Goal: Information Seeking & Learning: Find specific fact

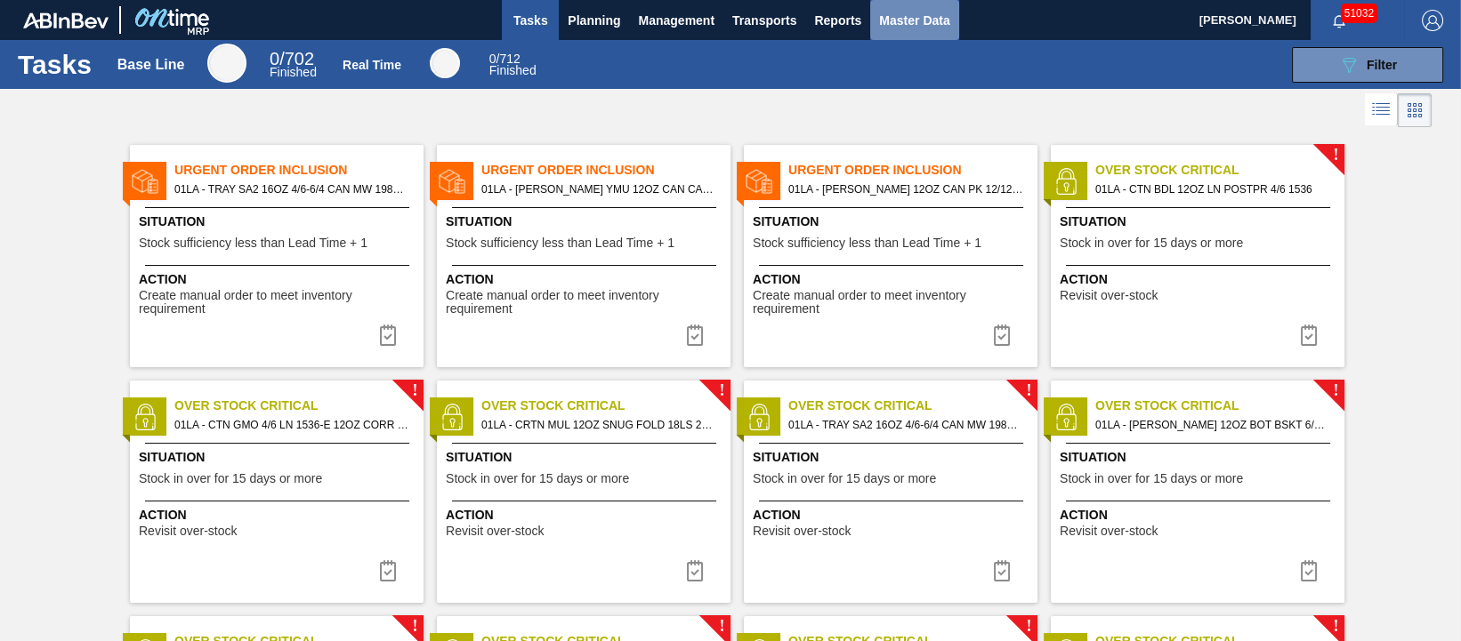
click at [924, 20] on span "Master Data" at bounding box center [914, 20] width 70 height 21
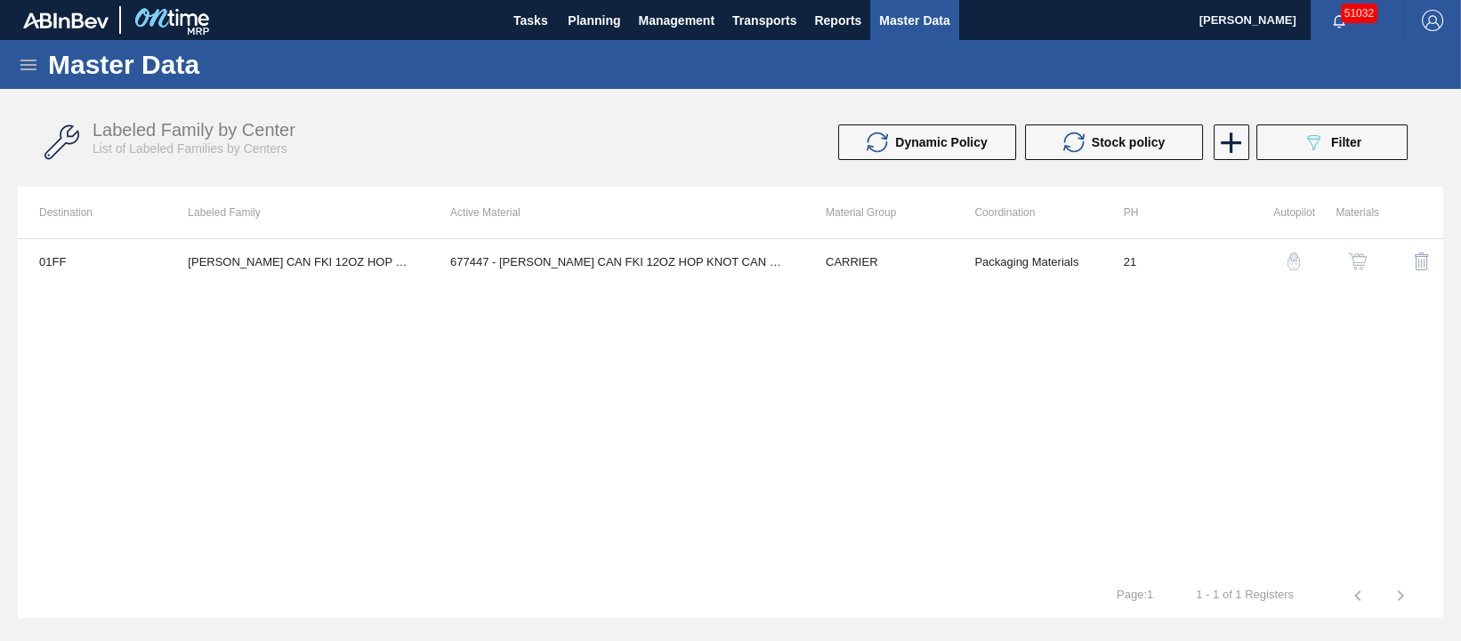
click at [27, 60] on icon at bounding box center [28, 65] width 16 height 11
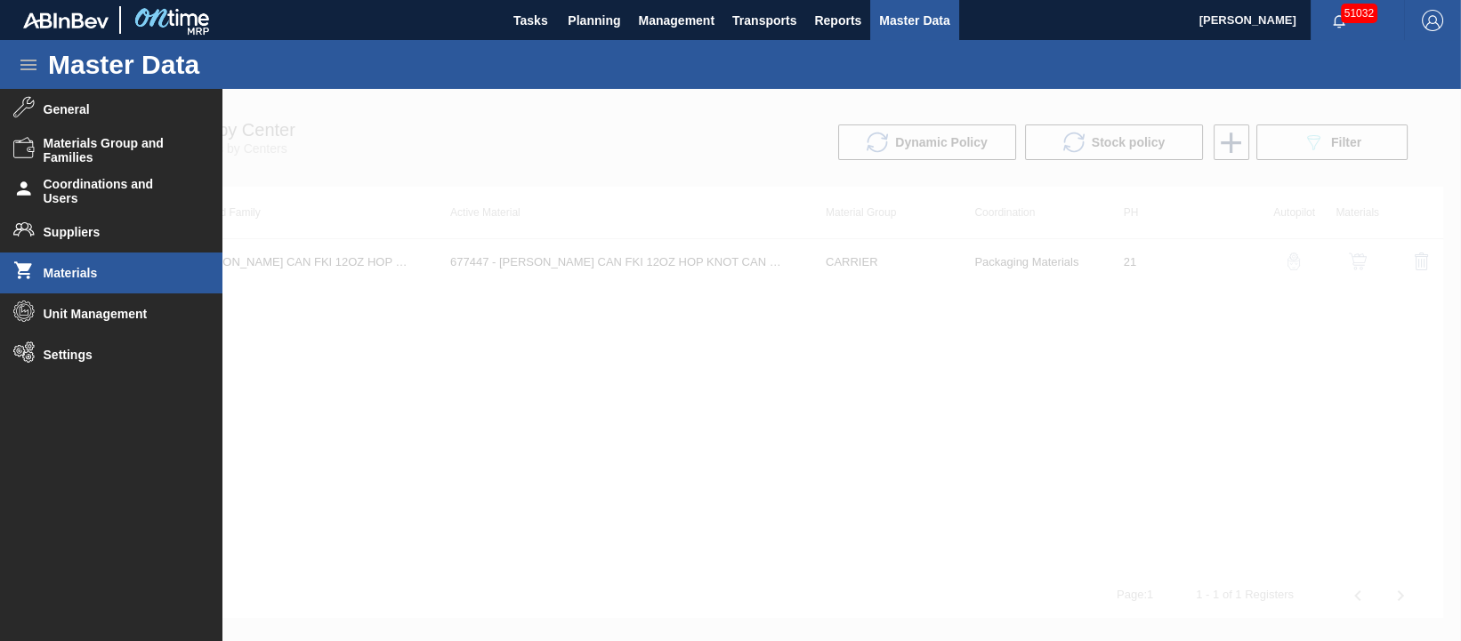
click at [60, 266] on span "Materials" at bounding box center [117, 273] width 147 height 14
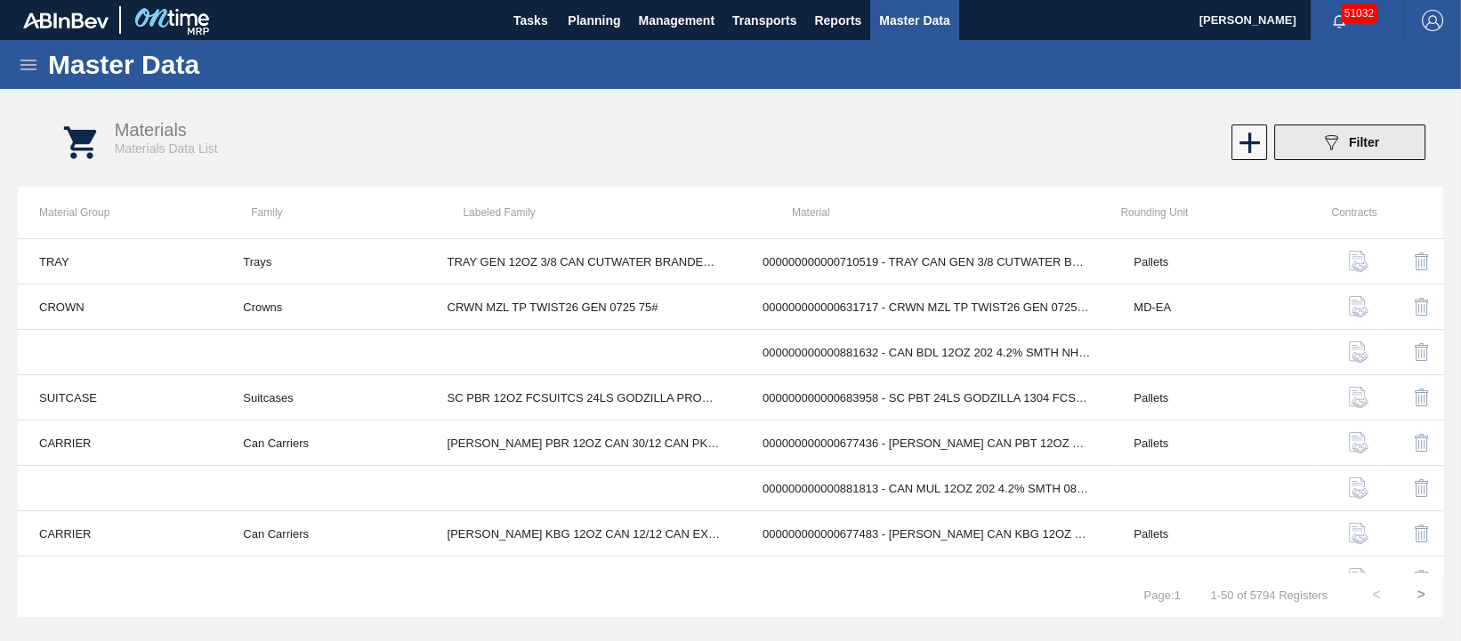
click at [1388, 137] on button "089F7B8B-B2A5-4AFE-B5C0-19BA573D28AC Filter" at bounding box center [1349, 143] width 151 height 36
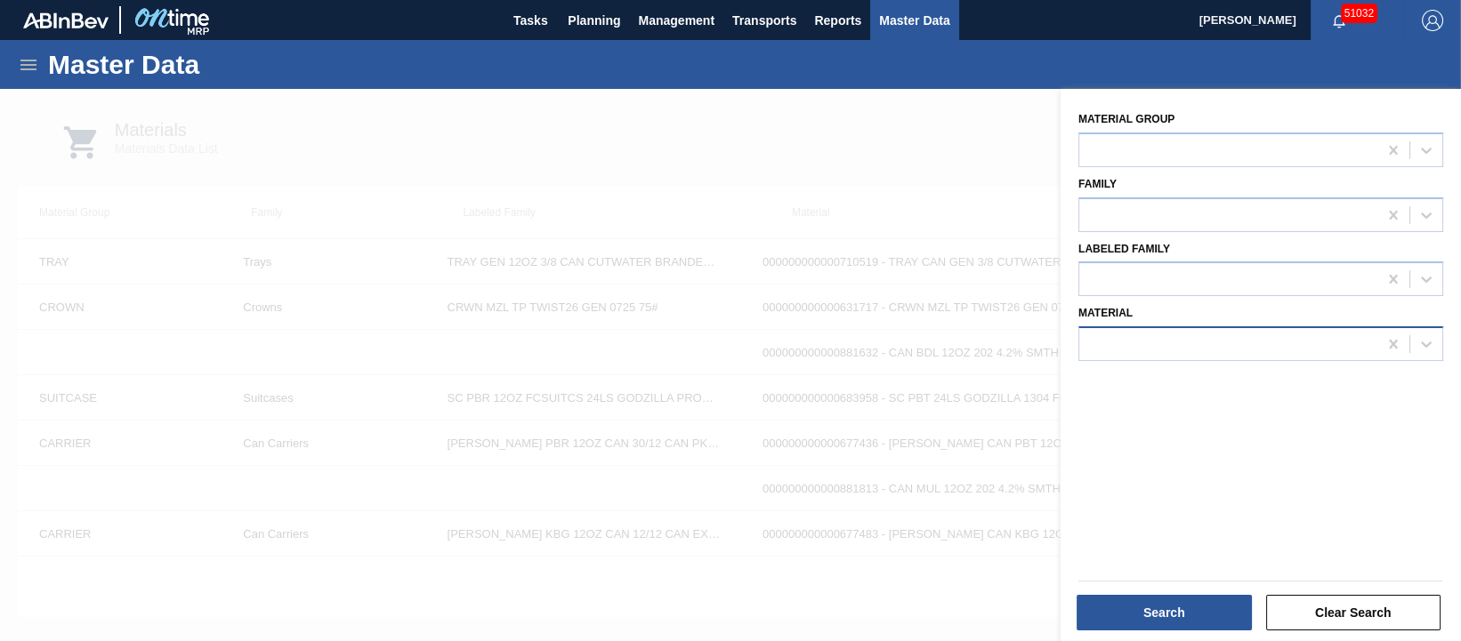
click at [1250, 351] on div at bounding box center [1228, 345] width 298 height 26
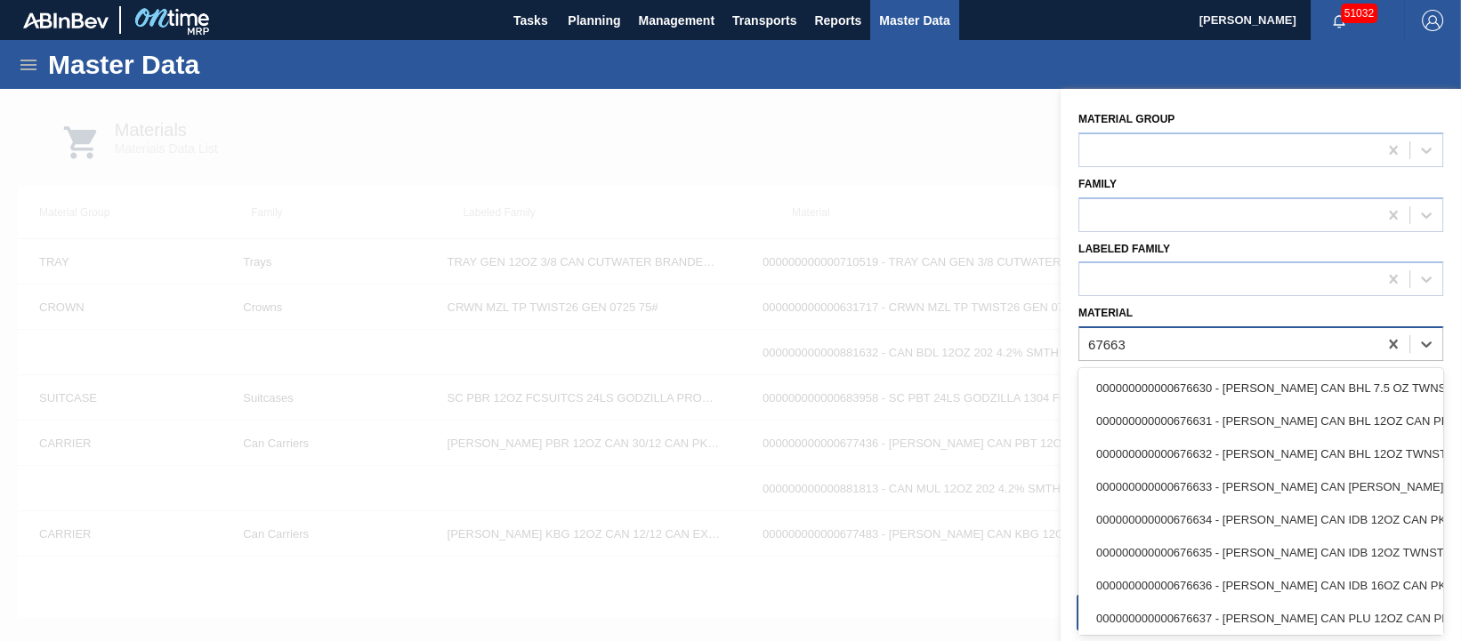
type input "676639"
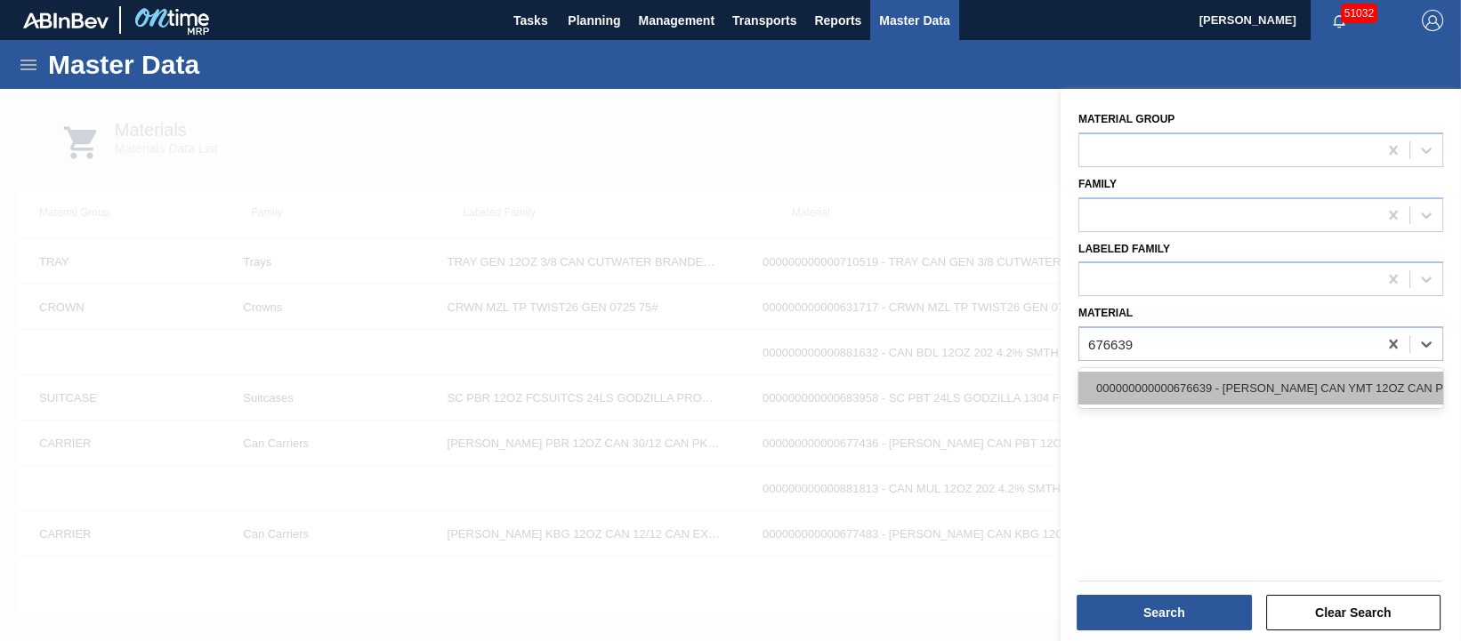
click at [1255, 376] on div "000000000000676639 - [PERSON_NAME] CAN YMT 12OZ CAN PK 4/12 CAN 0123 B" at bounding box center [1260, 388] width 365 height 33
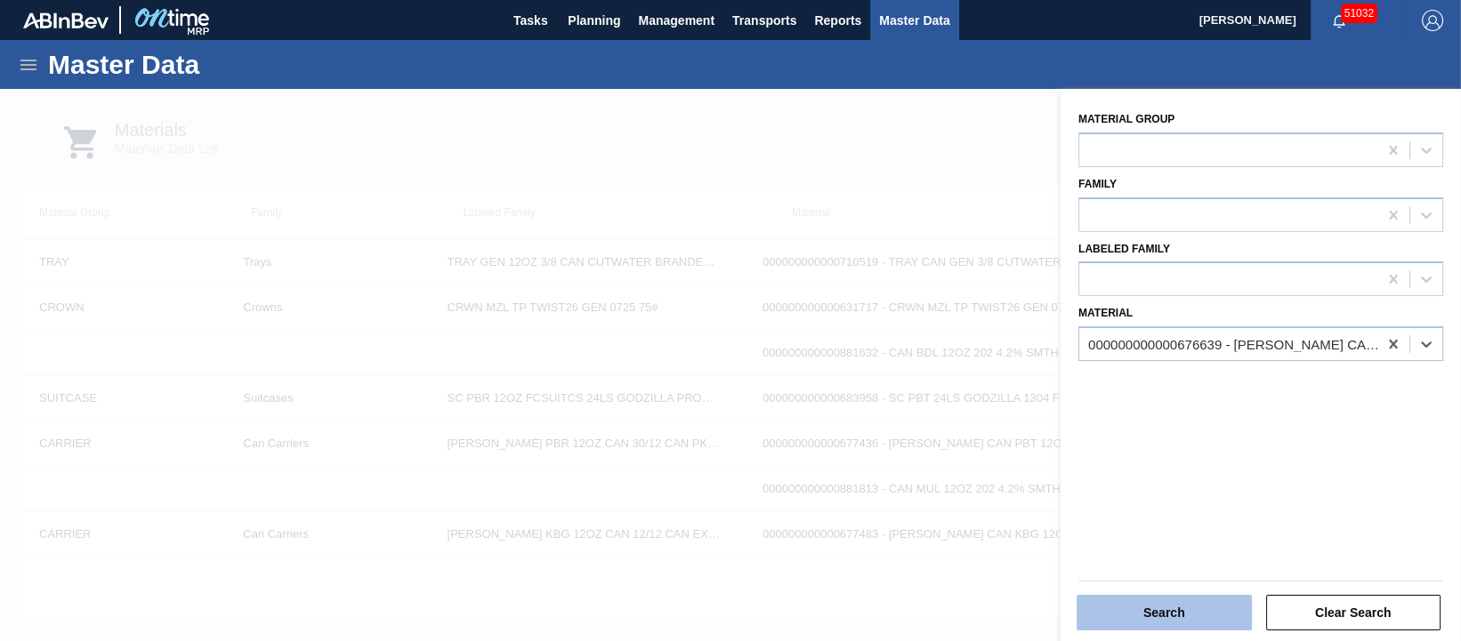
click at [1187, 623] on button "Search" at bounding box center [1164, 613] width 175 height 36
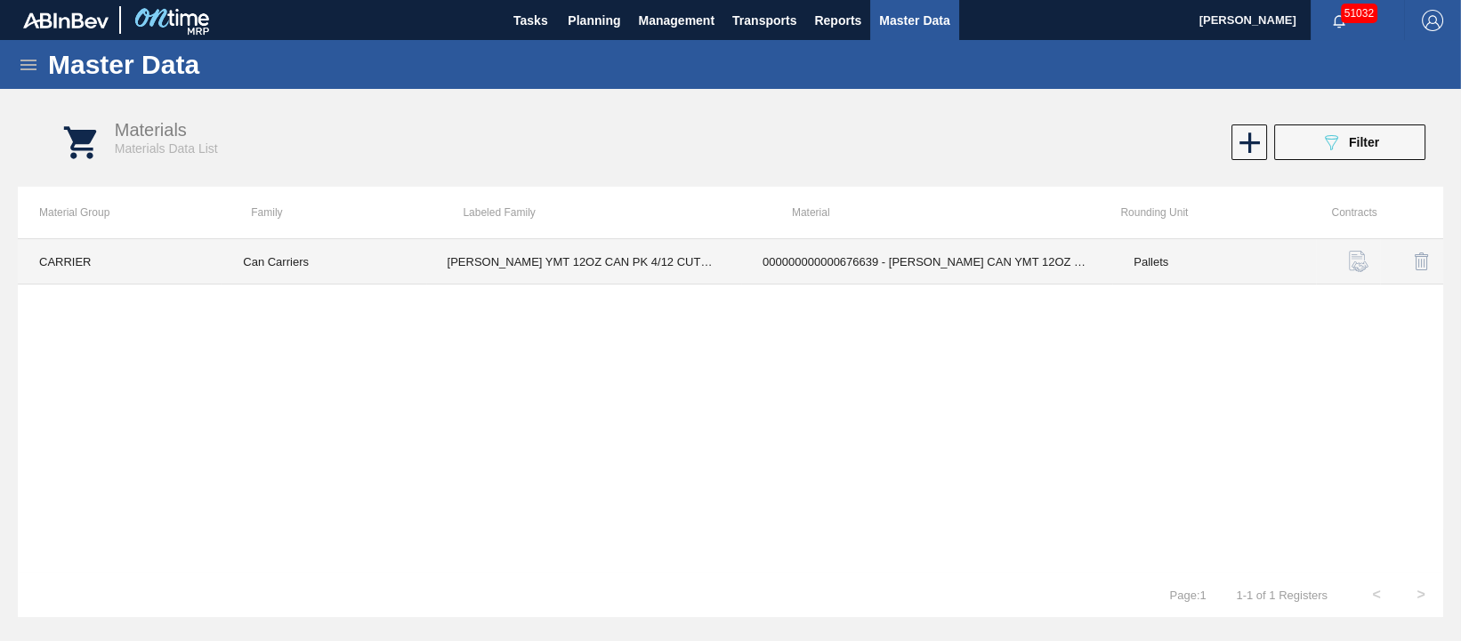
click at [657, 261] on td "[PERSON_NAME] YMT 12OZ CAN PK 4/12 CUTWATER TIKI RUM MAI TAI" at bounding box center [584, 261] width 316 height 45
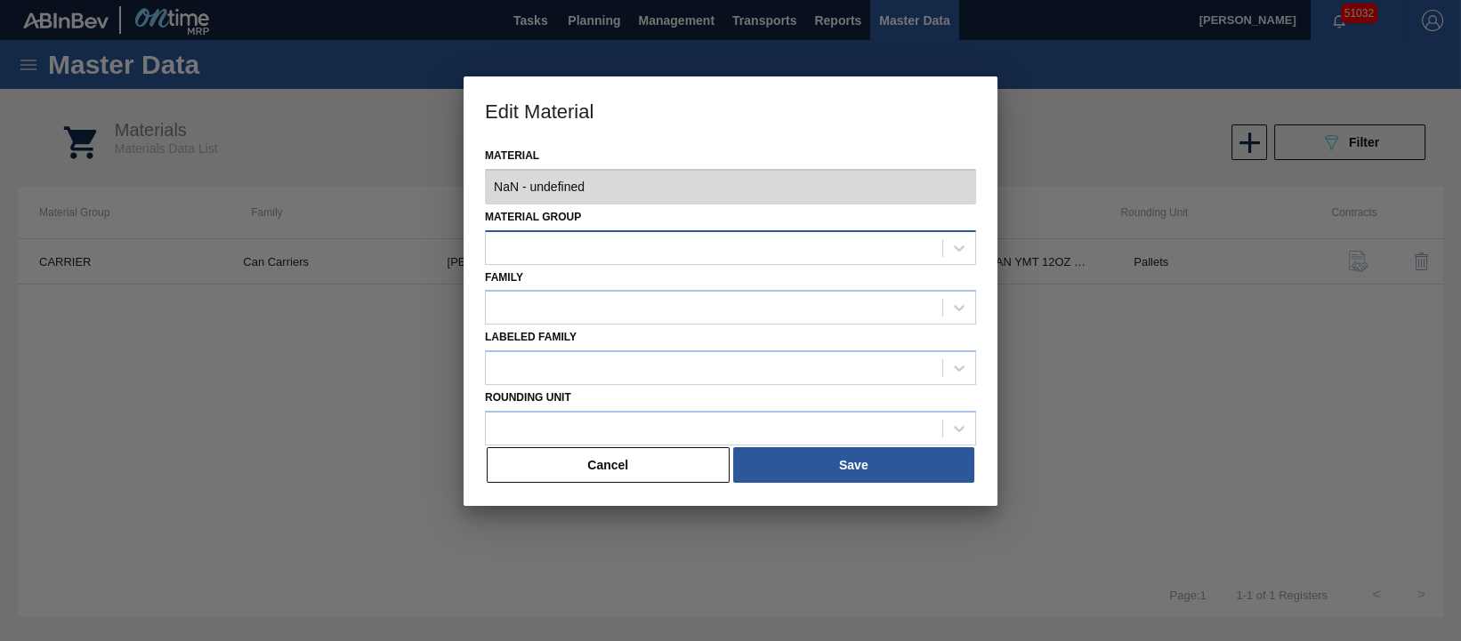
type input "676639 - 000000000000676639 - [PERSON_NAME] CAN YMT 12OZ CAN PK 4/12 CAN 0123 B"
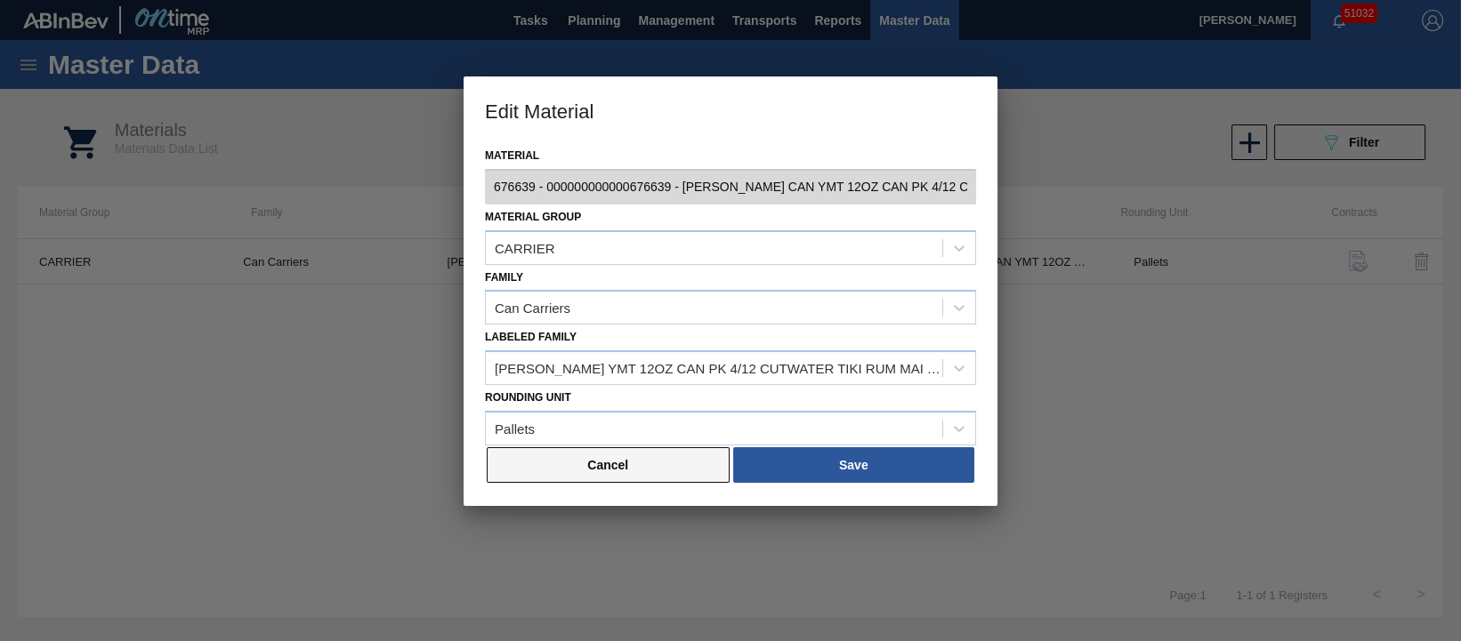
click at [604, 467] on button "Cancel" at bounding box center [608, 466] width 243 height 36
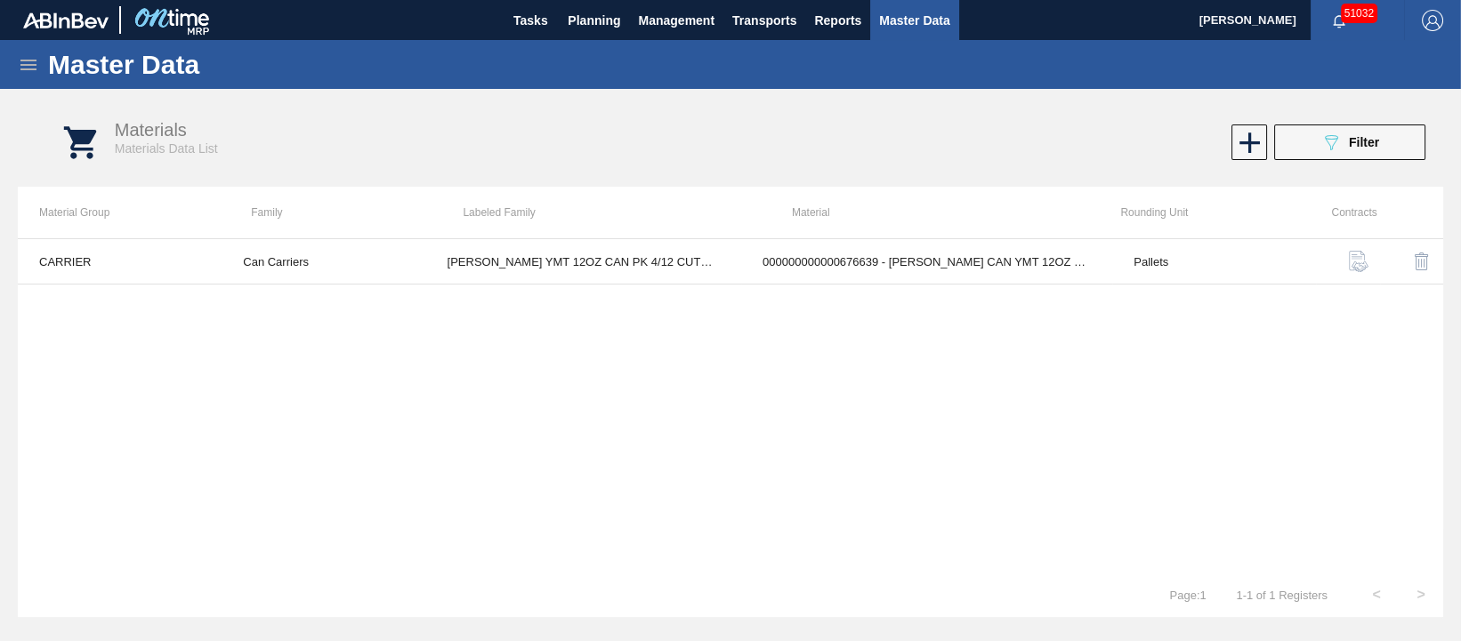
click at [31, 69] on icon at bounding box center [28, 64] width 21 height 21
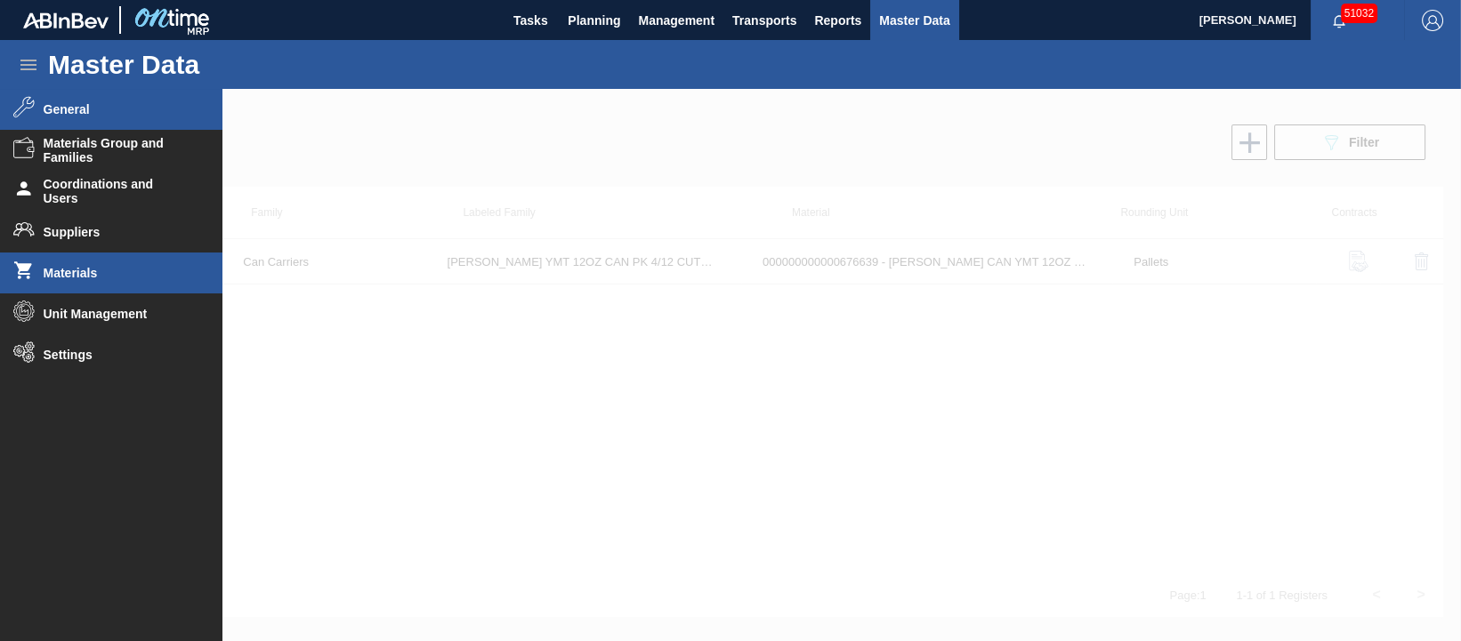
click at [47, 107] on span "General" at bounding box center [117, 109] width 147 height 14
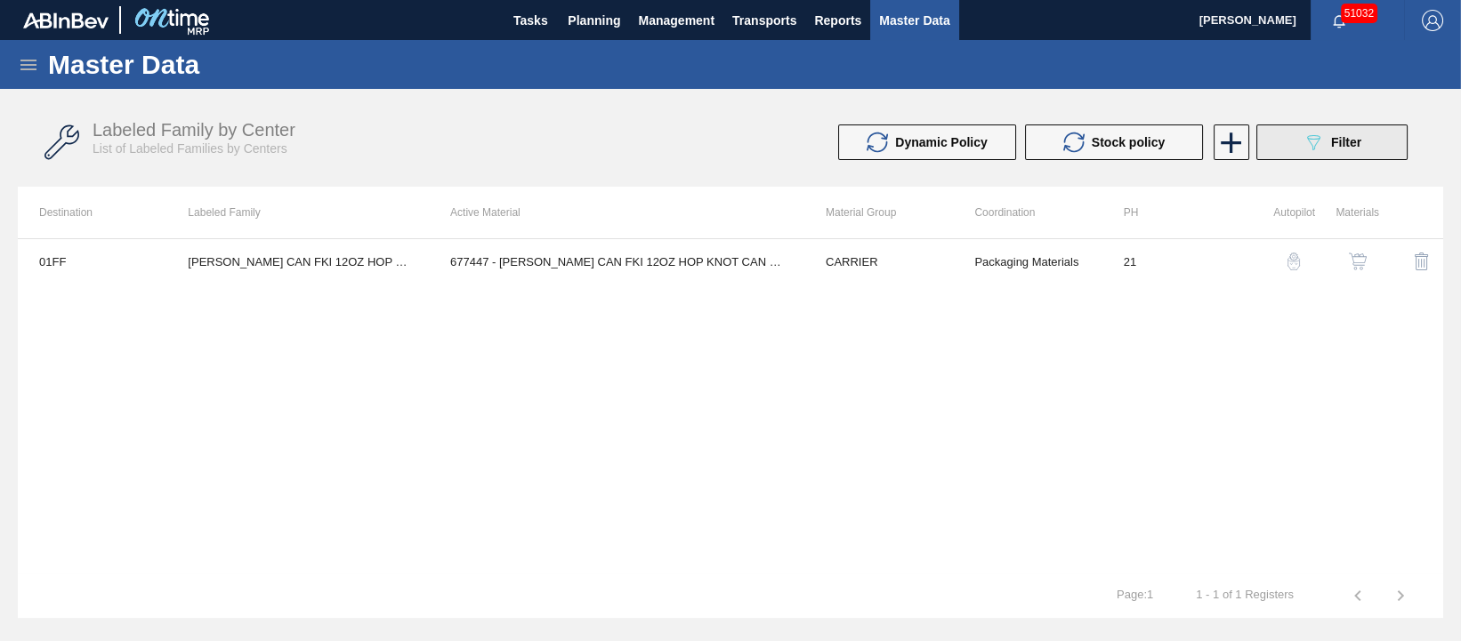
click at [1341, 150] on div "089F7B8B-B2A5-4AFE-B5C0-19BA573D28AC Filter" at bounding box center [1332, 142] width 59 height 21
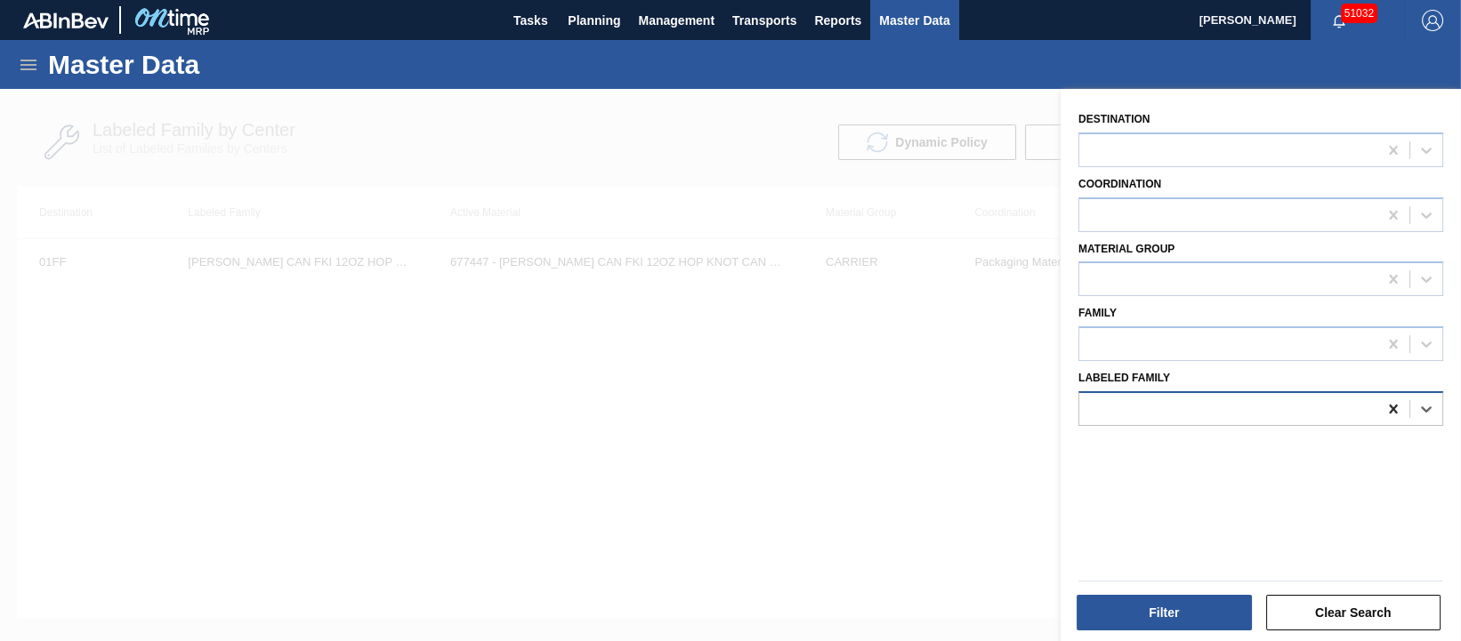
click at [1391, 403] on icon at bounding box center [1393, 409] width 18 height 18
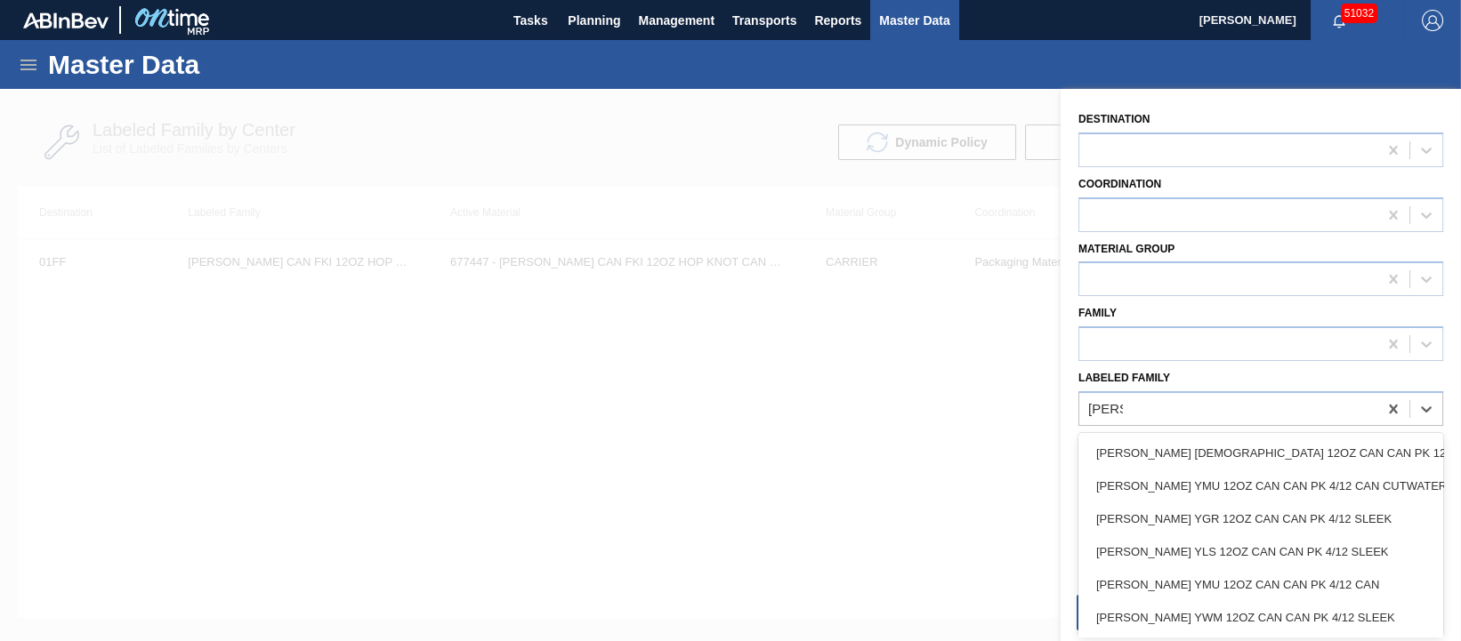
type Family "carr y"
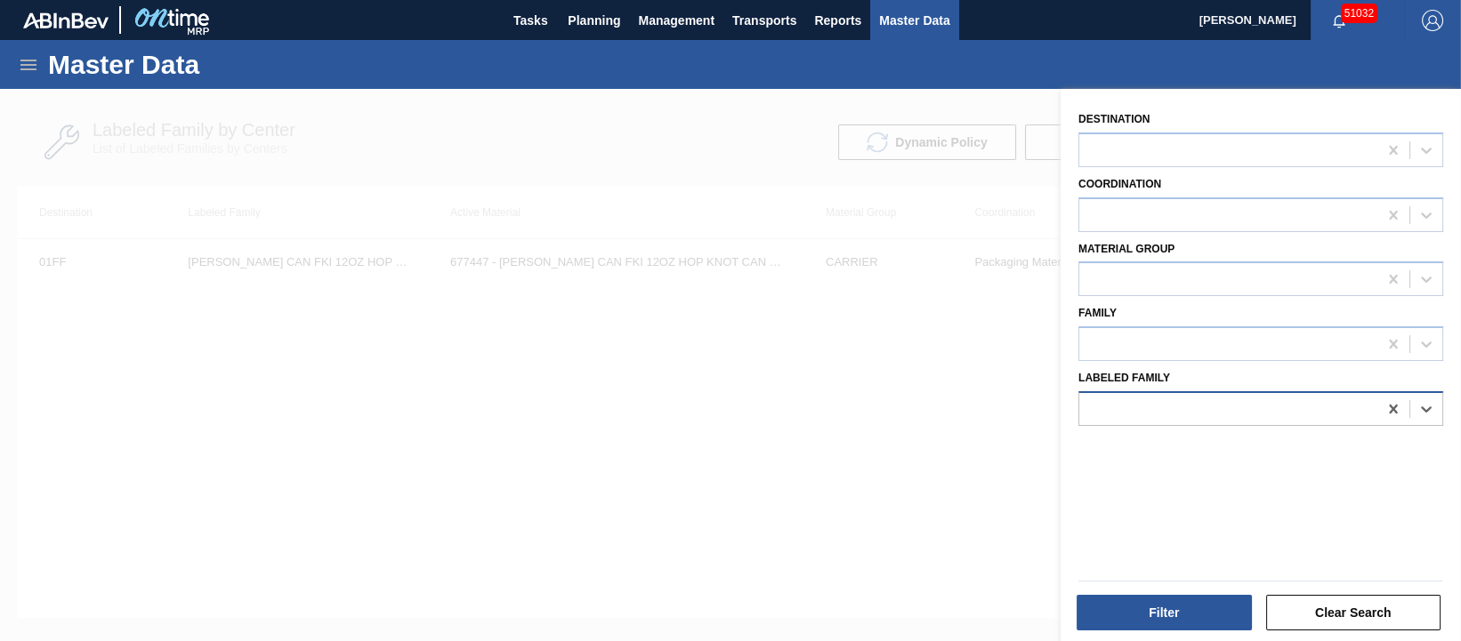
click at [1195, 396] on div at bounding box center [1228, 409] width 298 height 26
type Family "carr can ymt"
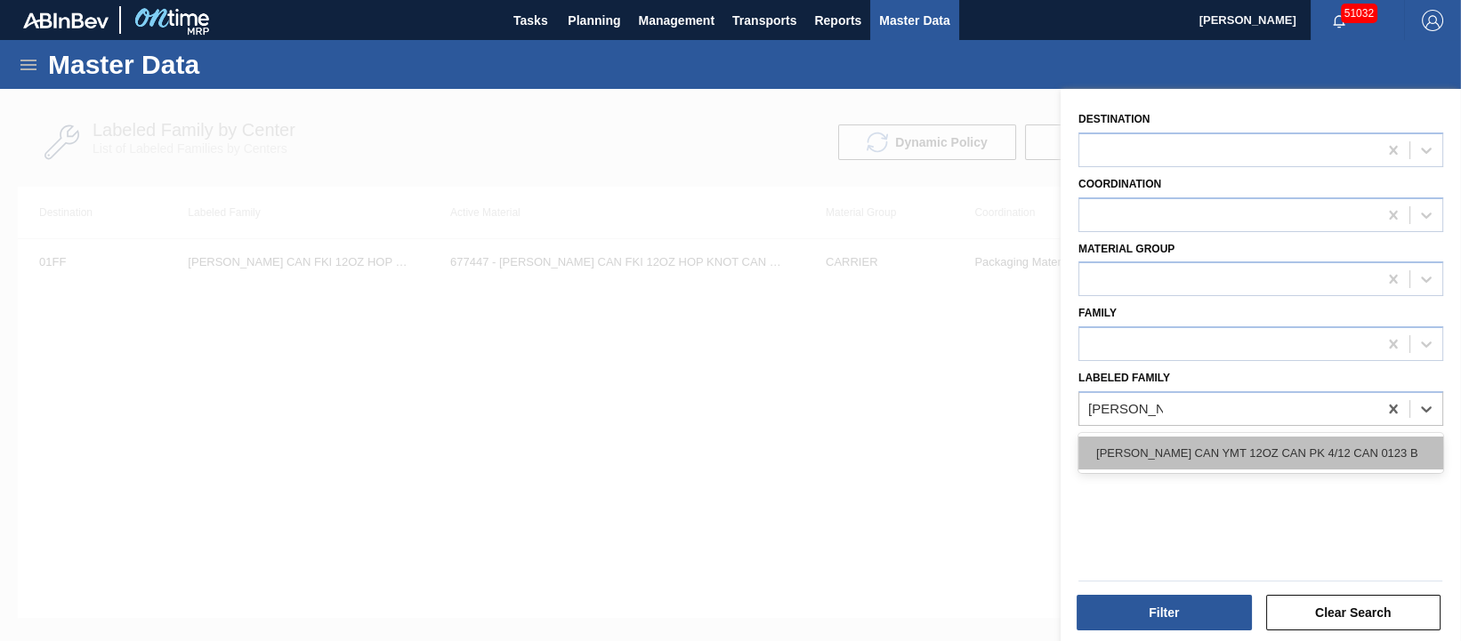
click at [1239, 445] on div "[PERSON_NAME] CAN YMT 12OZ CAN PK 4/12 CAN 0123 B" at bounding box center [1260, 453] width 365 height 33
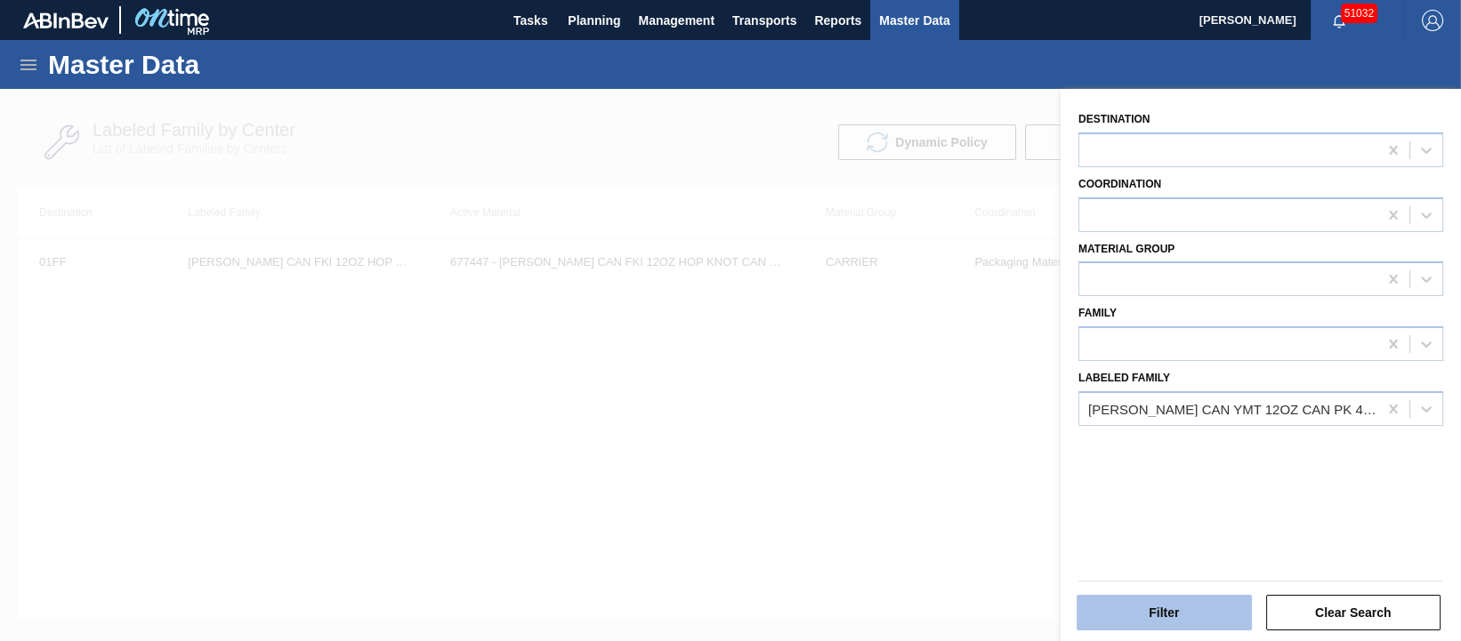
click at [1193, 619] on button "Filter" at bounding box center [1164, 613] width 175 height 36
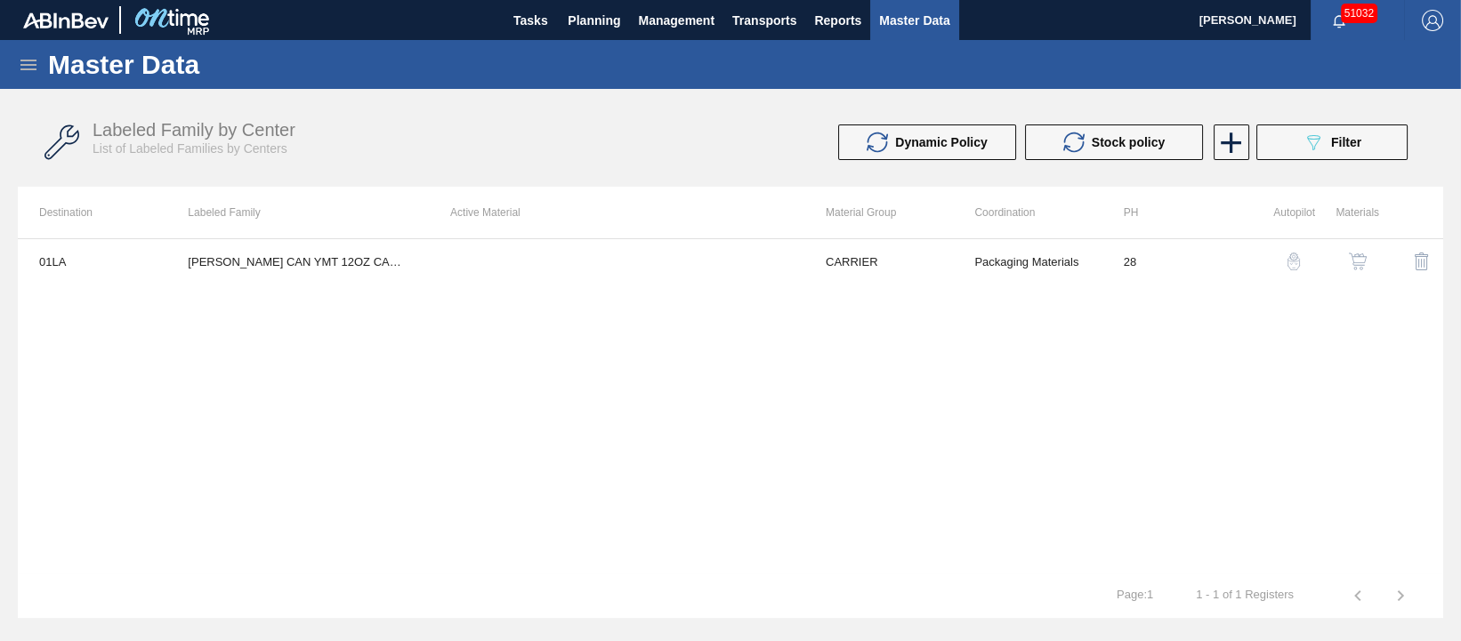
click at [1358, 266] on img "button" at bounding box center [1358, 262] width 18 height 18
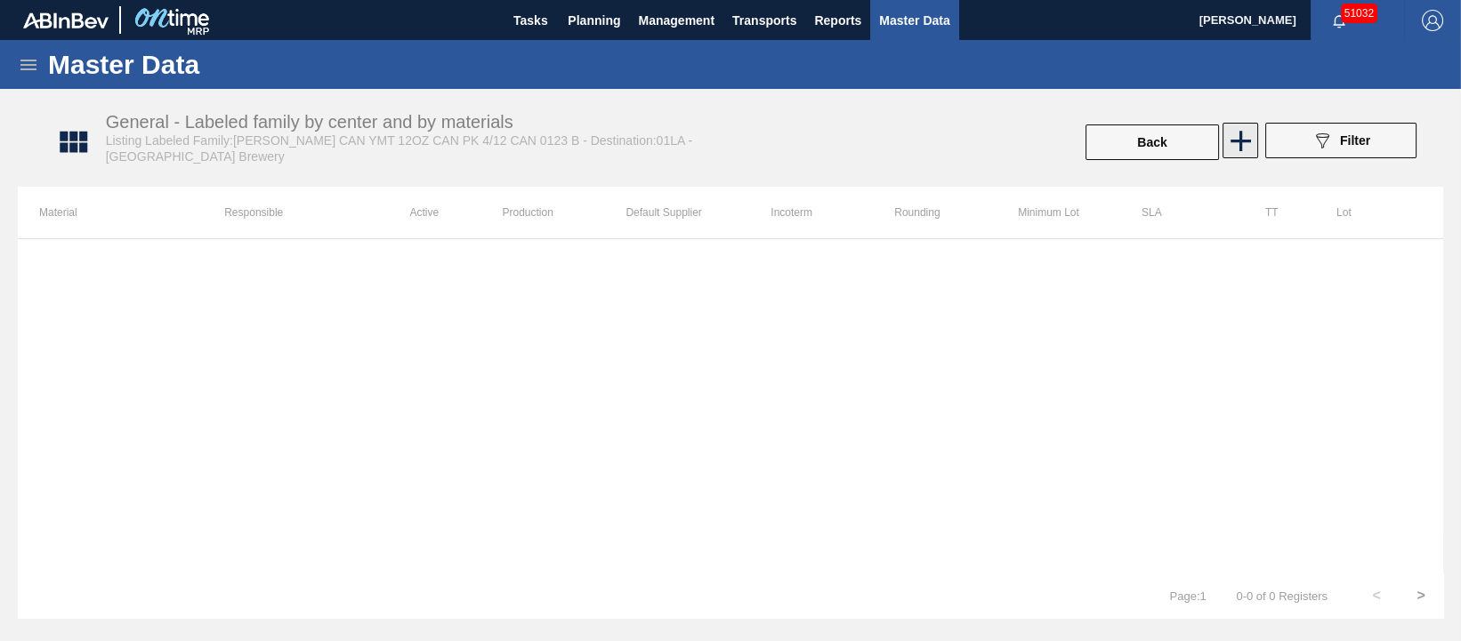
click at [1230, 146] on icon at bounding box center [1240, 141] width 35 height 35
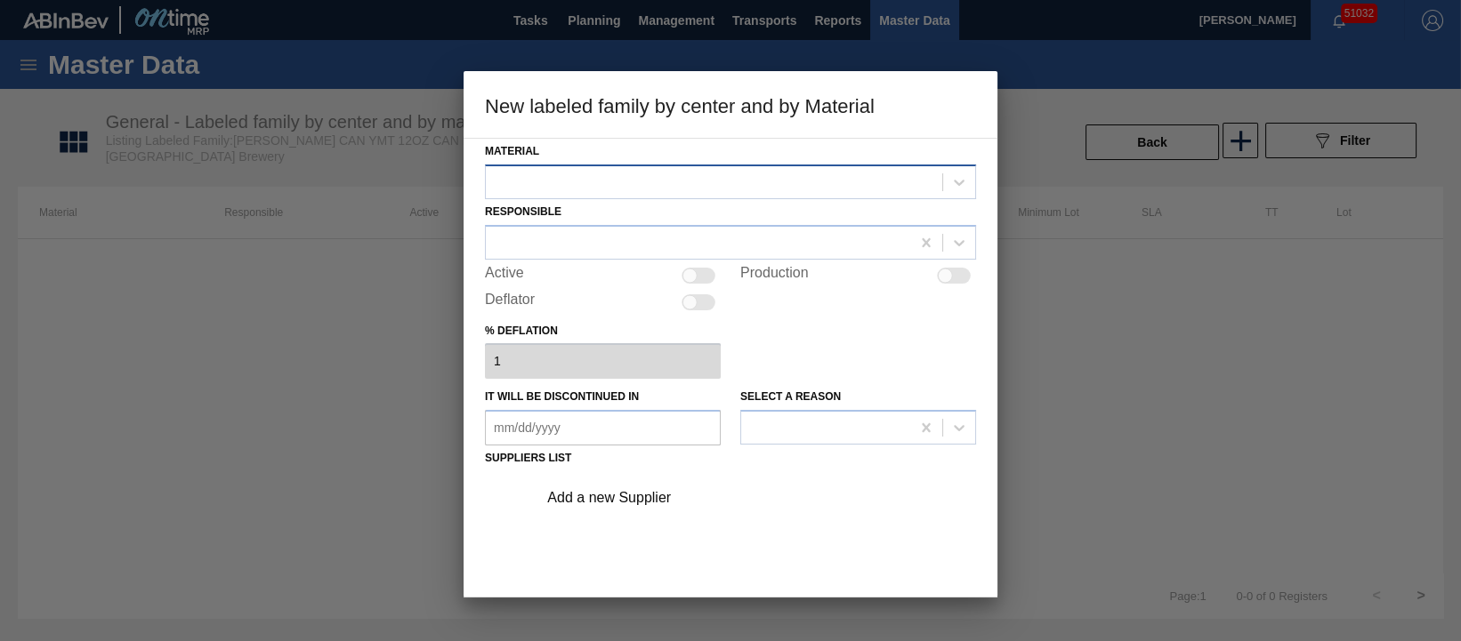
click at [659, 186] on div at bounding box center [714, 182] width 456 height 26
type input "676639"
click at [1140, 292] on div at bounding box center [730, 320] width 1461 height 641
click at [689, 184] on div at bounding box center [714, 182] width 456 height 26
type input "676639"
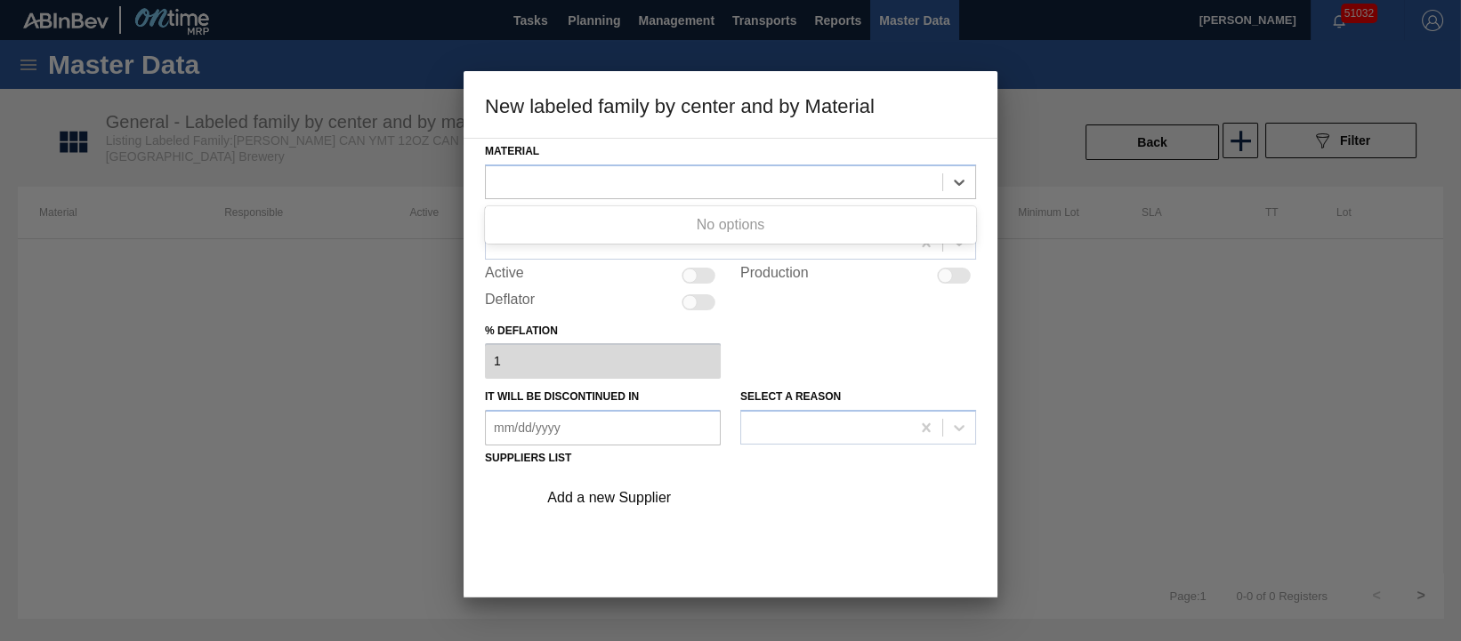
click at [307, 392] on div at bounding box center [730, 320] width 1461 height 641
click at [1134, 369] on div at bounding box center [730, 320] width 1461 height 641
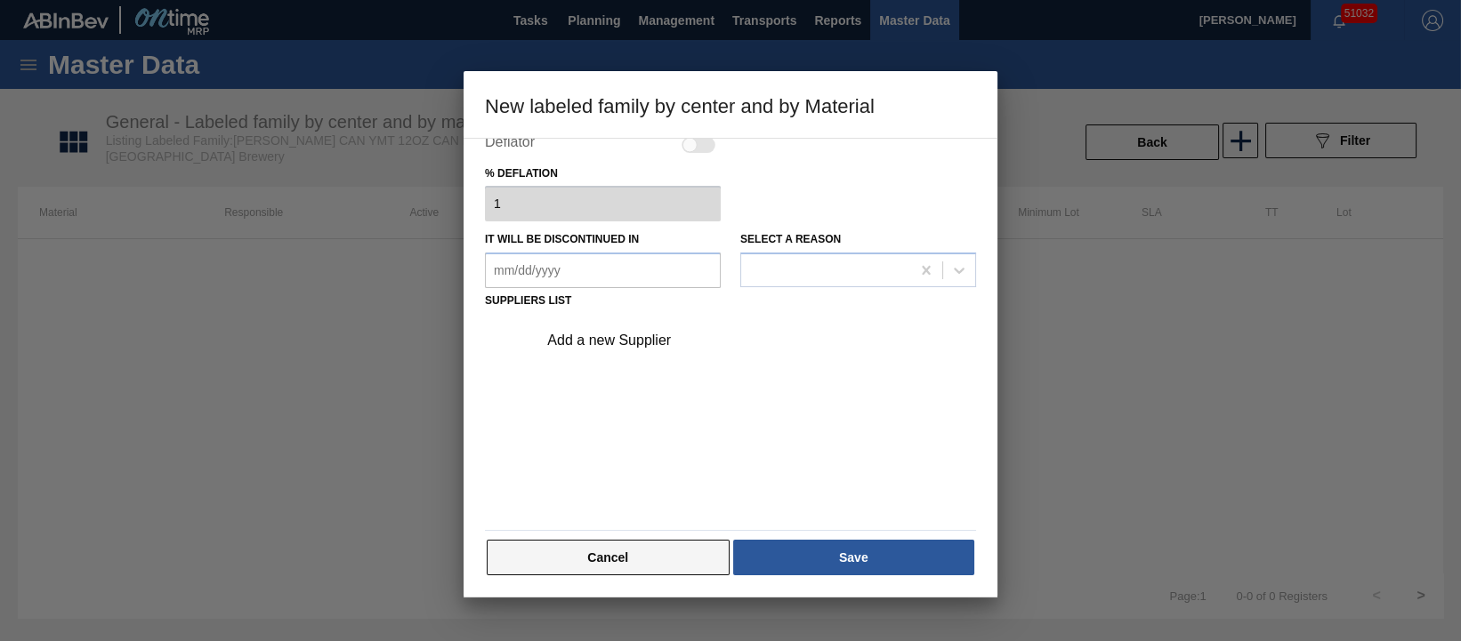
click at [609, 563] on button "Cancel" at bounding box center [608, 558] width 243 height 36
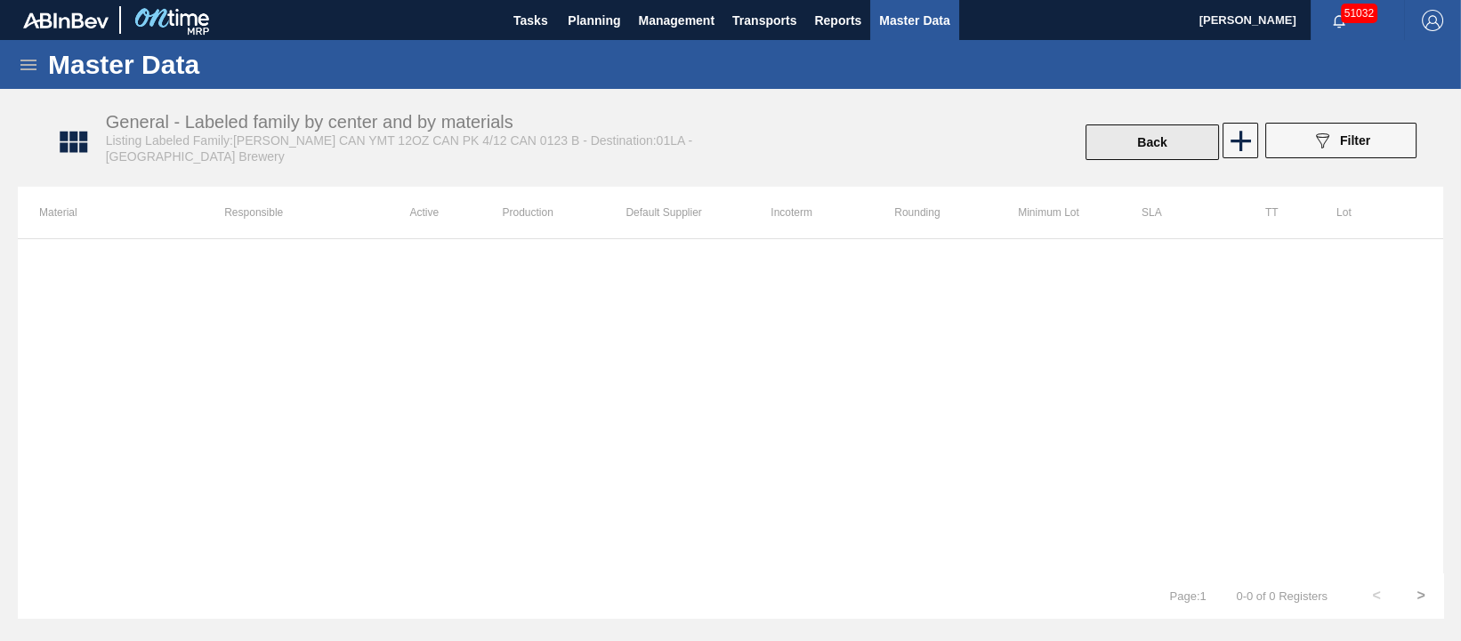
click at [1160, 145] on button "Back" at bounding box center [1151, 143] width 133 height 36
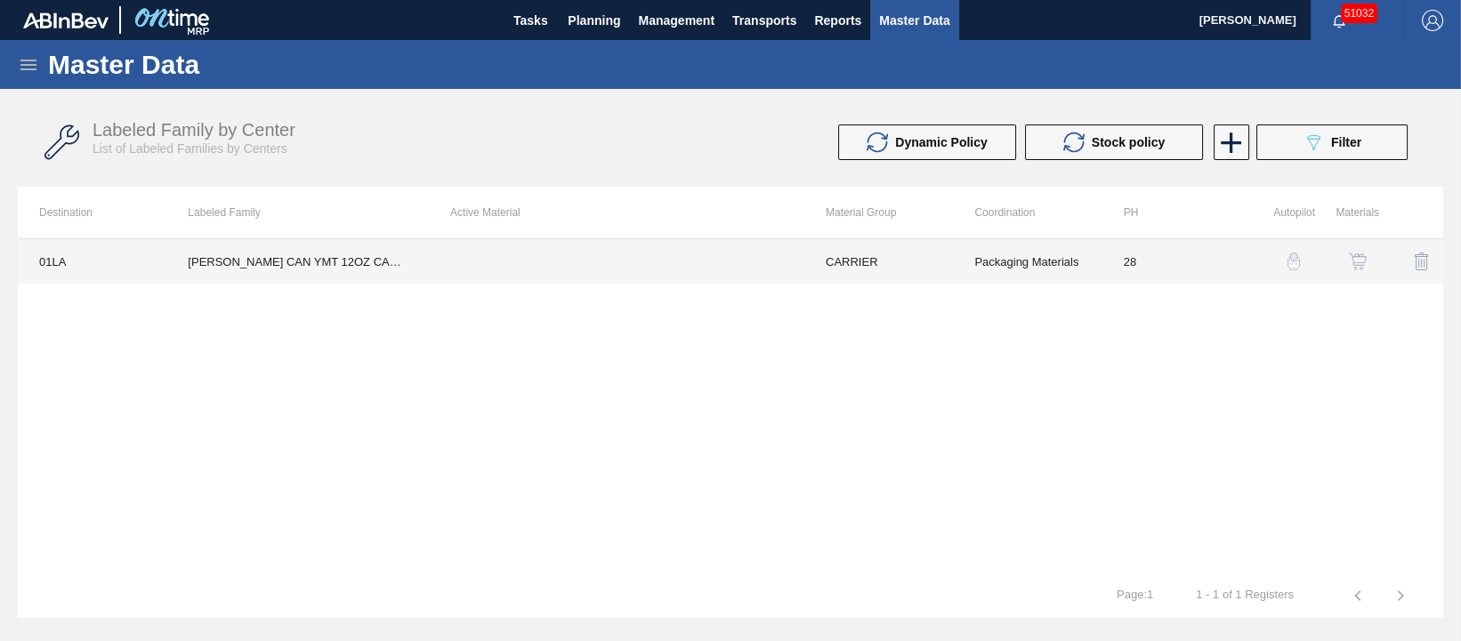
click at [348, 256] on td "[PERSON_NAME] CAN YMT 12OZ CAN PK 4/12 CAN 0123 B" at bounding box center [297, 261] width 262 height 44
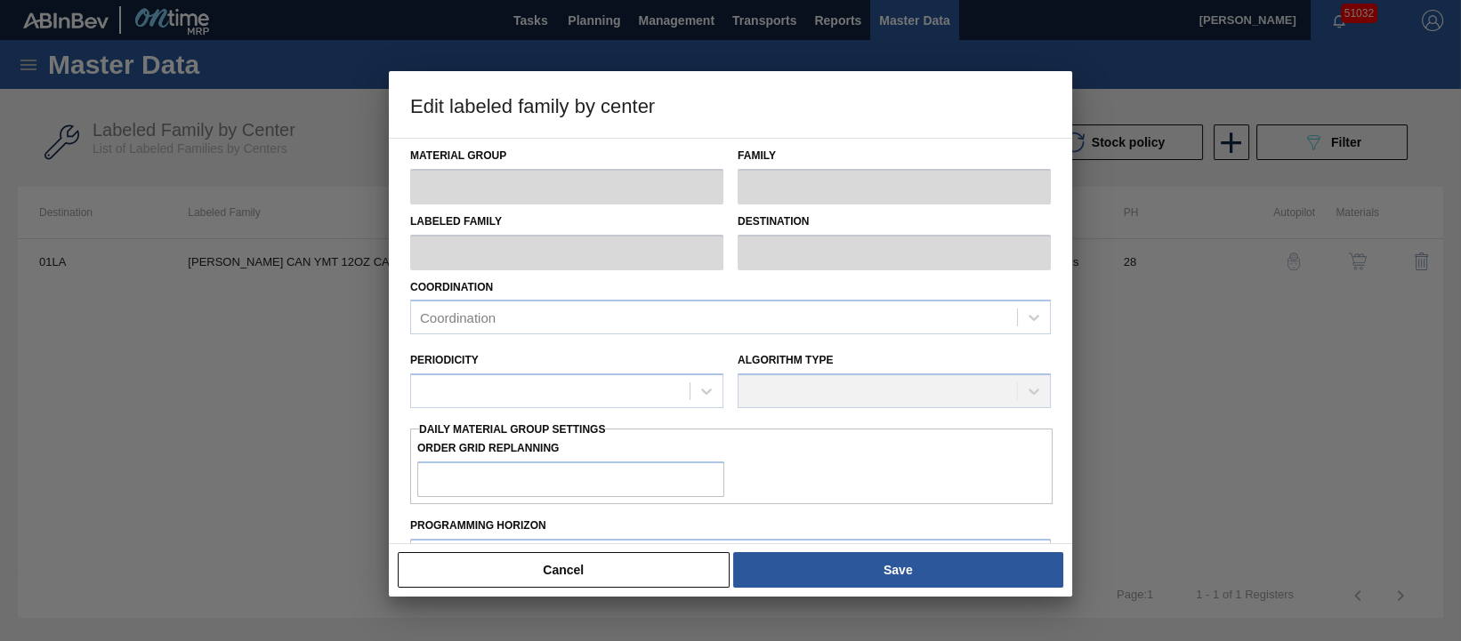
type input "CARRIER"
type input "Can Carriers"
type input "[PERSON_NAME] CAN YMT 12OZ CAN PK 4/12 CAN 0123 B"
type input "01LA - Los Angeles Brewery"
type input "28"
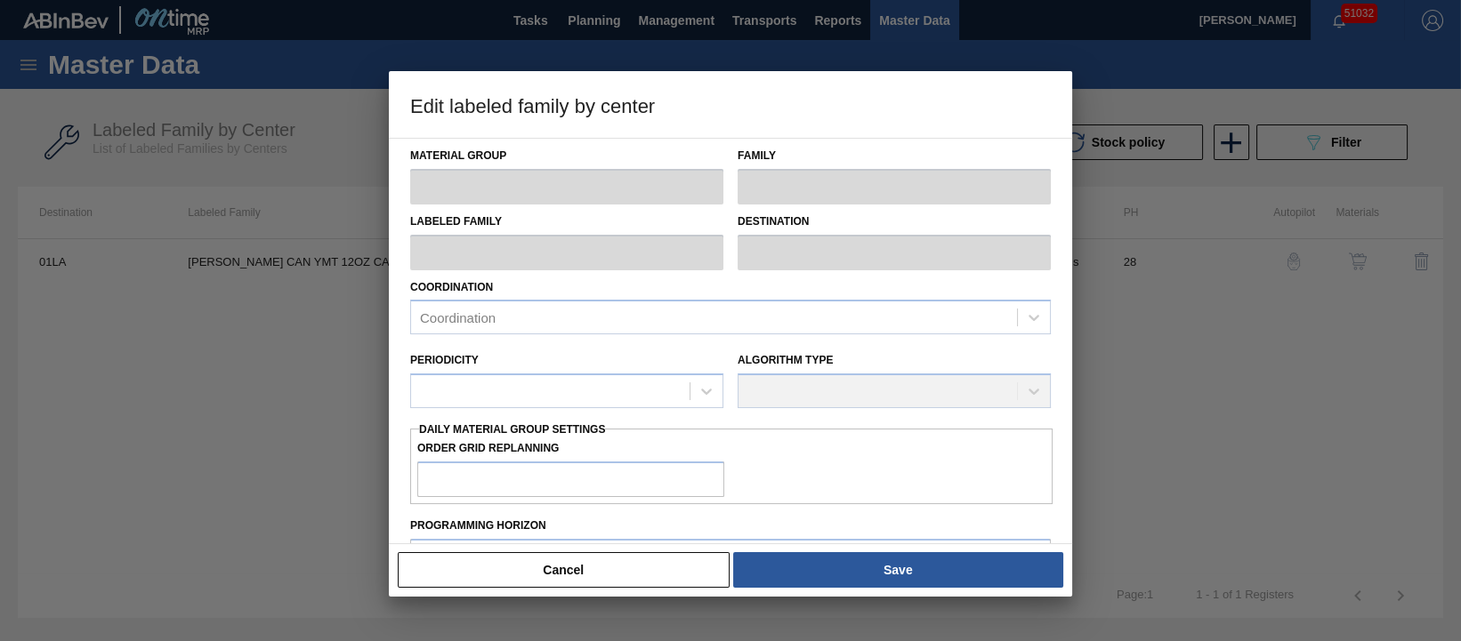
type input "0"
type input "600,000"
type input "15"
type input "90,000"
checkbox input "true"
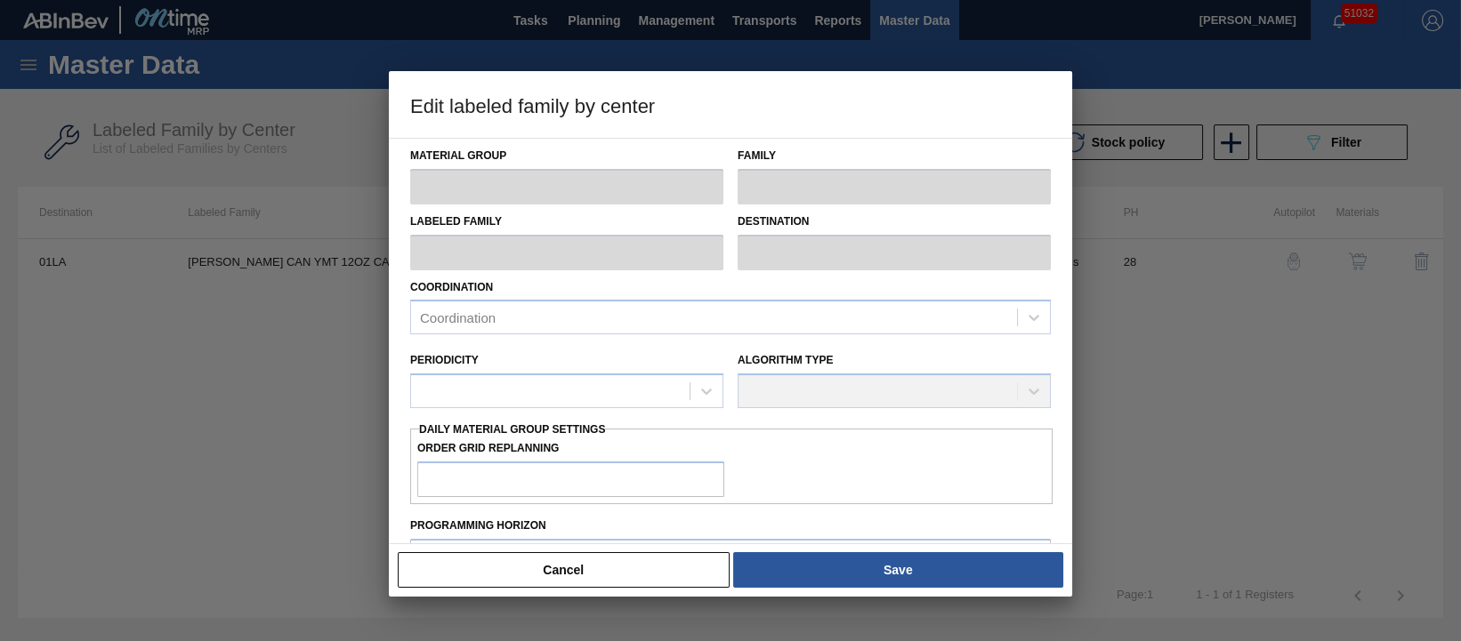
checkbox input "true"
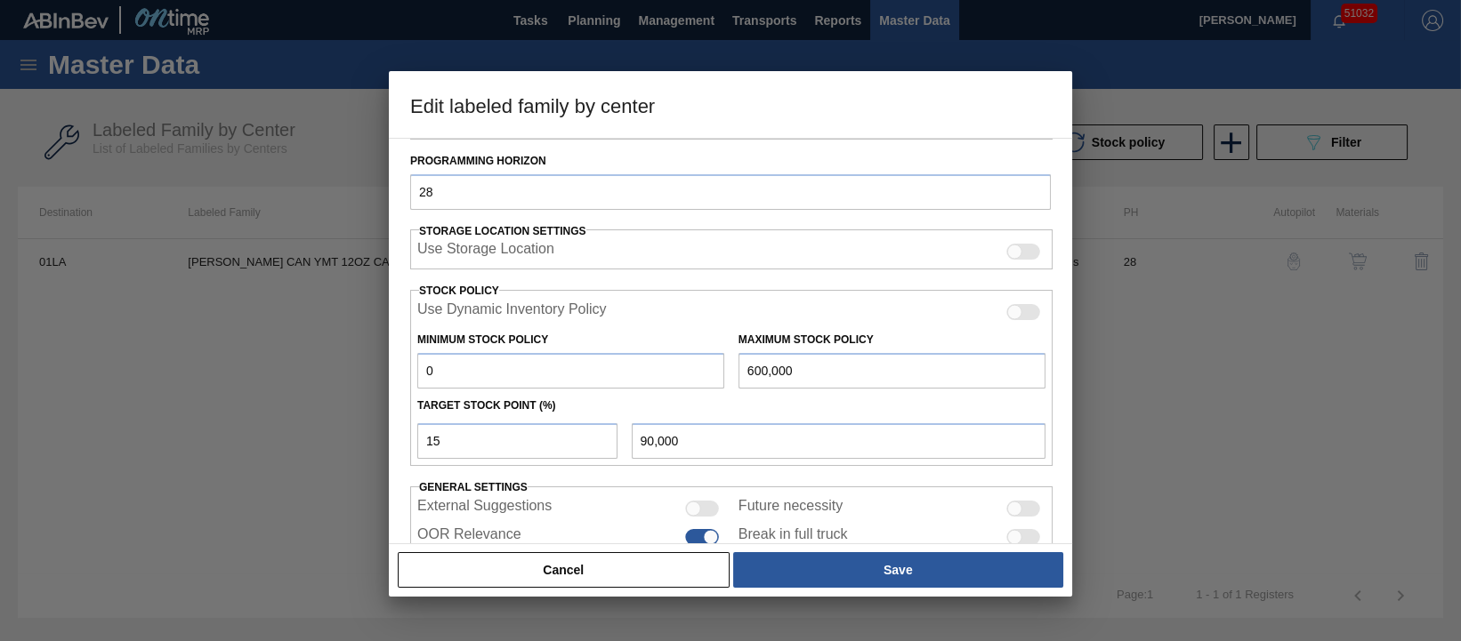
scroll to position [407, 0]
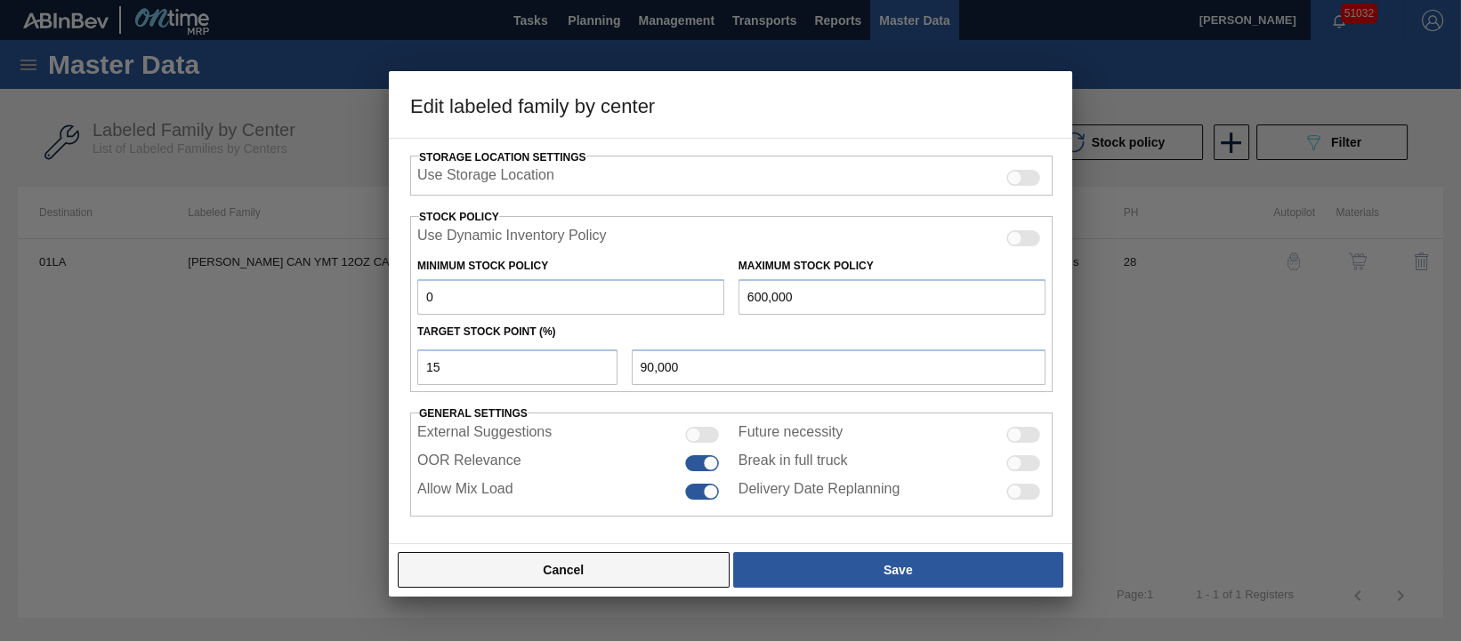
click at [609, 584] on button "Cancel" at bounding box center [564, 571] width 332 height 36
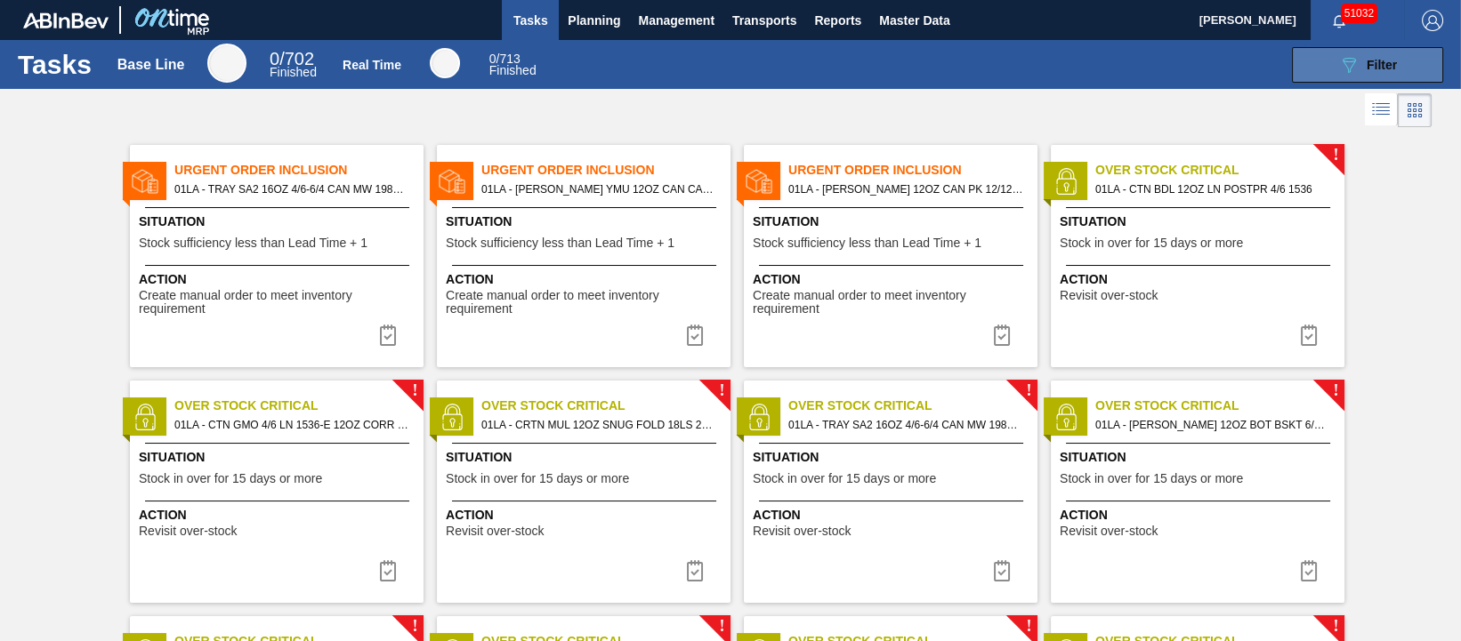
click at [1345, 66] on icon "089F7B8B-B2A5-4AFE-B5C0-19BA573D28AC" at bounding box center [1348, 64] width 21 height 21
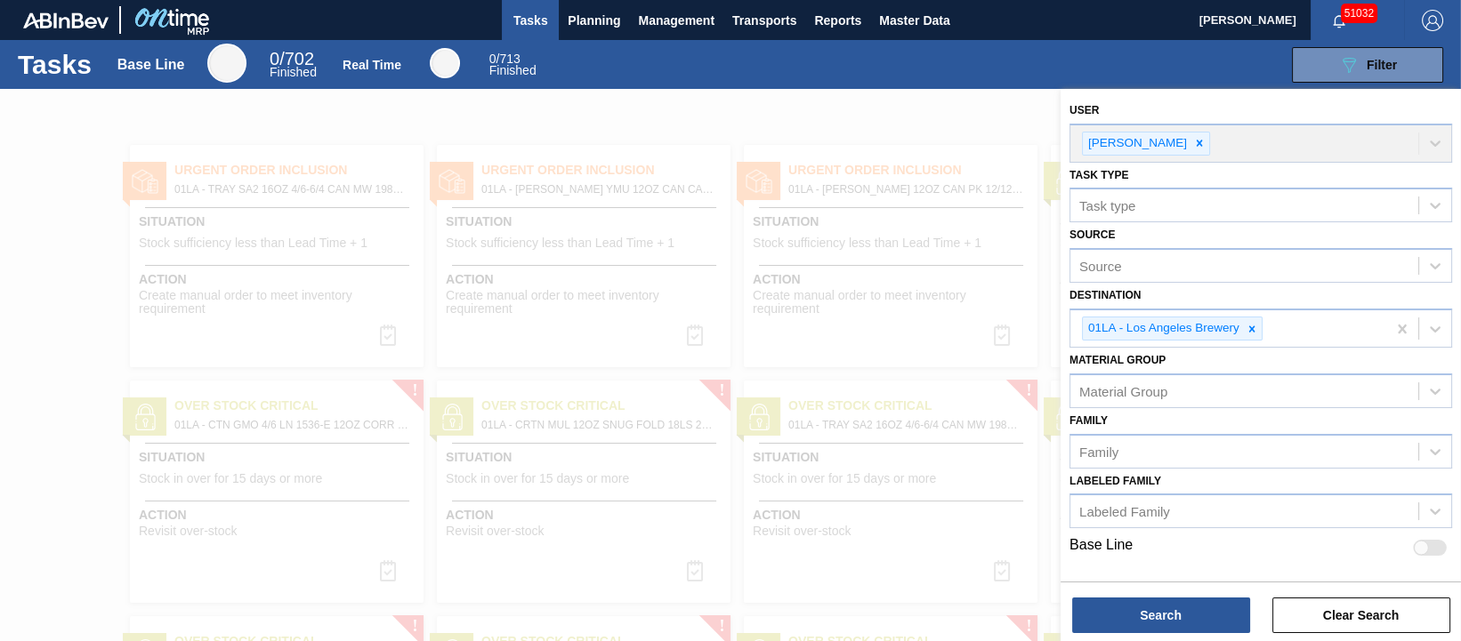
click at [868, 104] on div at bounding box center [730, 409] width 1461 height 641
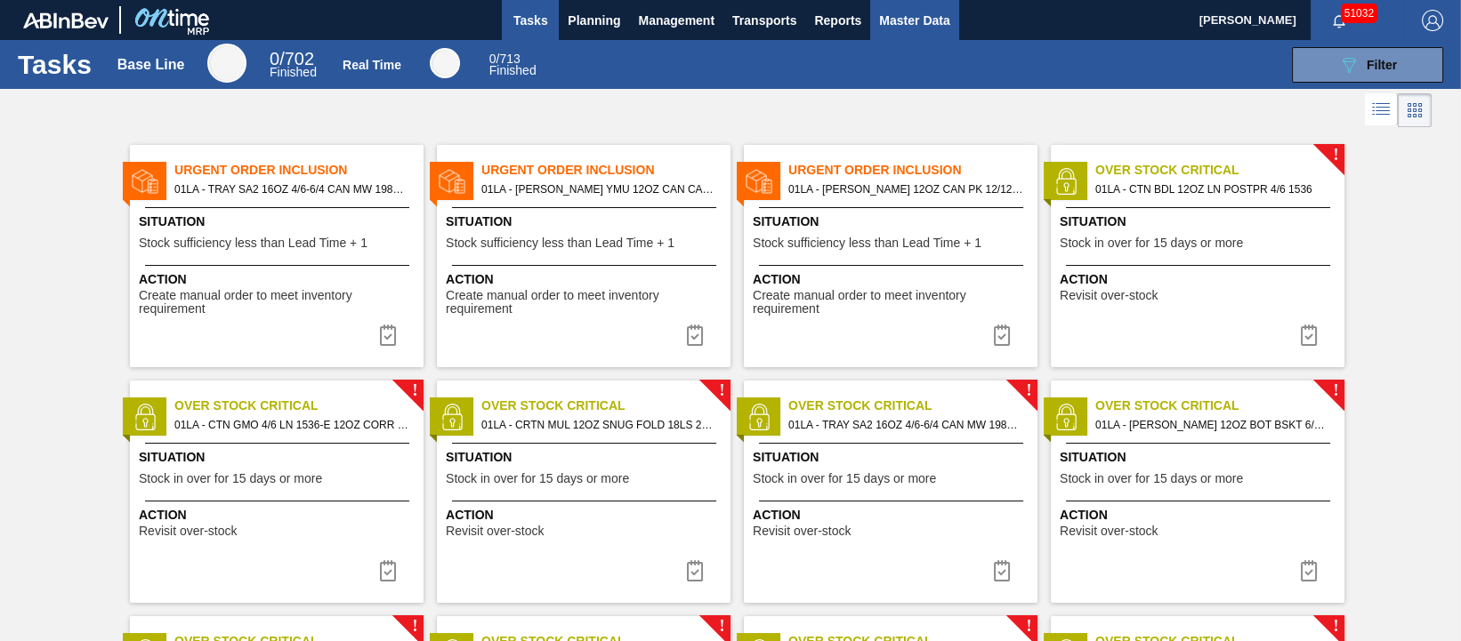
click at [924, 24] on span "Master Data" at bounding box center [914, 20] width 70 height 21
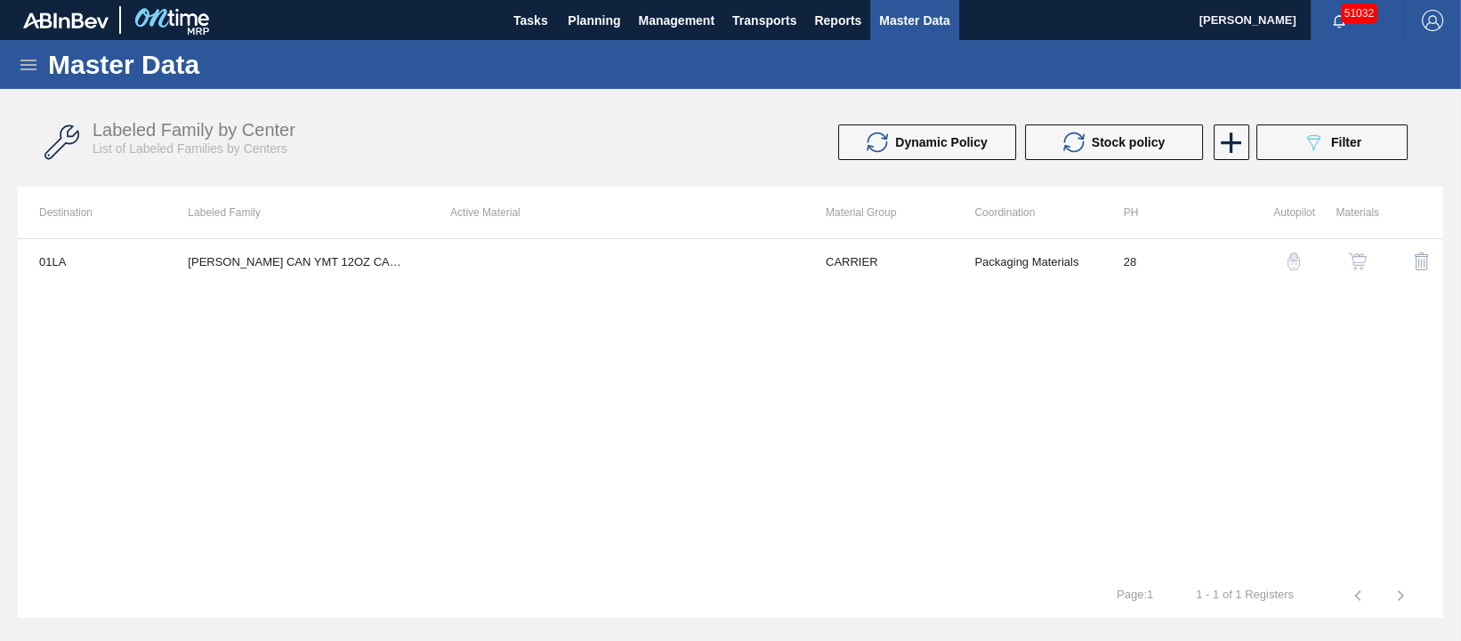
click at [27, 58] on icon at bounding box center [28, 64] width 21 height 21
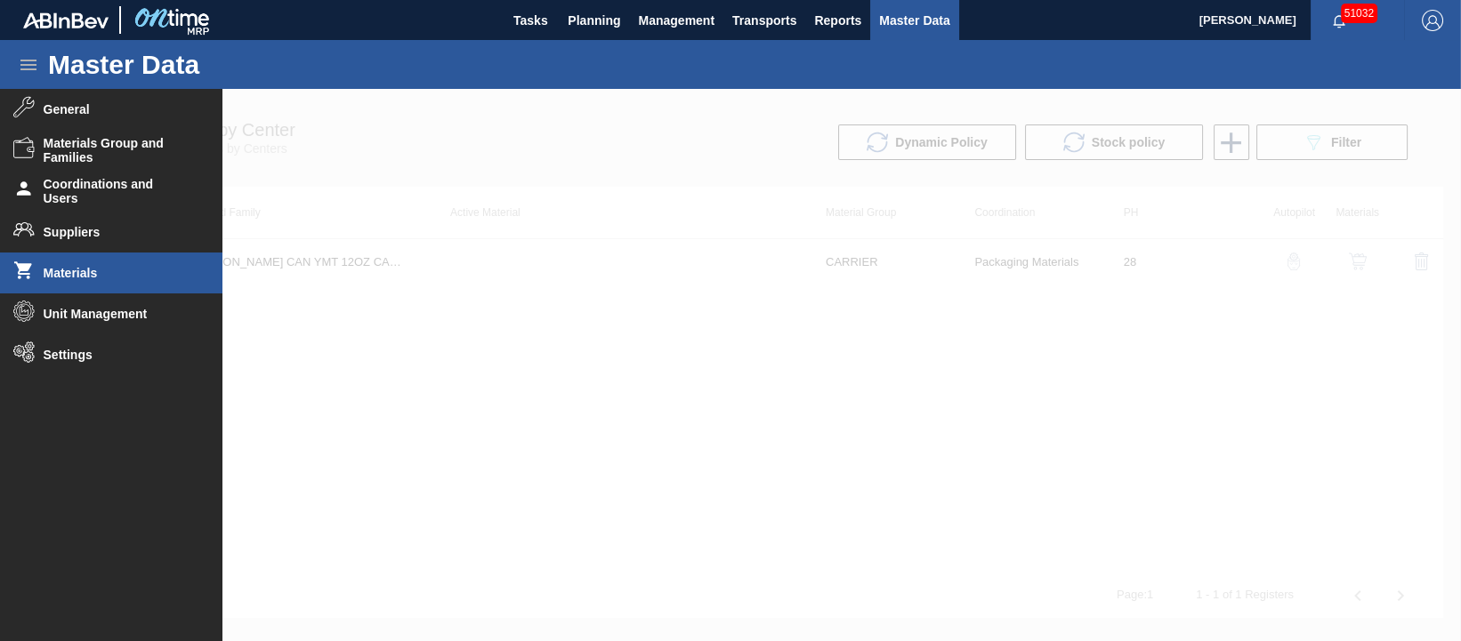
click at [84, 266] on span "Materials" at bounding box center [117, 273] width 147 height 14
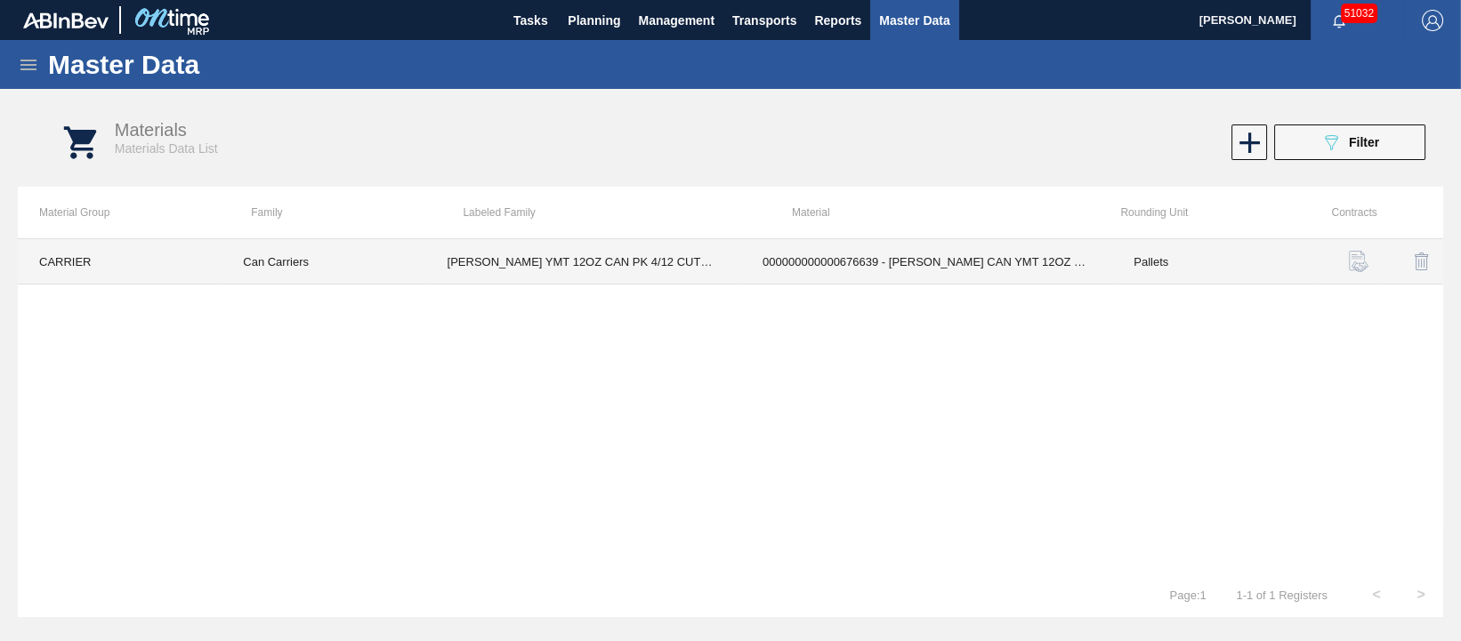
click at [922, 264] on td "000000000000676639 - [PERSON_NAME] CAN YMT 12OZ CAN PK 4/12 CAN 0123 B" at bounding box center [926, 261] width 371 height 45
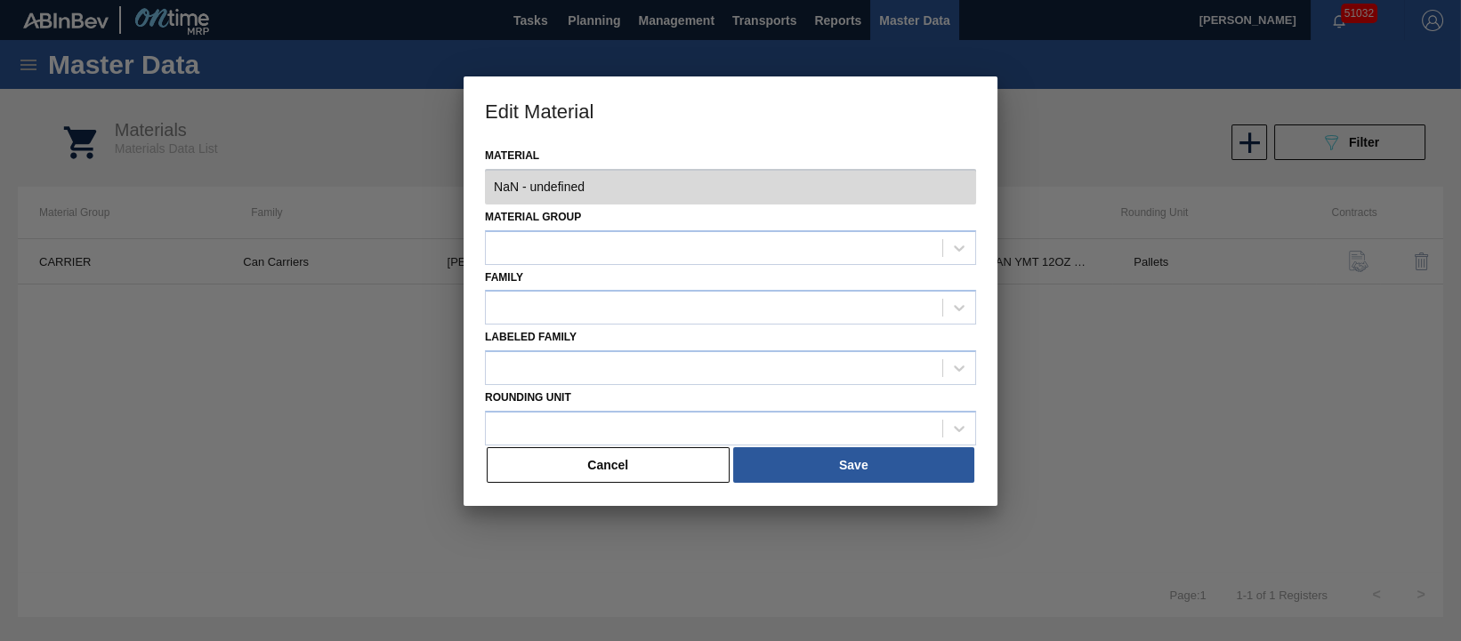
type input "676639 - 000000000000676639 - [PERSON_NAME] CAN YMT 12OZ CAN PK 4/12 CAN 0123 B"
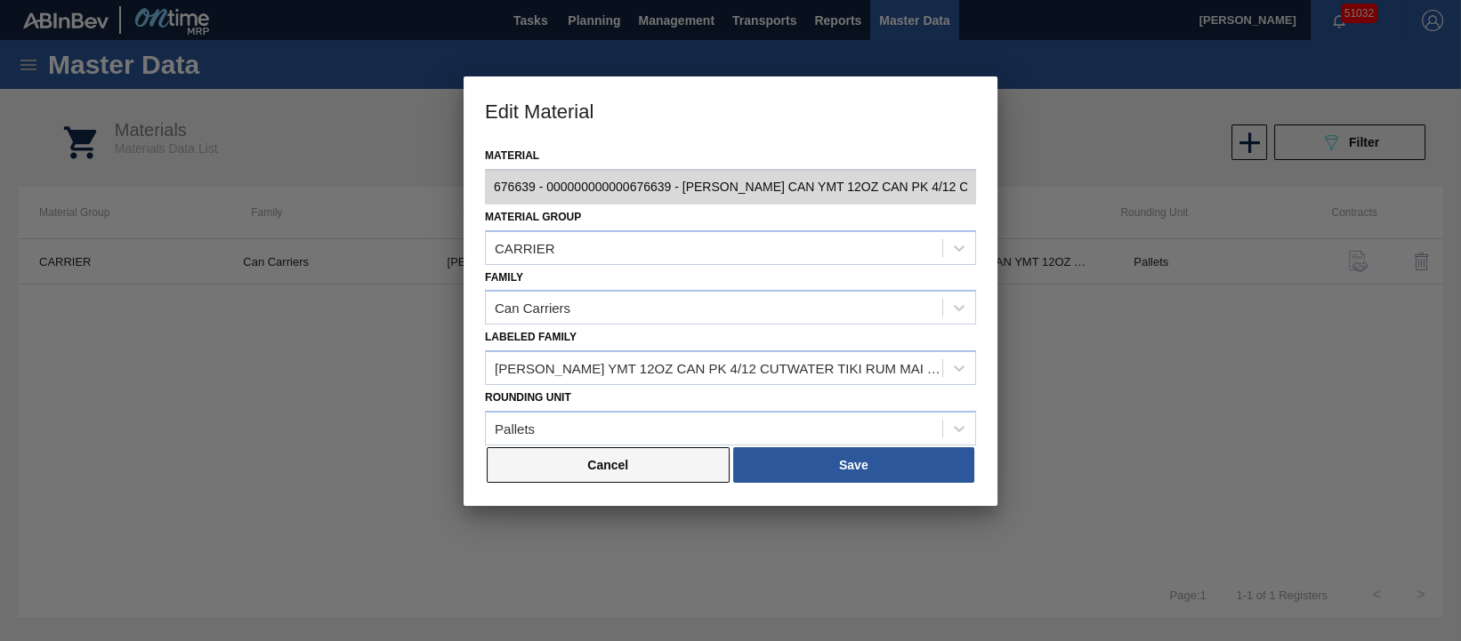
click at [612, 465] on button "Cancel" at bounding box center [608, 466] width 243 height 36
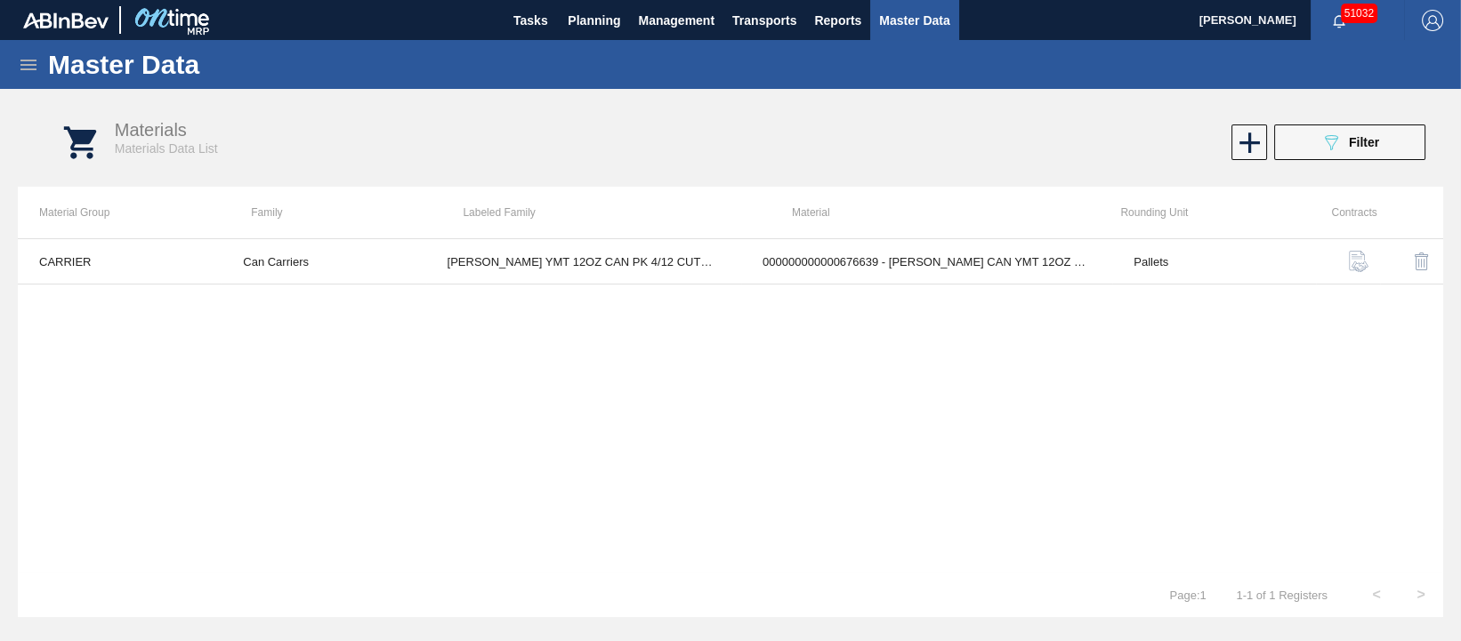
click at [1352, 262] on img "button" at bounding box center [1358, 261] width 21 height 21
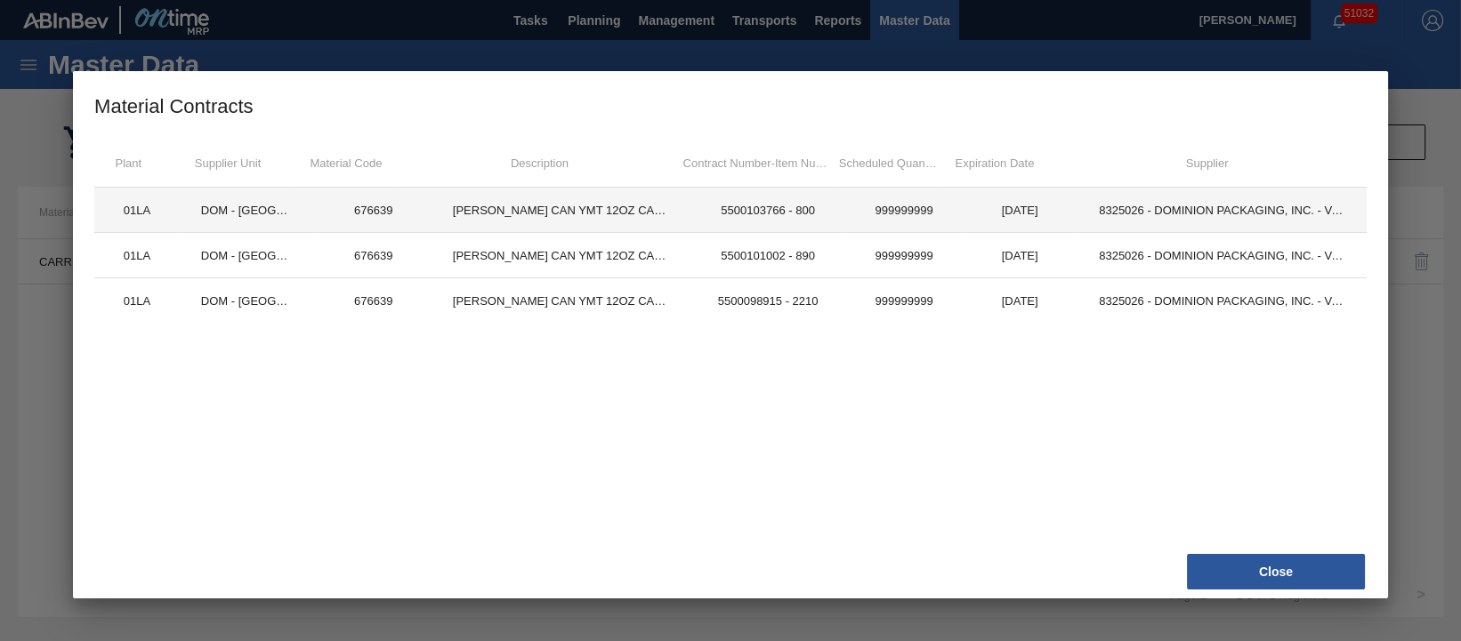
click at [624, 212] on td "[PERSON_NAME] CAN YMT 12OZ CAN PK 4/12 CAN 0123 B" at bounding box center [561, 210] width 258 height 45
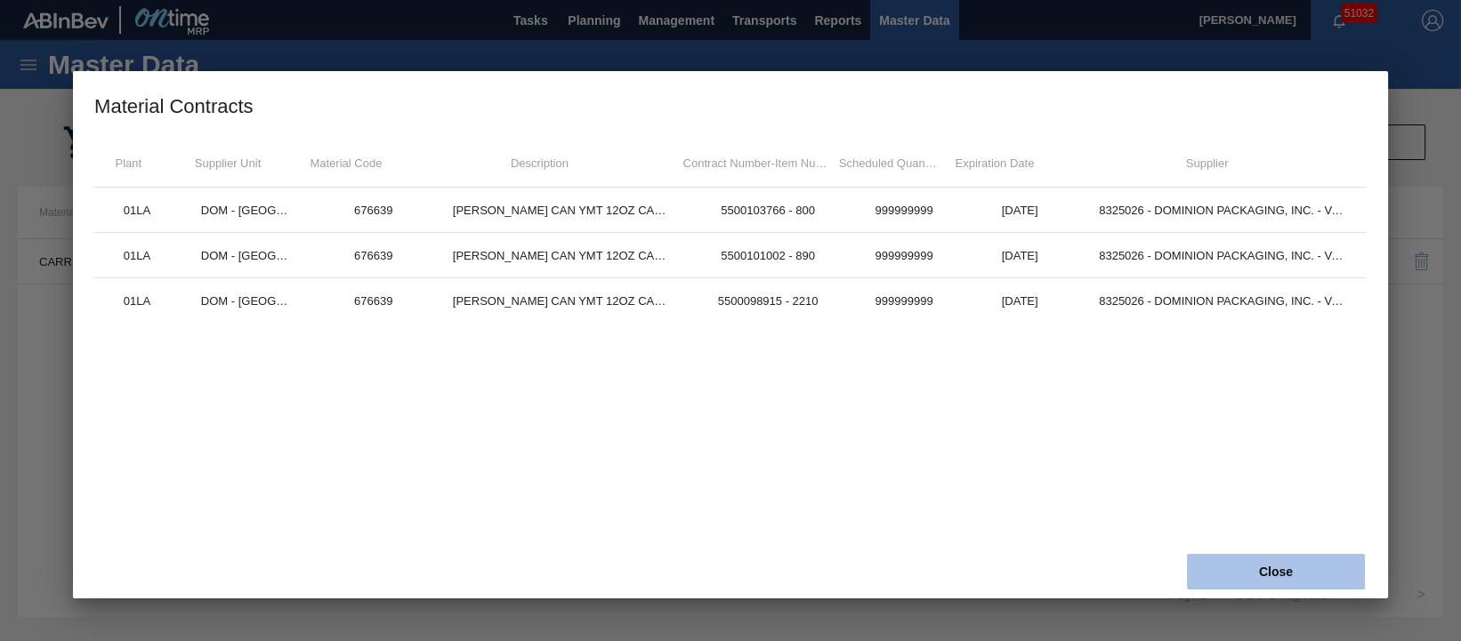
click at [1254, 582] on button "Close" at bounding box center [1276, 572] width 178 height 36
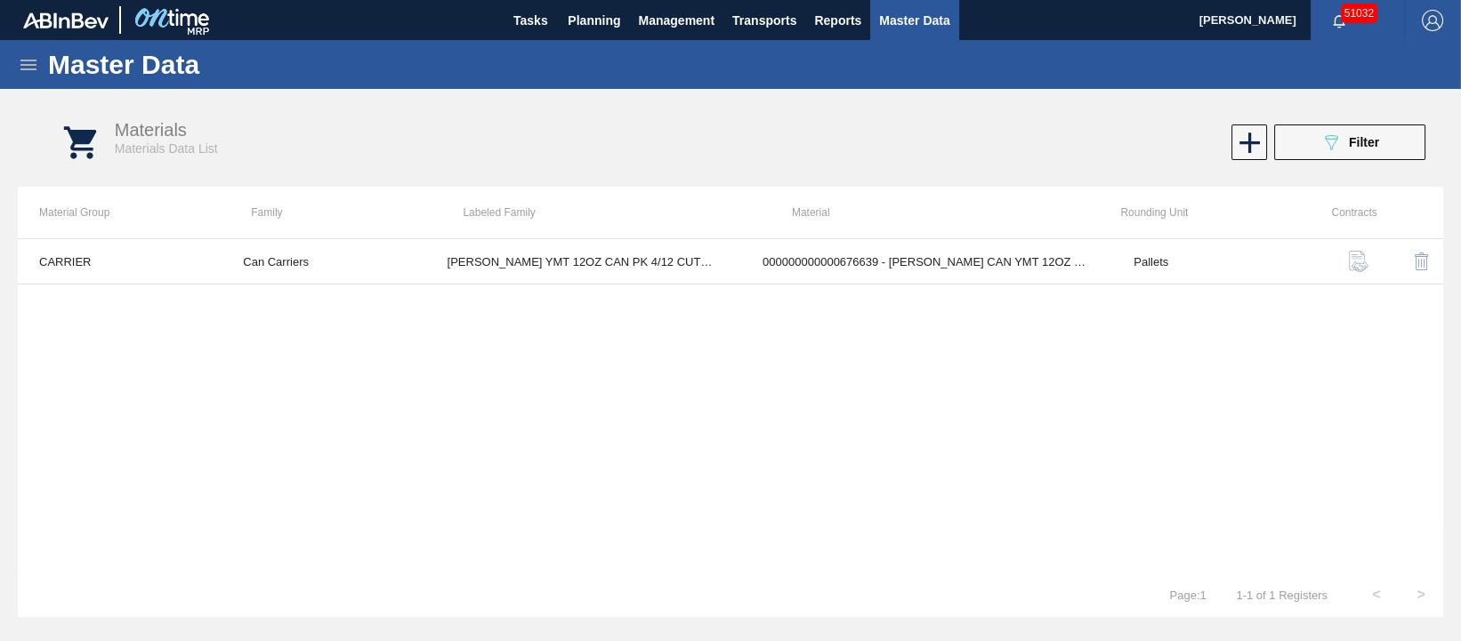
click at [916, 12] on span "Master Data" at bounding box center [914, 20] width 70 height 21
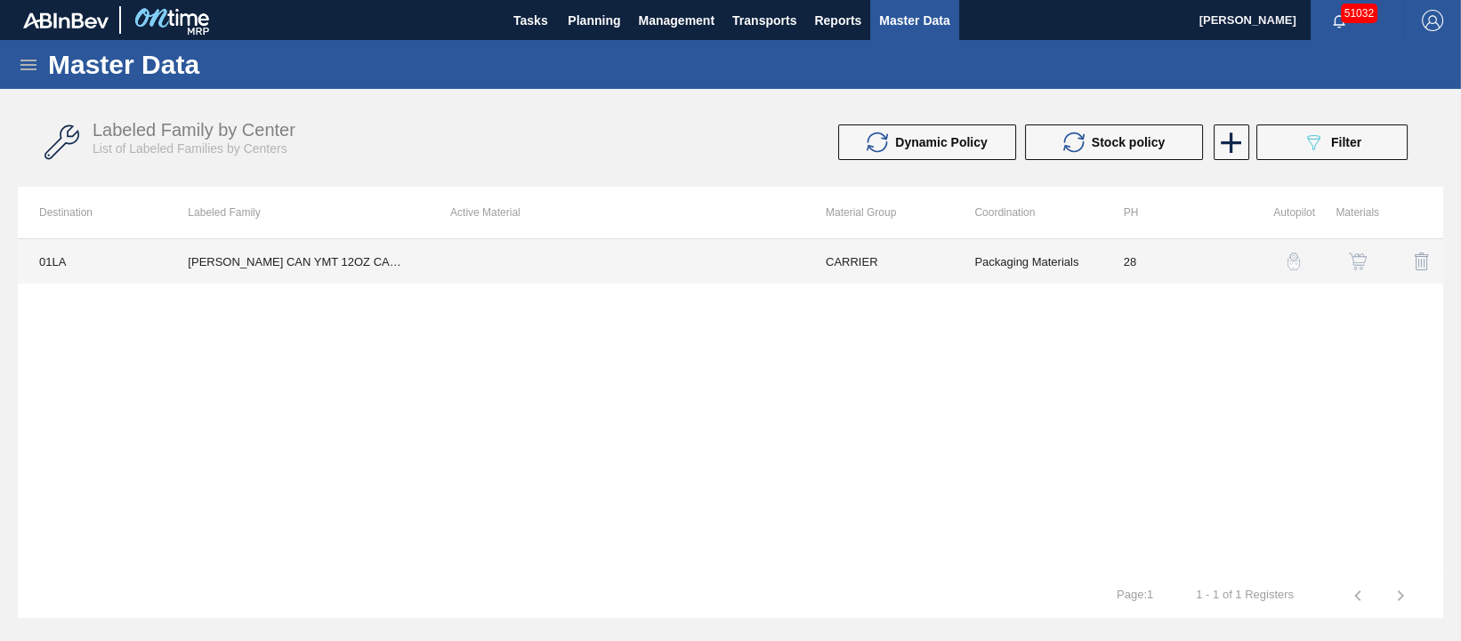
click at [345, 257] on td "[PERSON_NAME] CAN YMT 12OZ CAN PK 4/12 CAN 0123 B" at bounding box center [297, 261] width 262 height 44
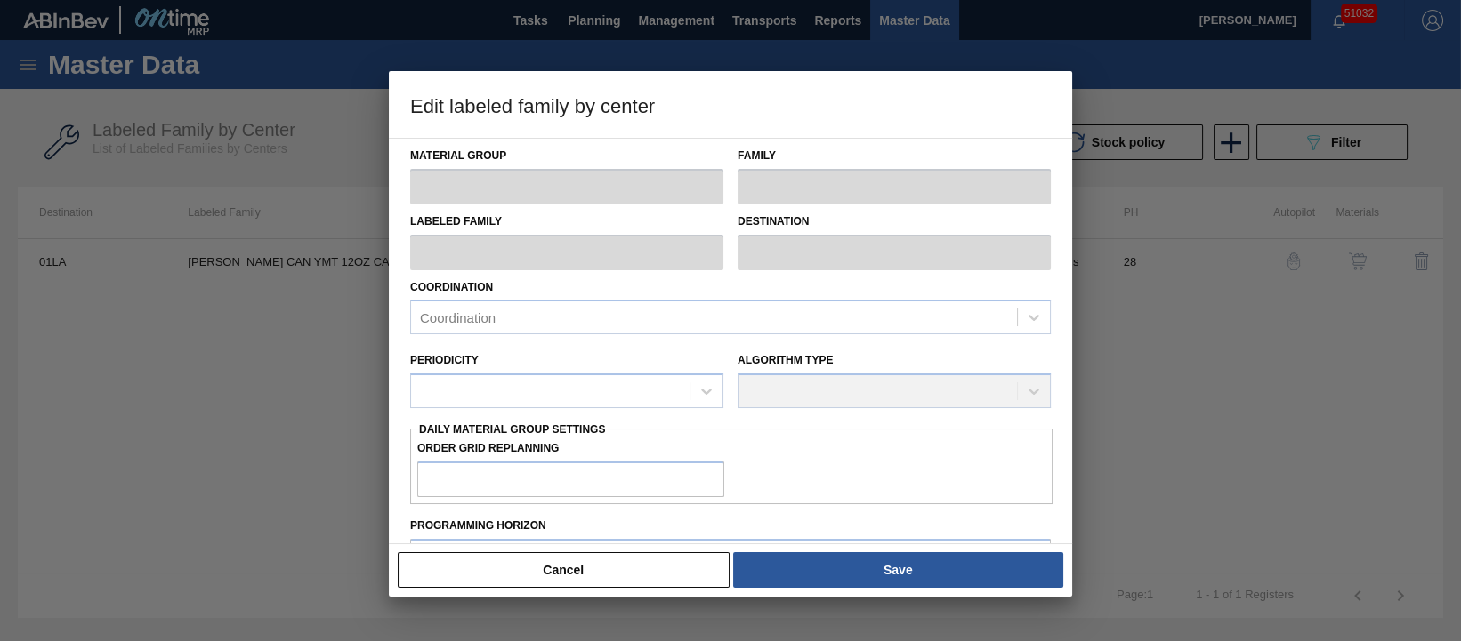
type input "CARRIER"
type input "Can Carriers"
type input "[PERSON_NAME] CAN YMT 12OZ CAN PK 4/12 CAN 0123 B"
type input "01LA - Los Angeles Brewery"
type input "28"
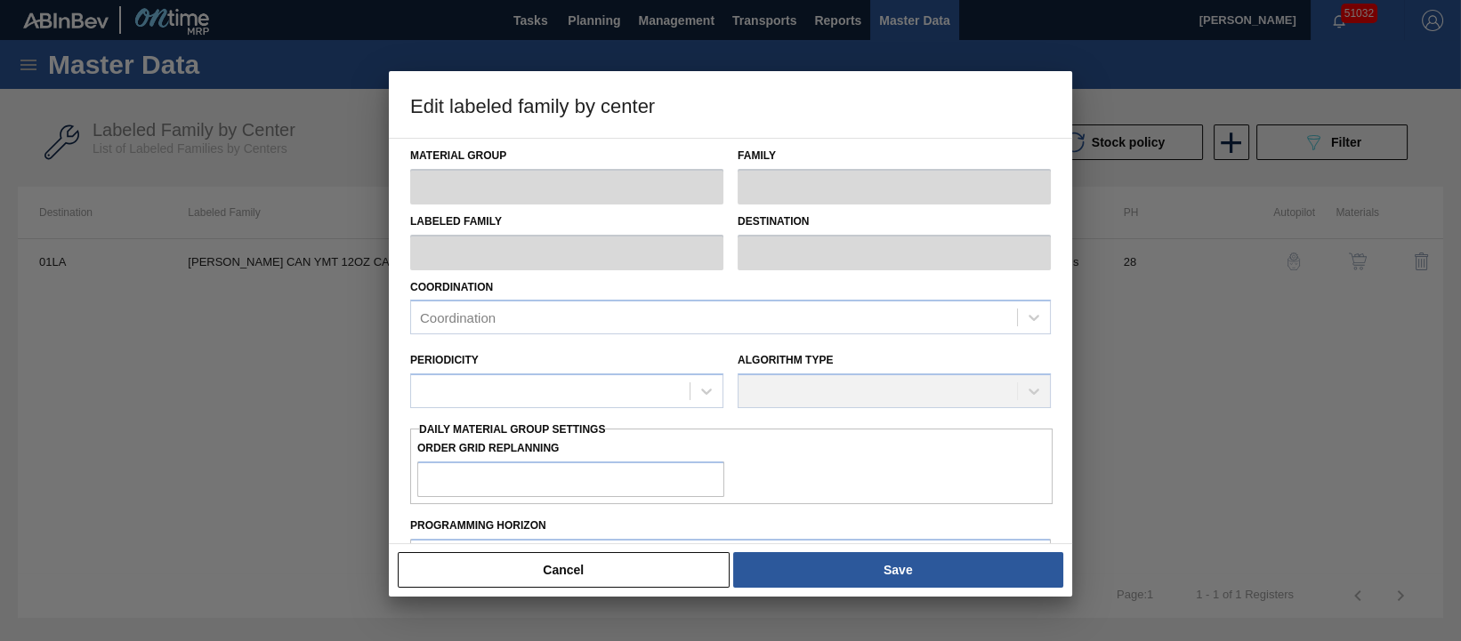
type input "0"
type input "600,000"
type input "15"
type input "90,000"
checkbox input "true"
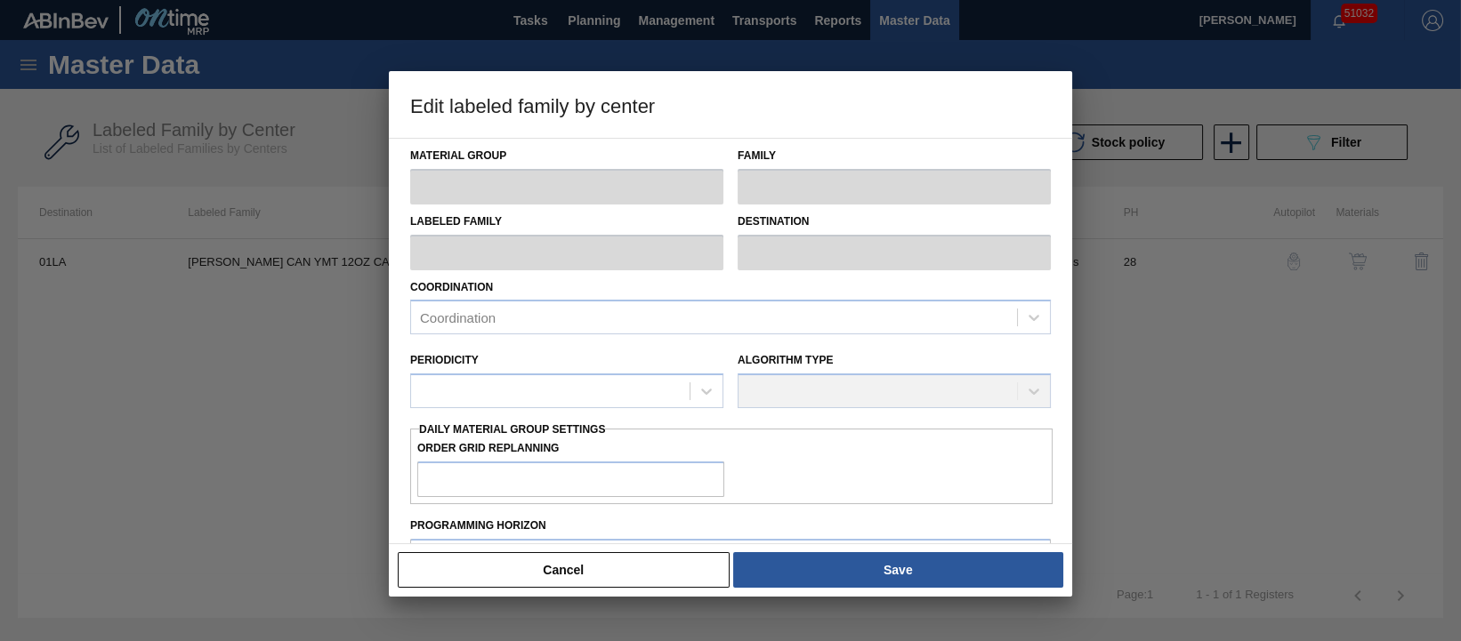
checkbox input "true"
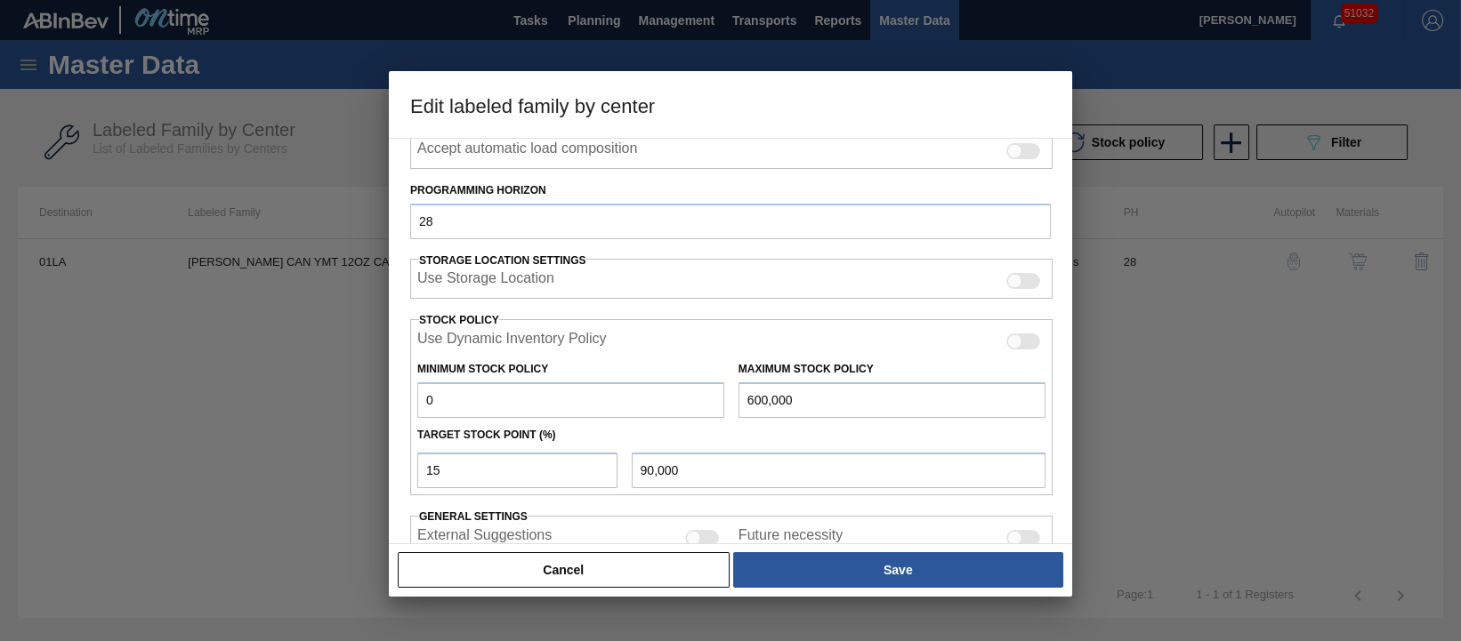
scroll to position [407, 0]
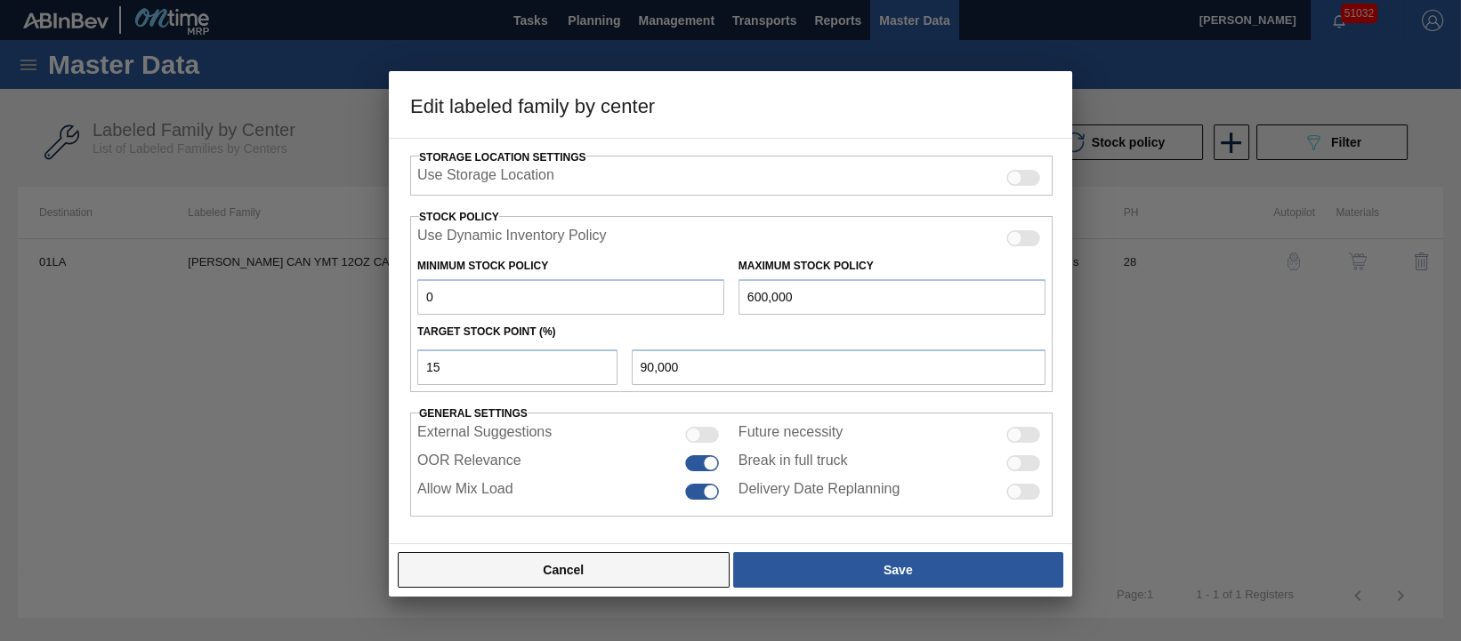
click at [593, 571] on button "Cancel" at bounding box center [564, 571] width 332 height 36
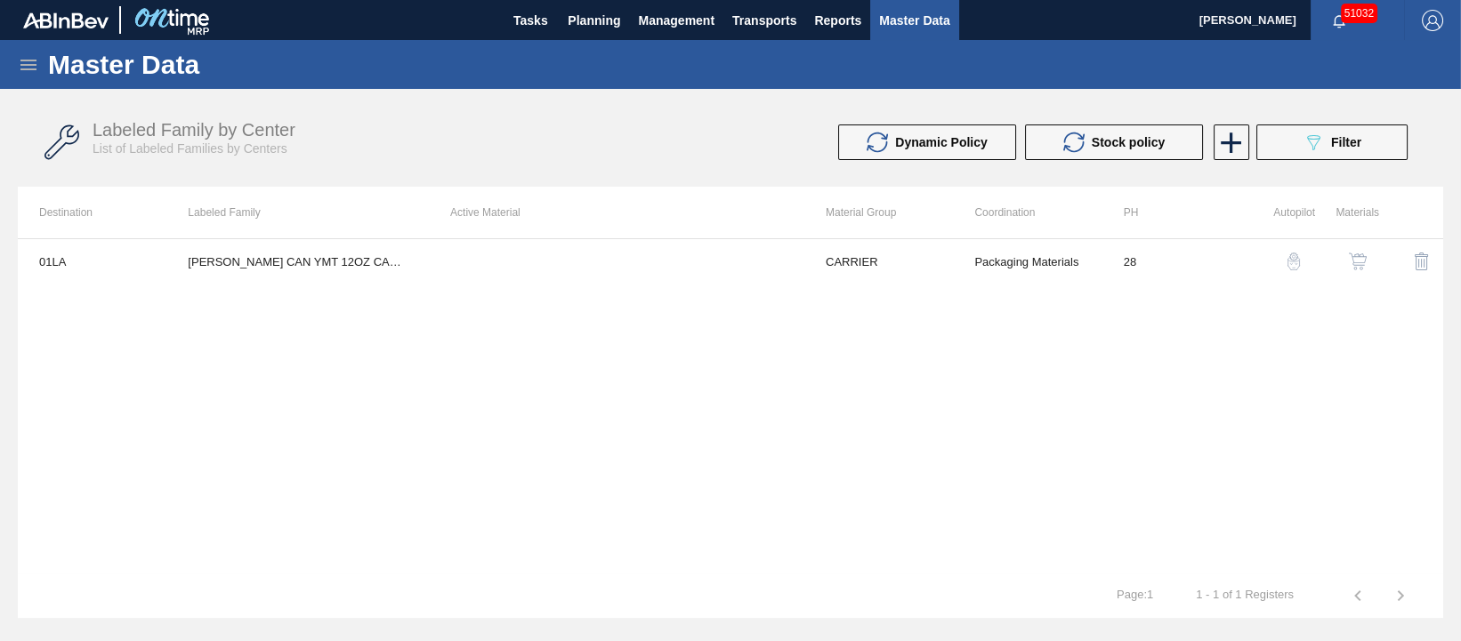
click at [1356, 258] on img "button" at bounding box center [1358, 262] width 18 height 18
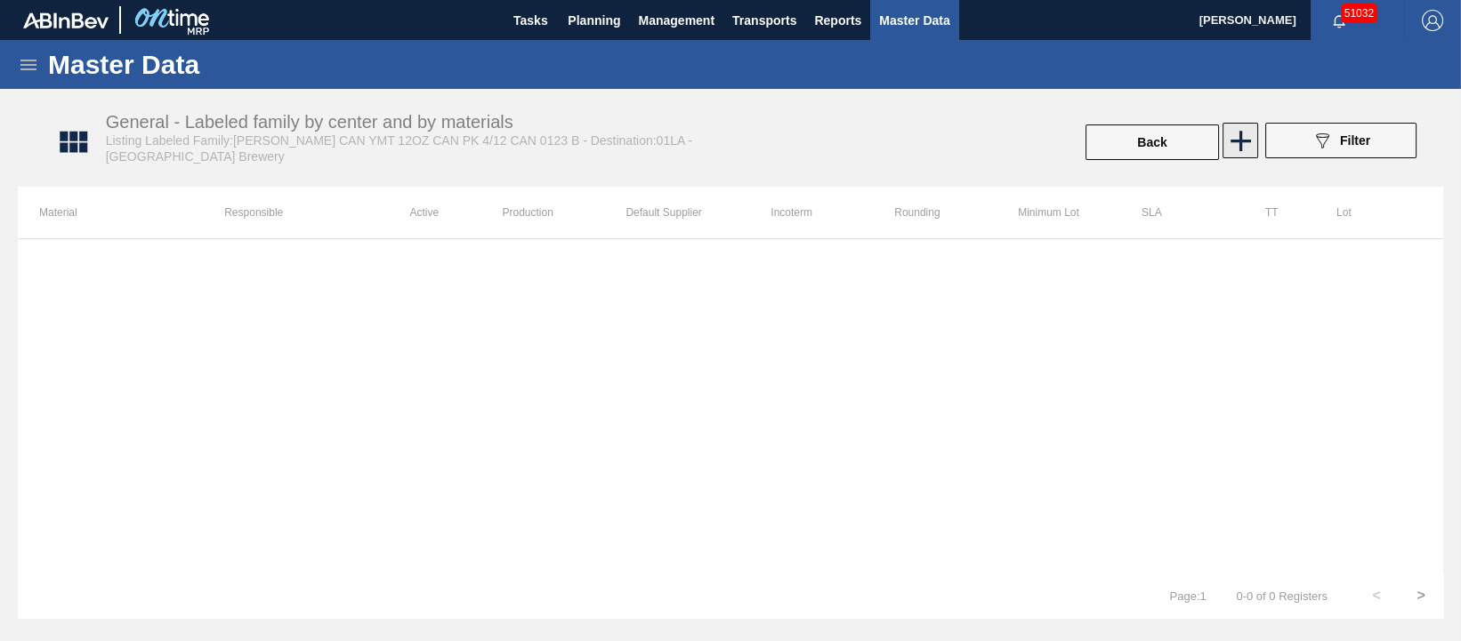
click at [1243, 142] on icon at bounding box center [1240, 141] width 35 height 35
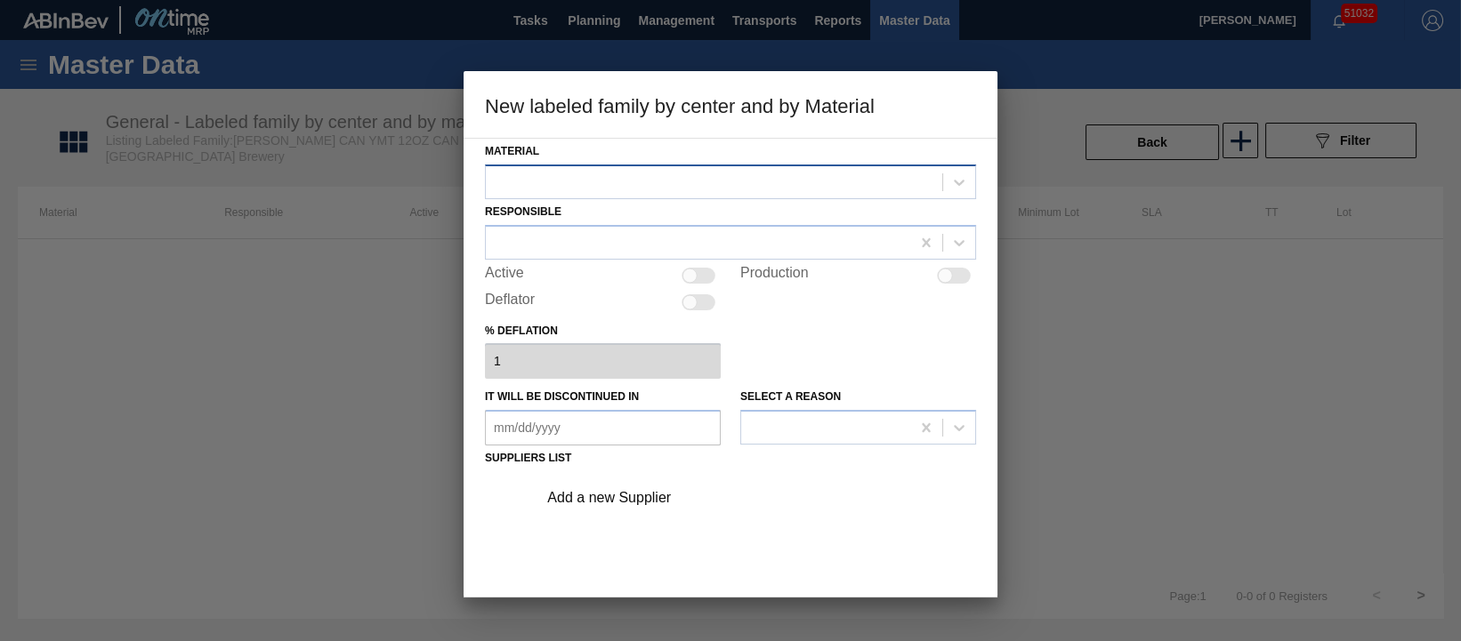
click at [752, 181] on div at bounding box center [714, 182] width 456 height 26
click at [230, 437] on div at bounding box center [730, 320] width 1461 height 641
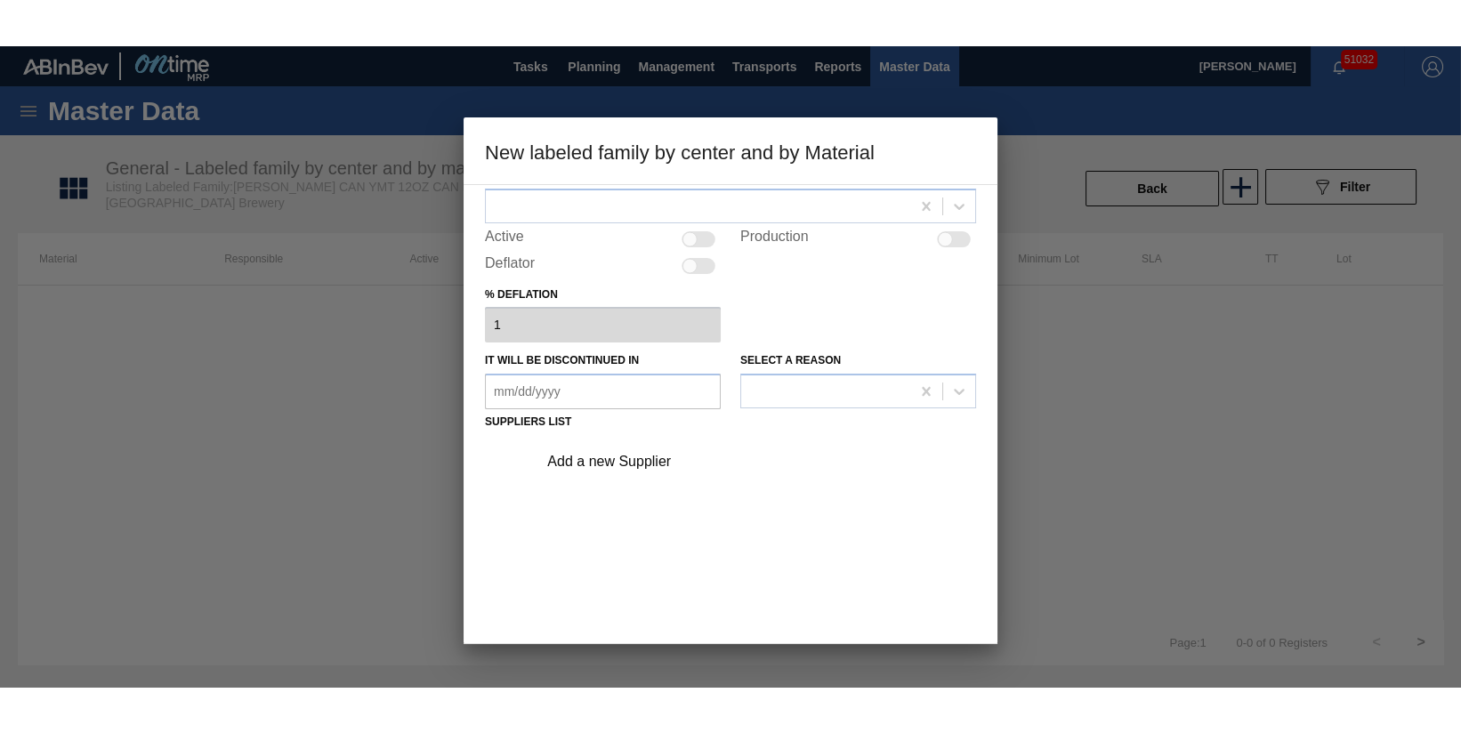
scroll to position [157, 0]
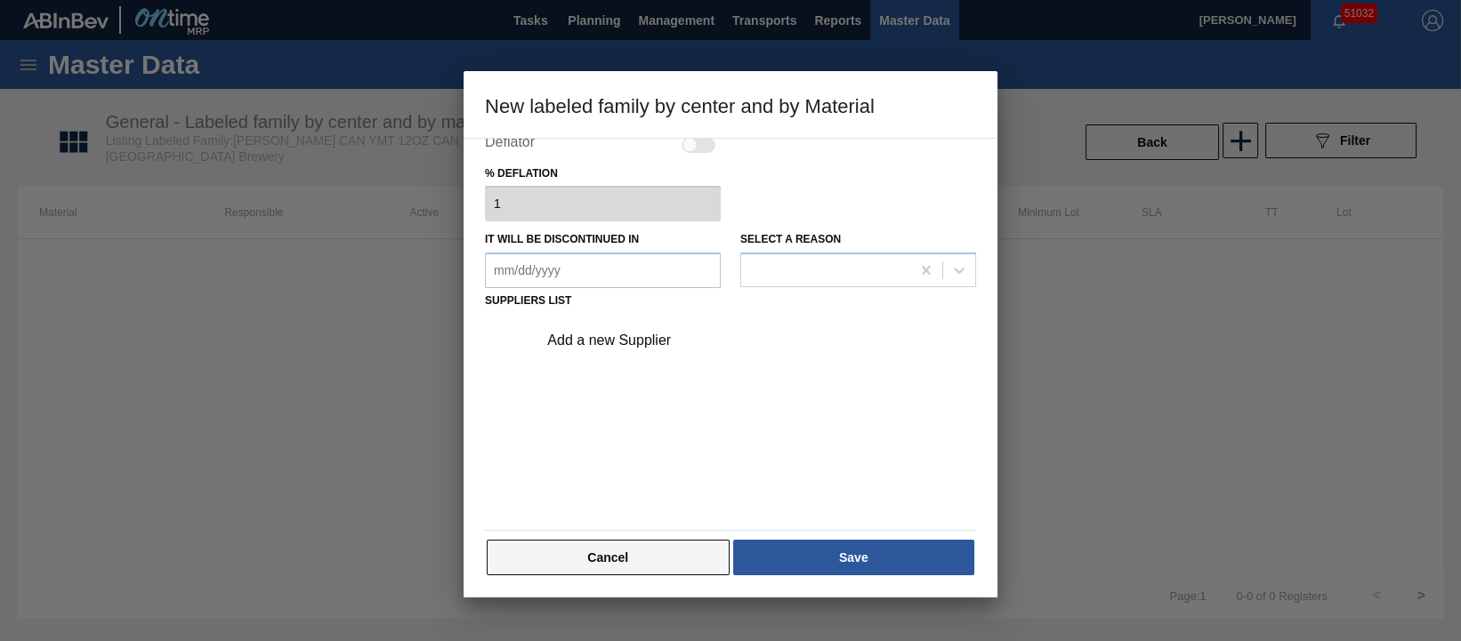
click at [565, 563] on button "Cancel" at bounding box center [608, 558] width 243 height 36
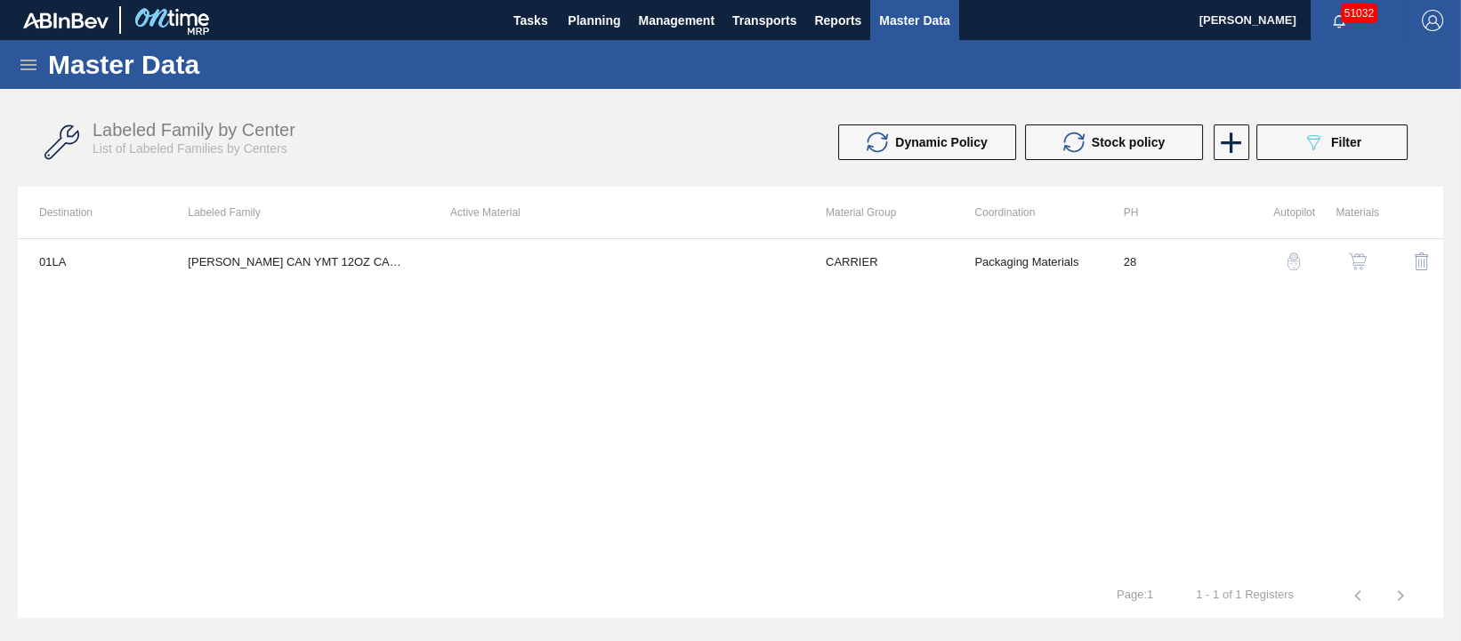
click at [421, 229] on th "Labeled Family" at bounding box center [297, 213] width 262 height 52
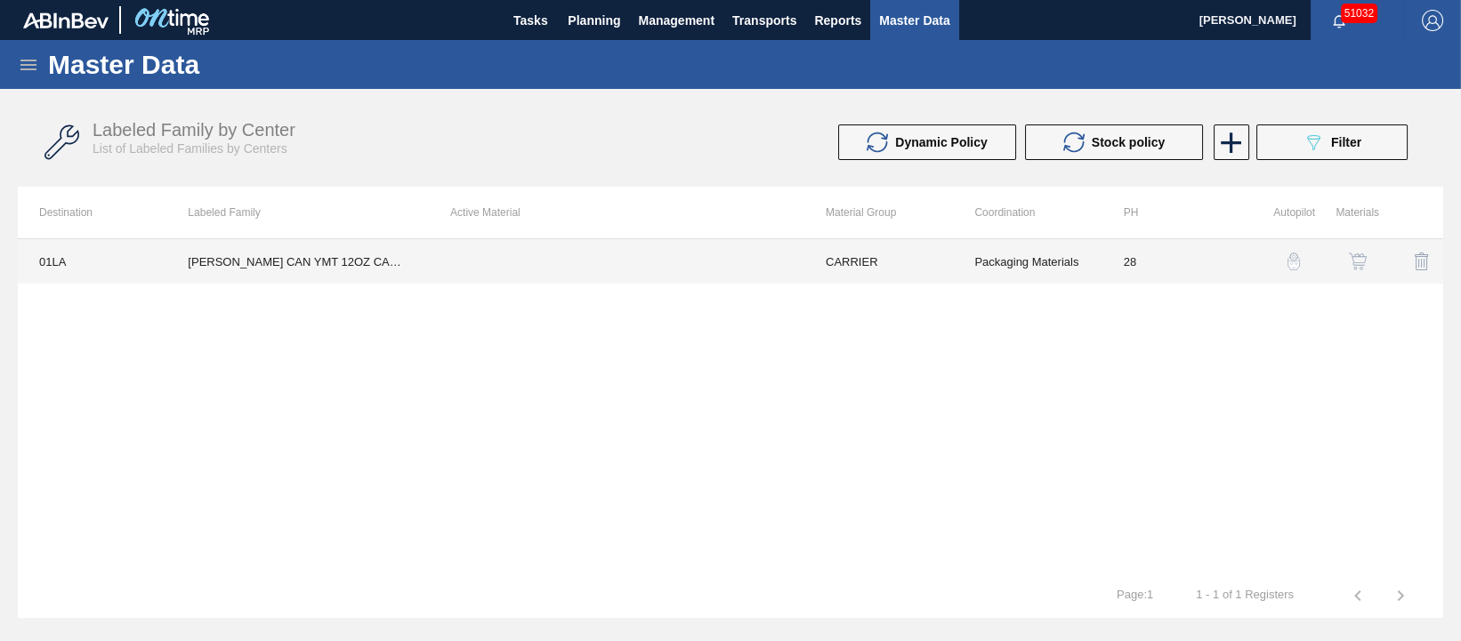
click at [392, 258] on td "[PERSON_NAME] CAN YMT 12OZ CAN PK 4/12 CAN 0123 B" at bounding box center [297, 261] width 262 height 44
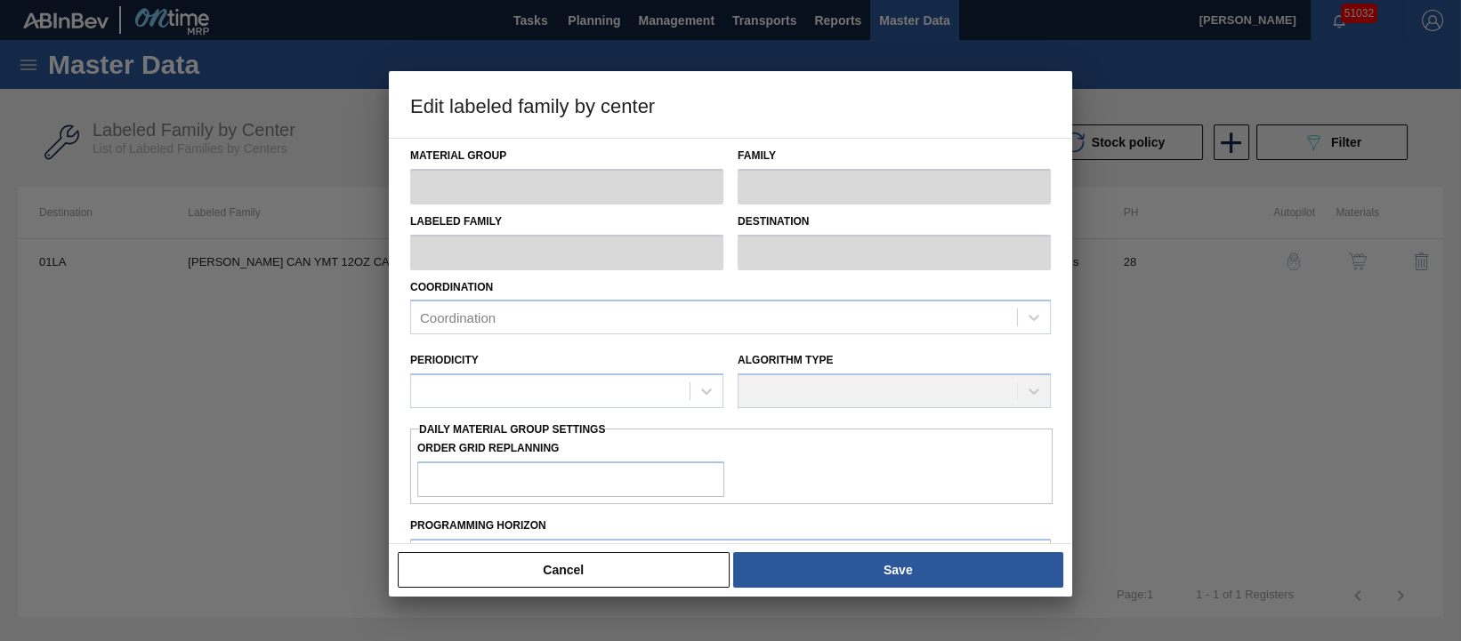
type input "CARRIER"
type input "Can Carriers"
type input "[PERSON_NAME] CAN YMT 12OZ CAN PK 4/12 CAN 0123 B"
type input "01LA - Los Angeles Brewery"
type input "28"
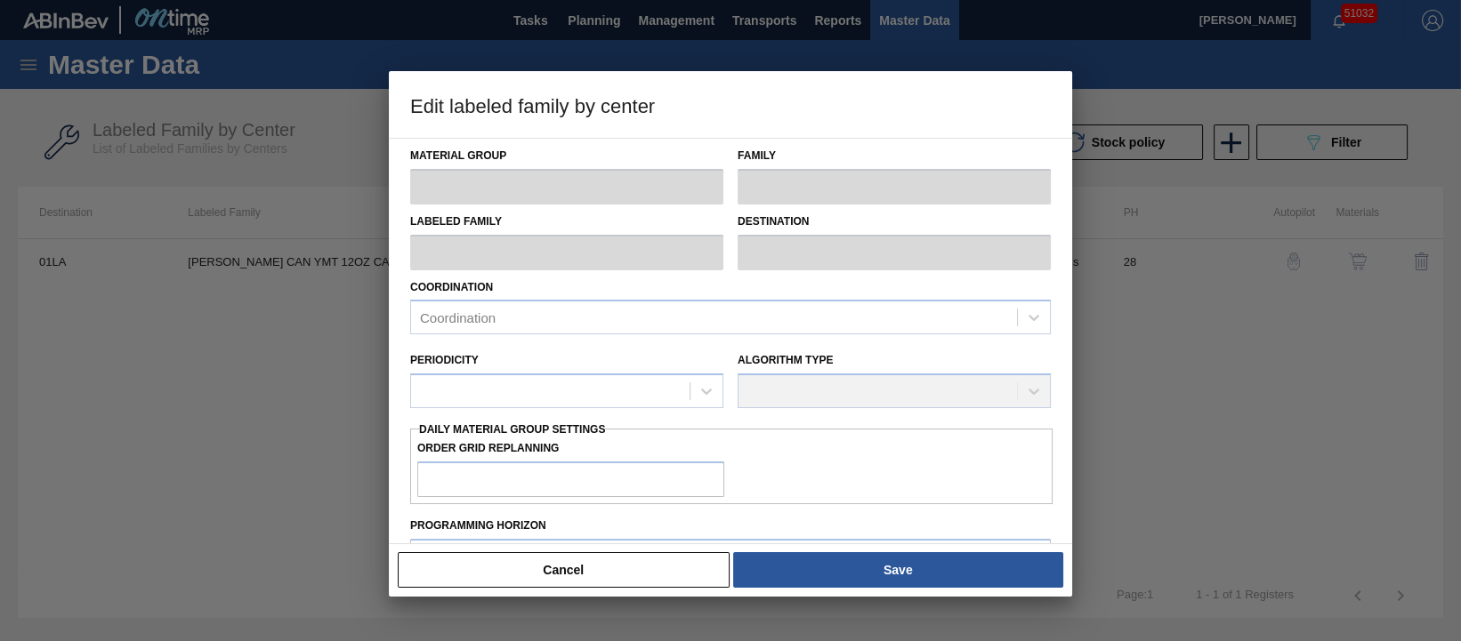
type input "0"
type input "600,000"
type input "15"
type input "90,000"
checkbox input "true"
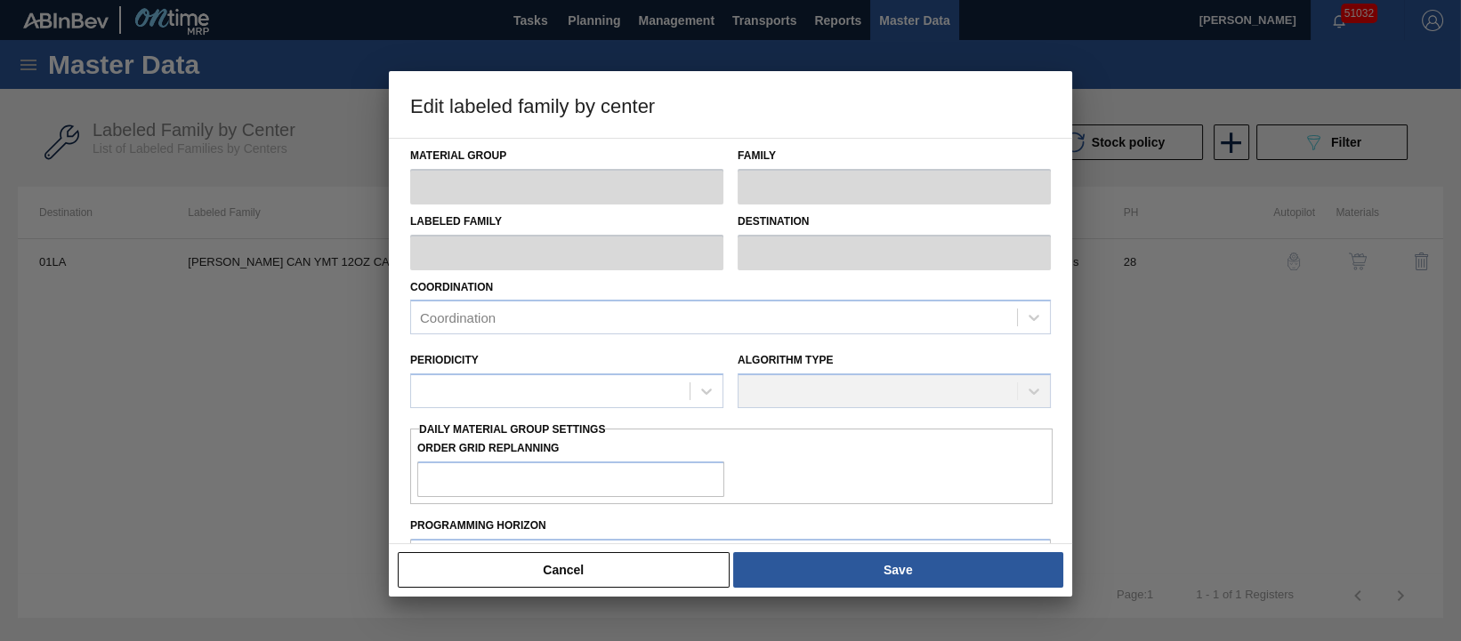
checkbox input "true"
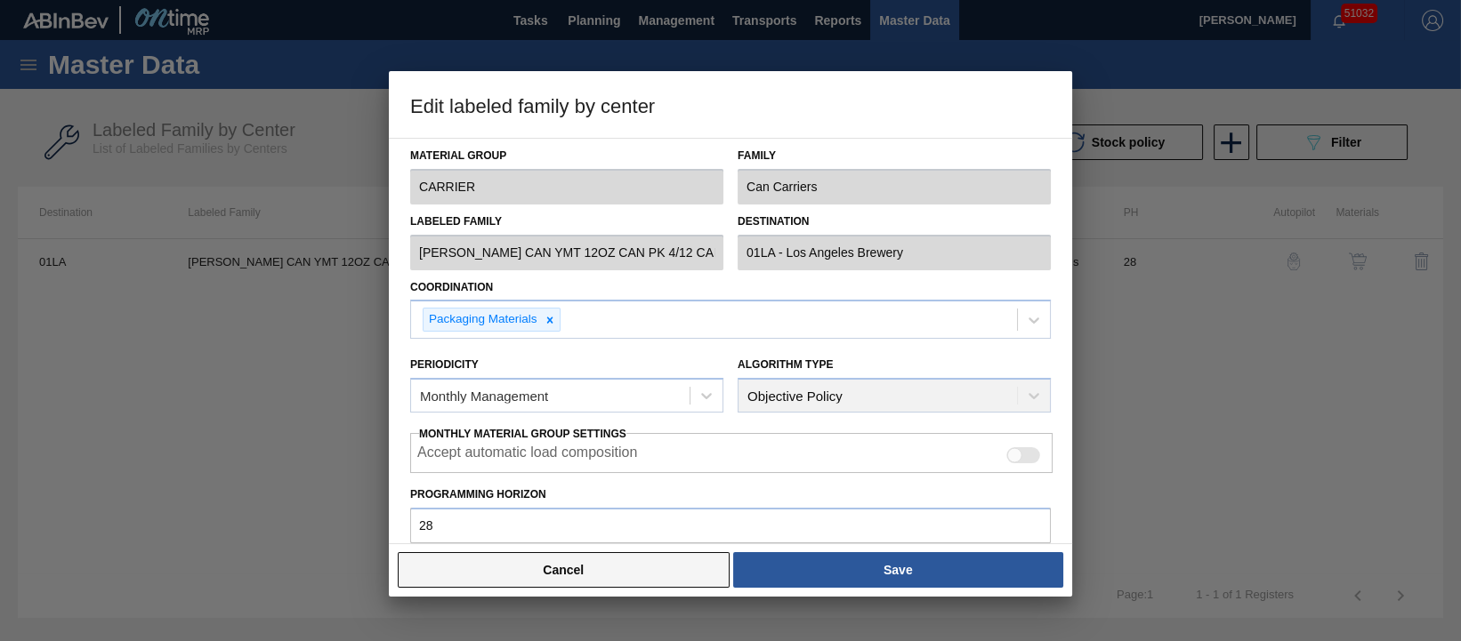
click at [589, 575] on button "Cancel" at bounding box center [564, 571] width 332 height 36
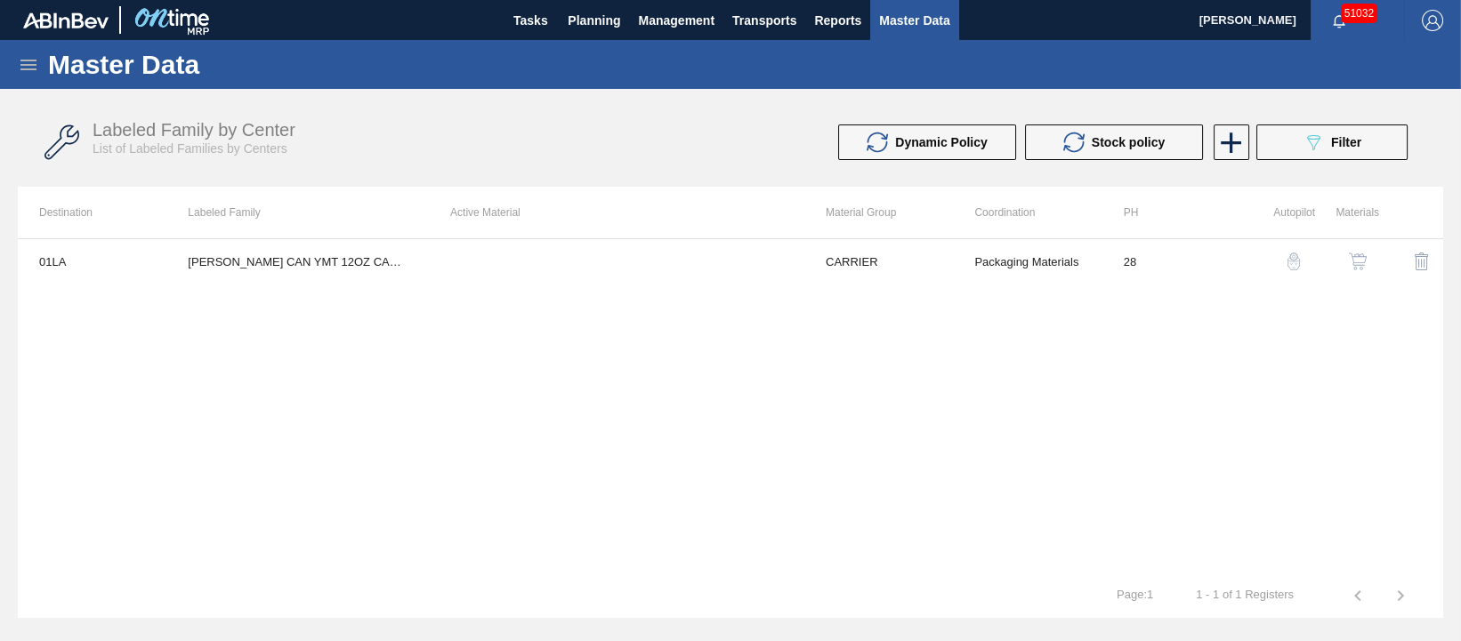
click at [31, 62] on icon at bounding box center [28, 64] width 21 height 21
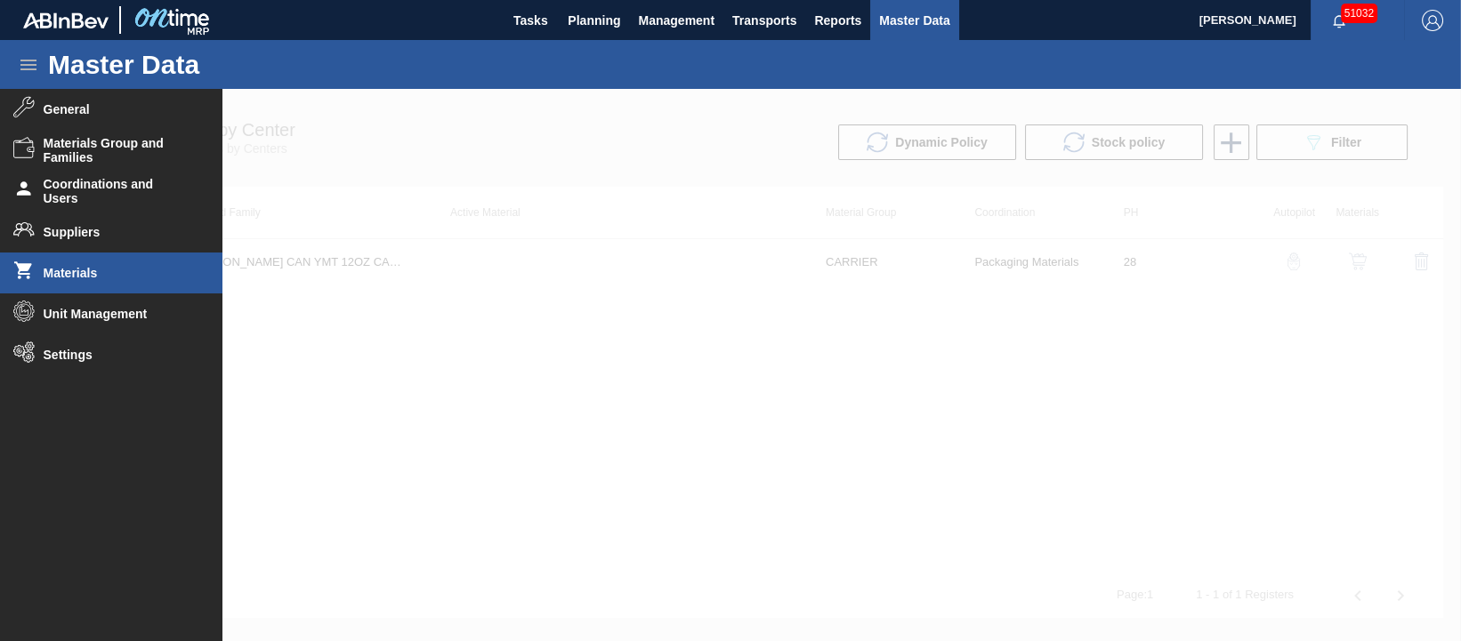
click at [77, 269] on span "Materials" at bounding box center [117, 273] width 147 height 14
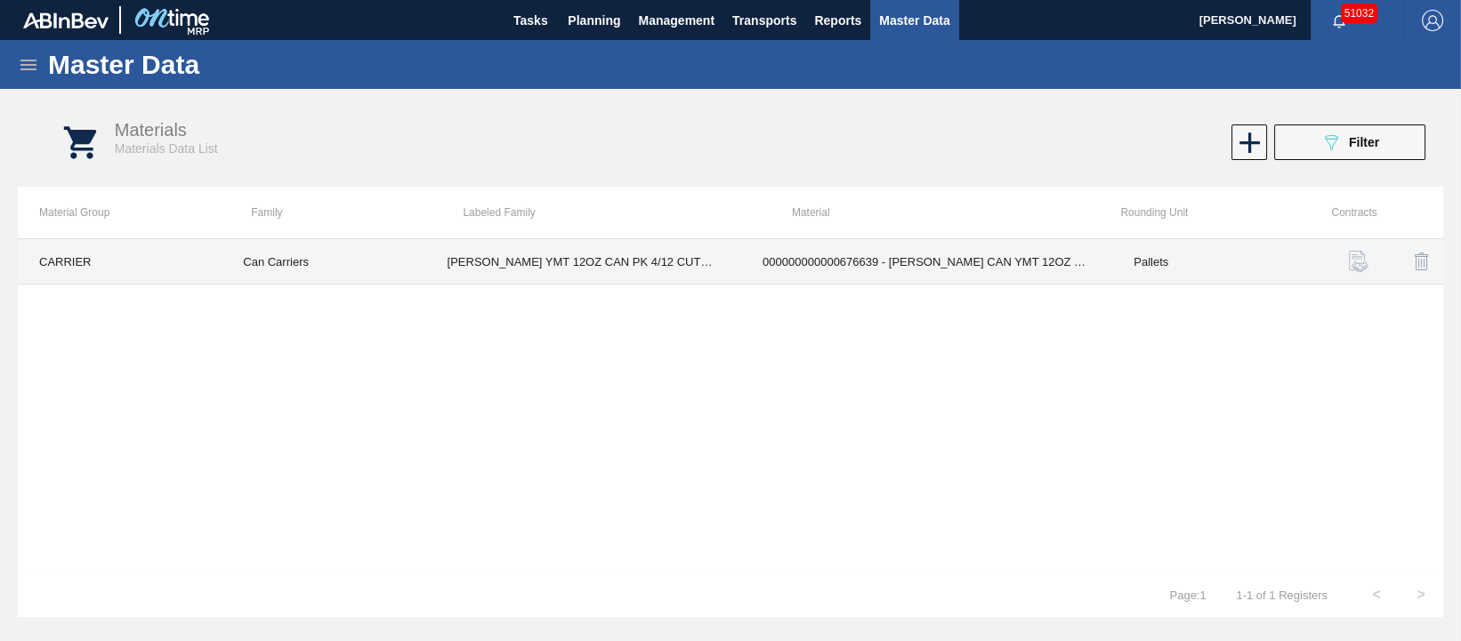
click at [596, 267] on td "[PERSON_NAME] YMT 12OZ CAN PK 4/12 CUTWATER TIKI RUM MAI TAI" at bounding box center [584, 261] width 316 height 45
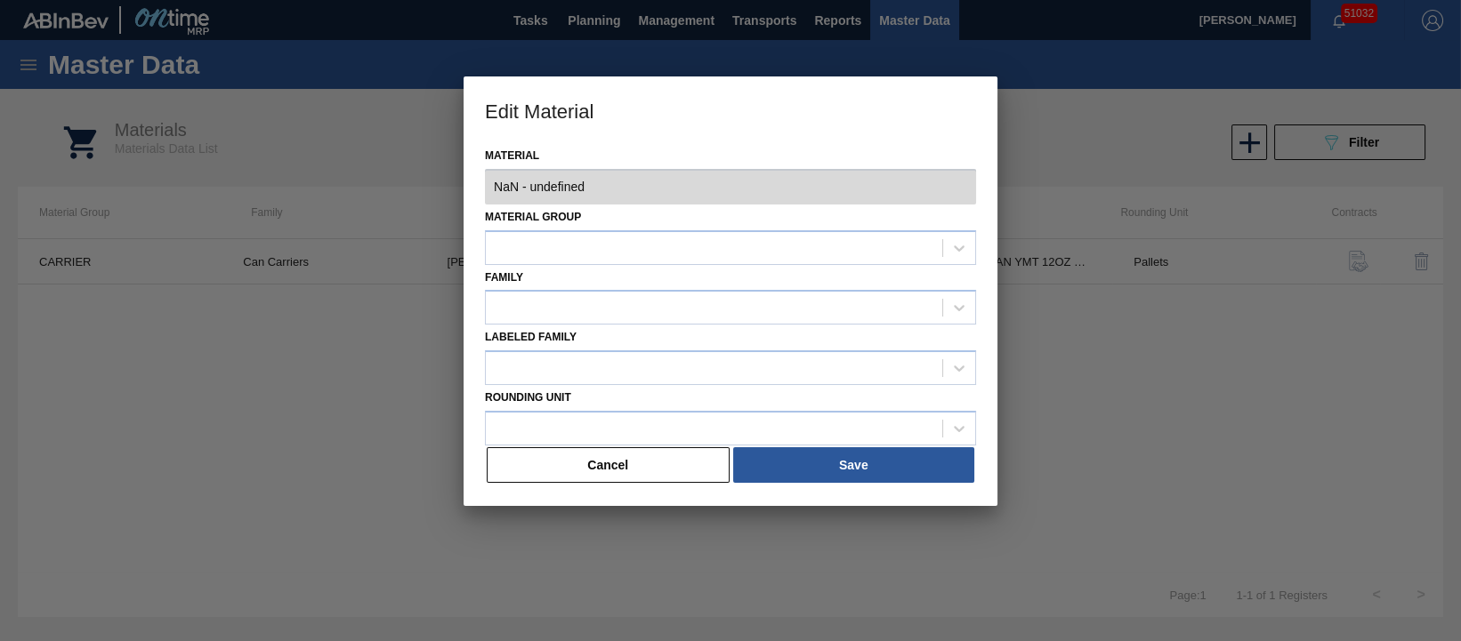
type input "676639 - 000000000000676639 - [PERSON_NAME] CAN YMT 12OZ CAN PK 4/12 CAN 0123 B"
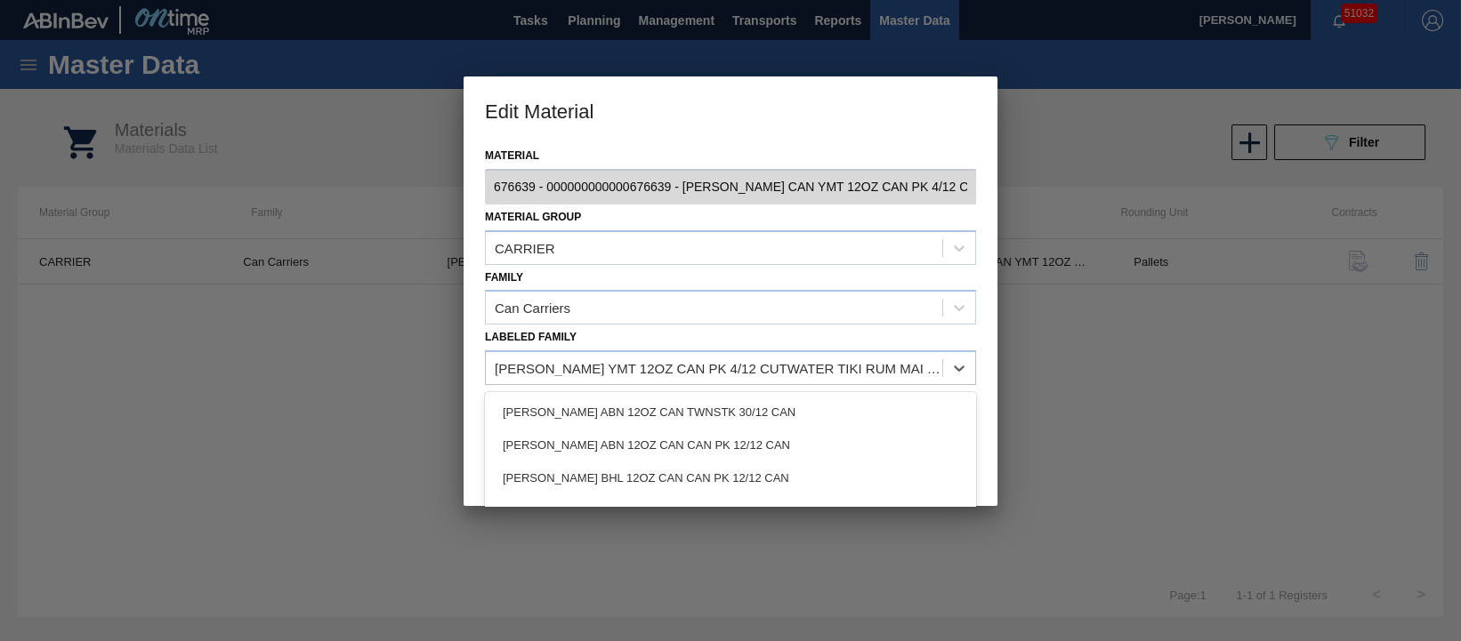
drag, startPoint x: 877, startPoint y: 373, endPoint x: 178, endPoint y: 368, distance: 699.3
click at [452, 376] on div "Edit Material Material 676639 - 000000000000676639 - [PERSON_NAME] CAN YMT 12OZ…" at bounding box center [730, 320] width 1461 height 641
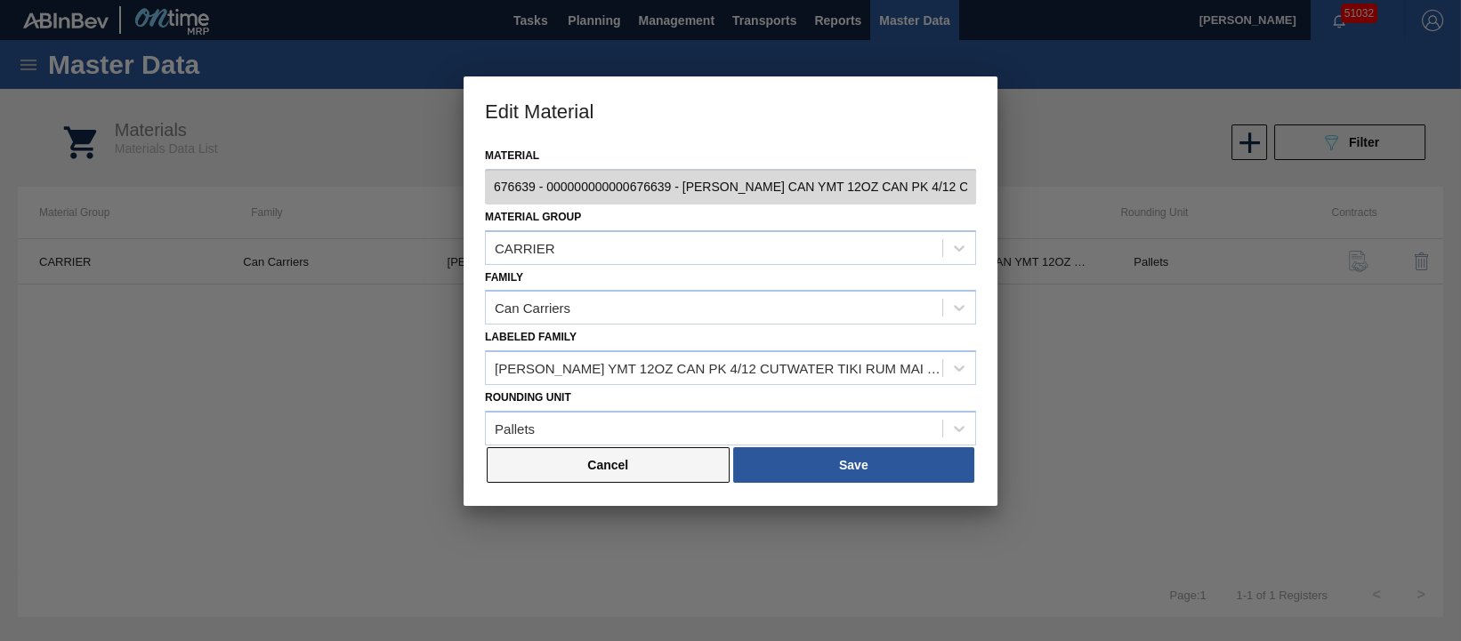
click at [643, 464] on button "Cancel" at bounding box center [608, 466] width 243 height 36
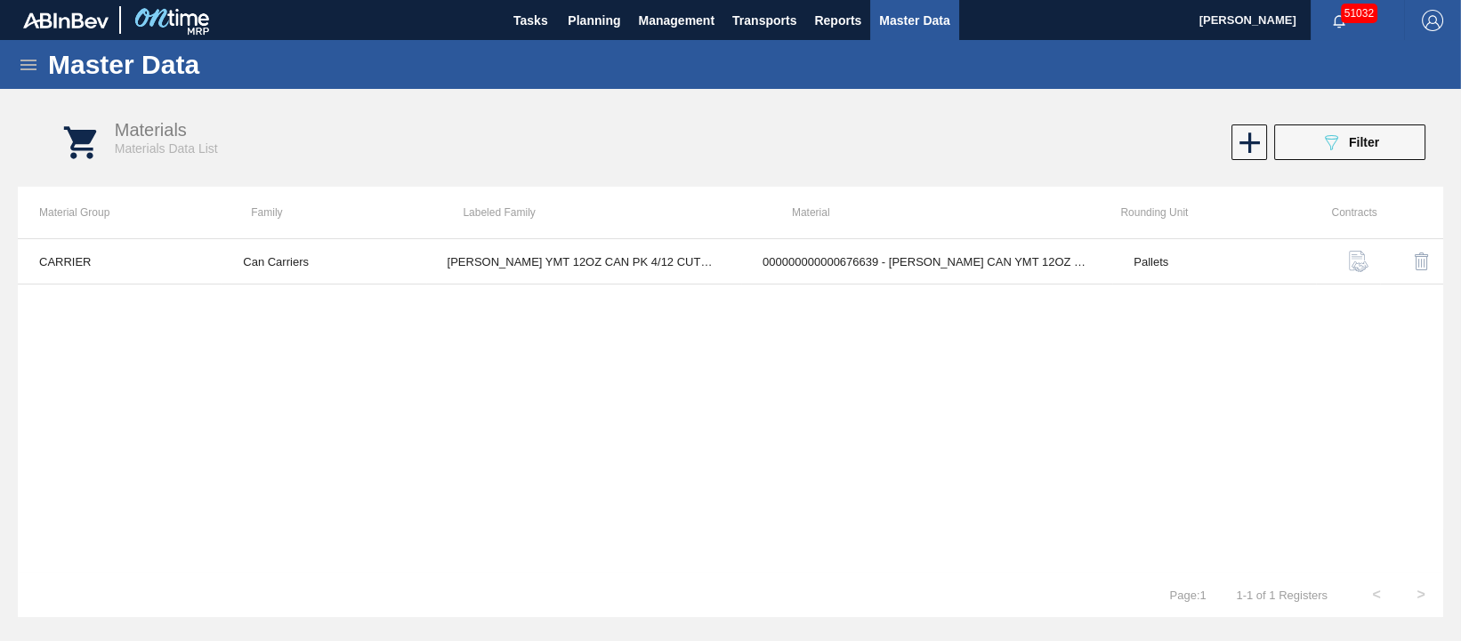
click at [27, 60] on icon at bounding box center [28, 65] width 16 height 11
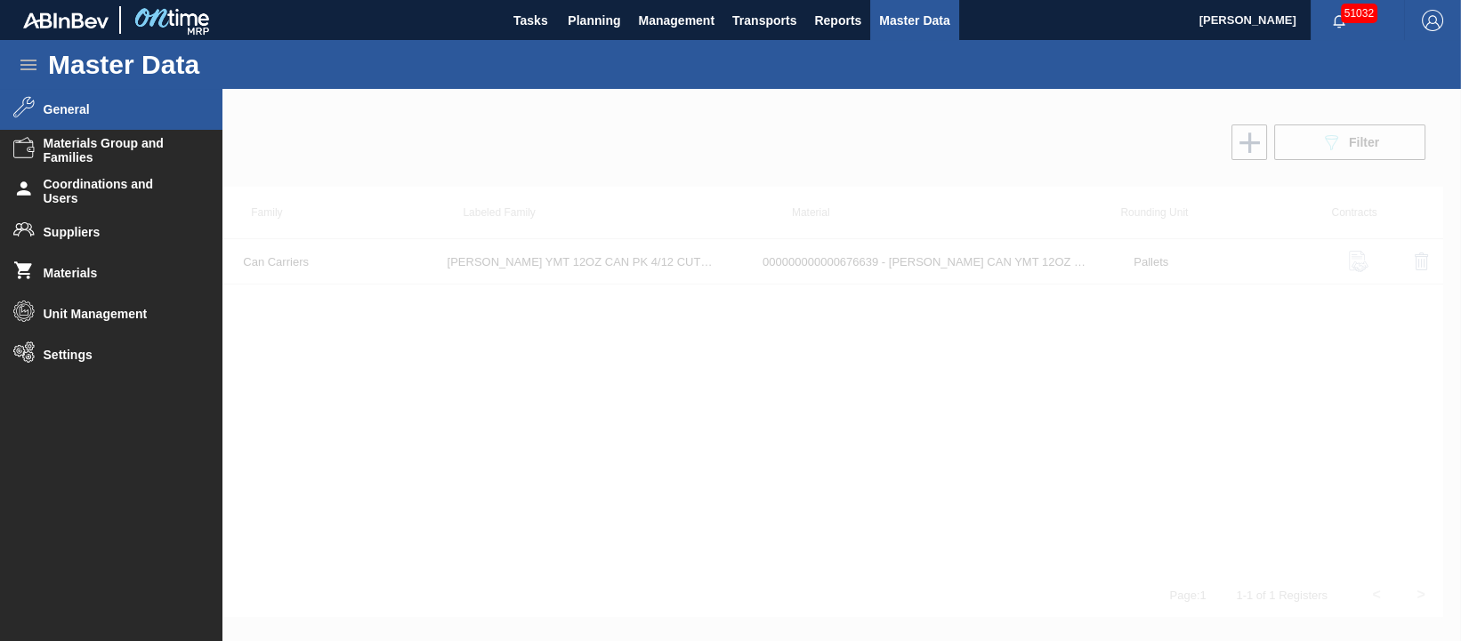
click at [60, 108] on span "General" at bounding box center [117, 109] width 147 height 14
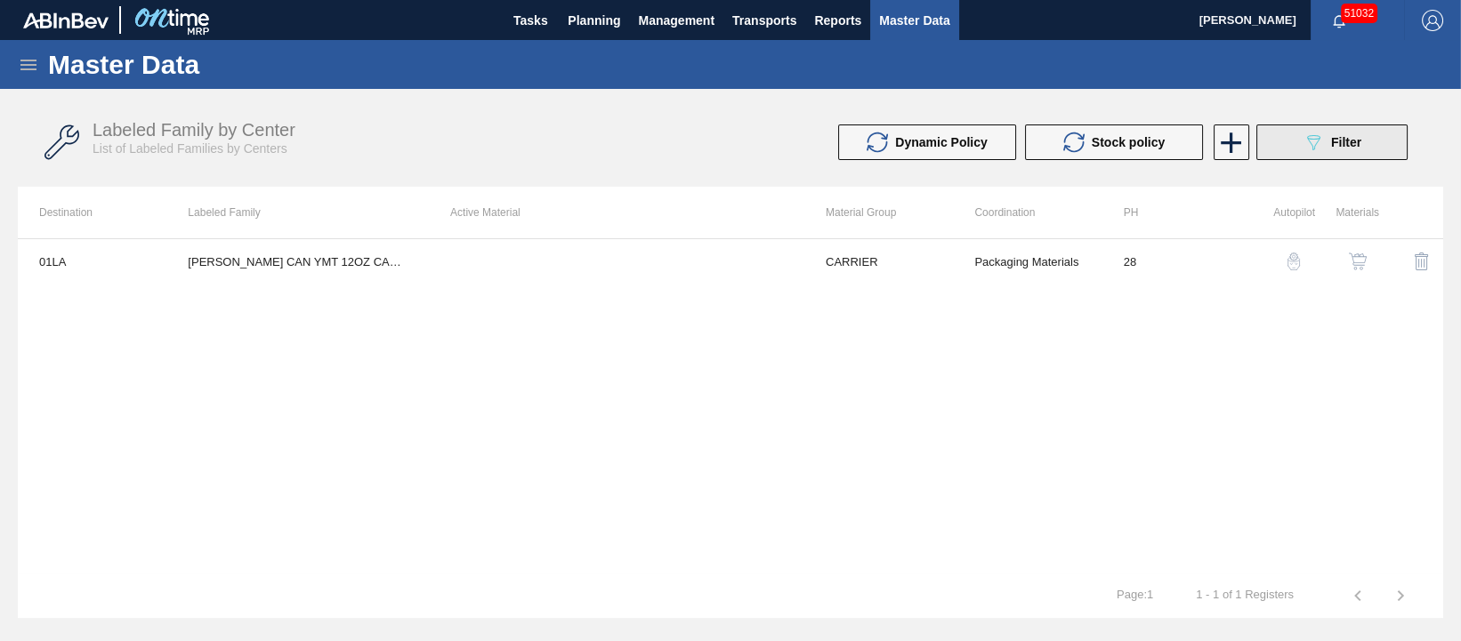
click at [1355, 152] on div "089F7B8B-B2A5-4AFE-B5C0-19BA573D28AC Filter" at bounding box center [1332, 142] width 59 height 21
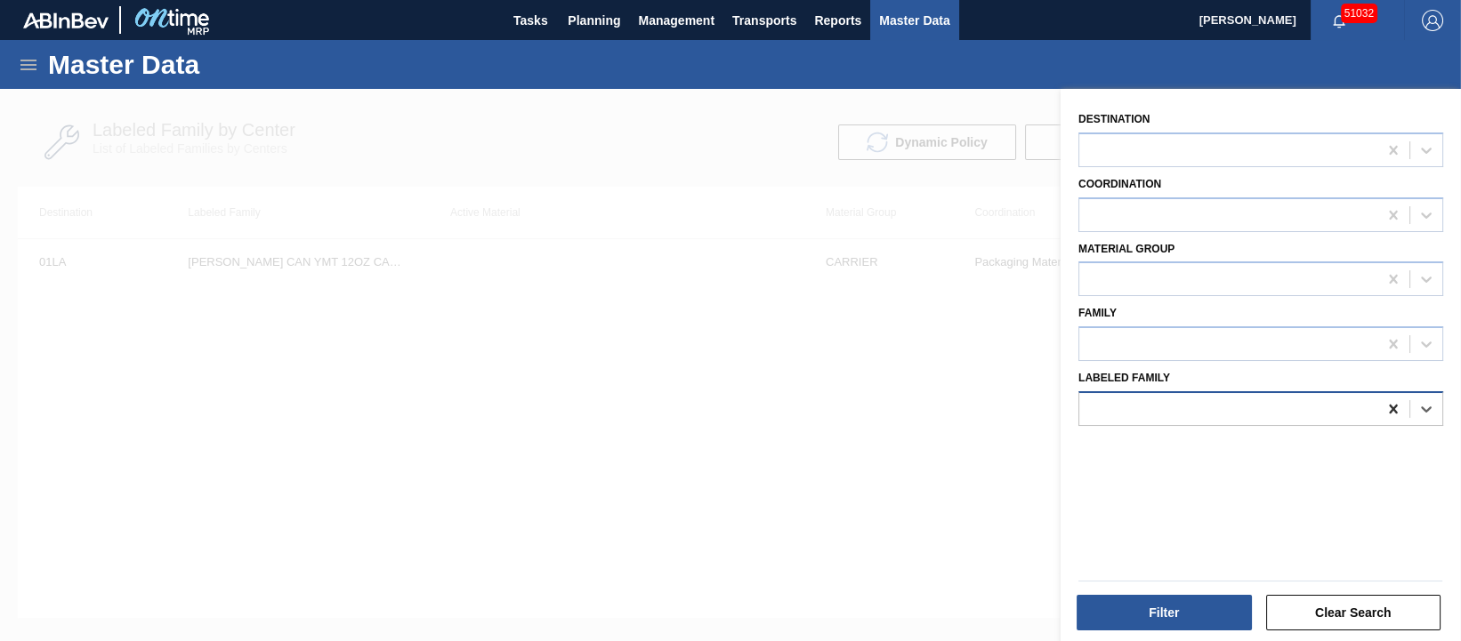
click at [1390, 407] on icon at bounding box center [1393, 409] width 8 height 9
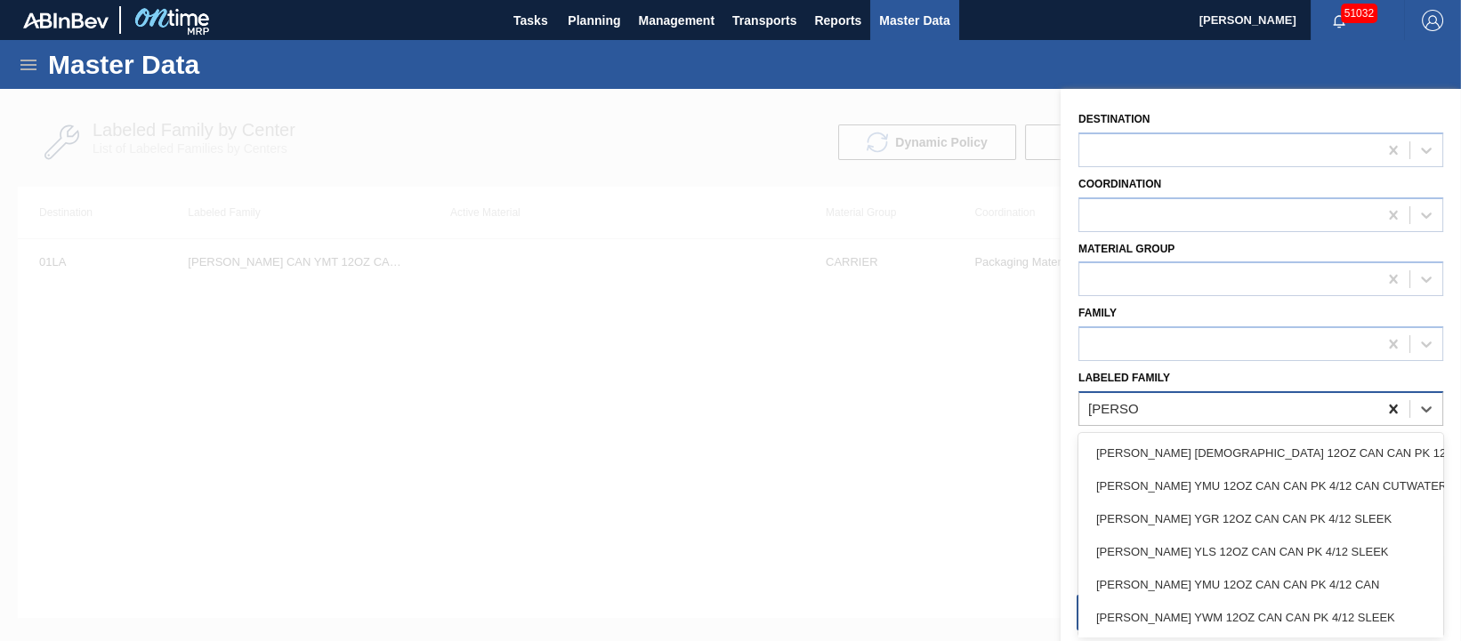
type Family "[PERSON_NAME] YMT"
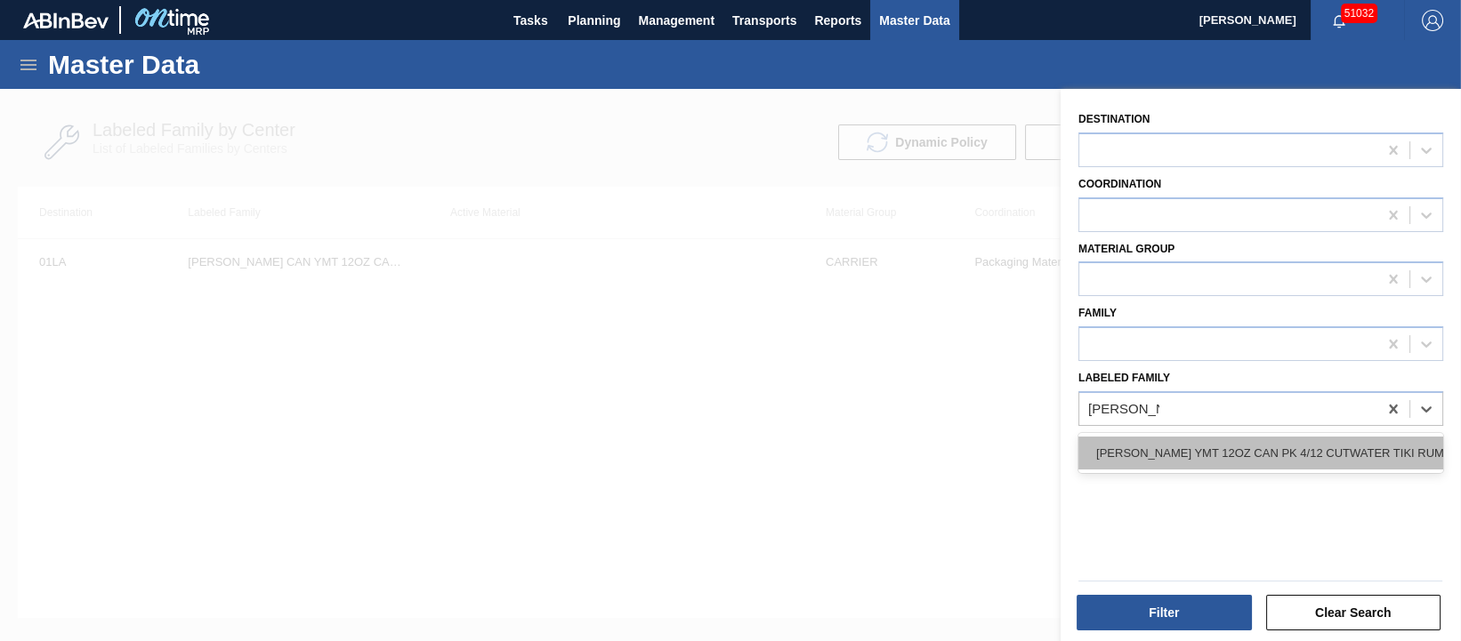
click at [1312, 456] on div "[PERSON_NAME] YMT 12OZ CAN PK 4/12 CUTWATER TIKI RUM MAI TAI" at bounding box center [1260, 453] width 365 height 33
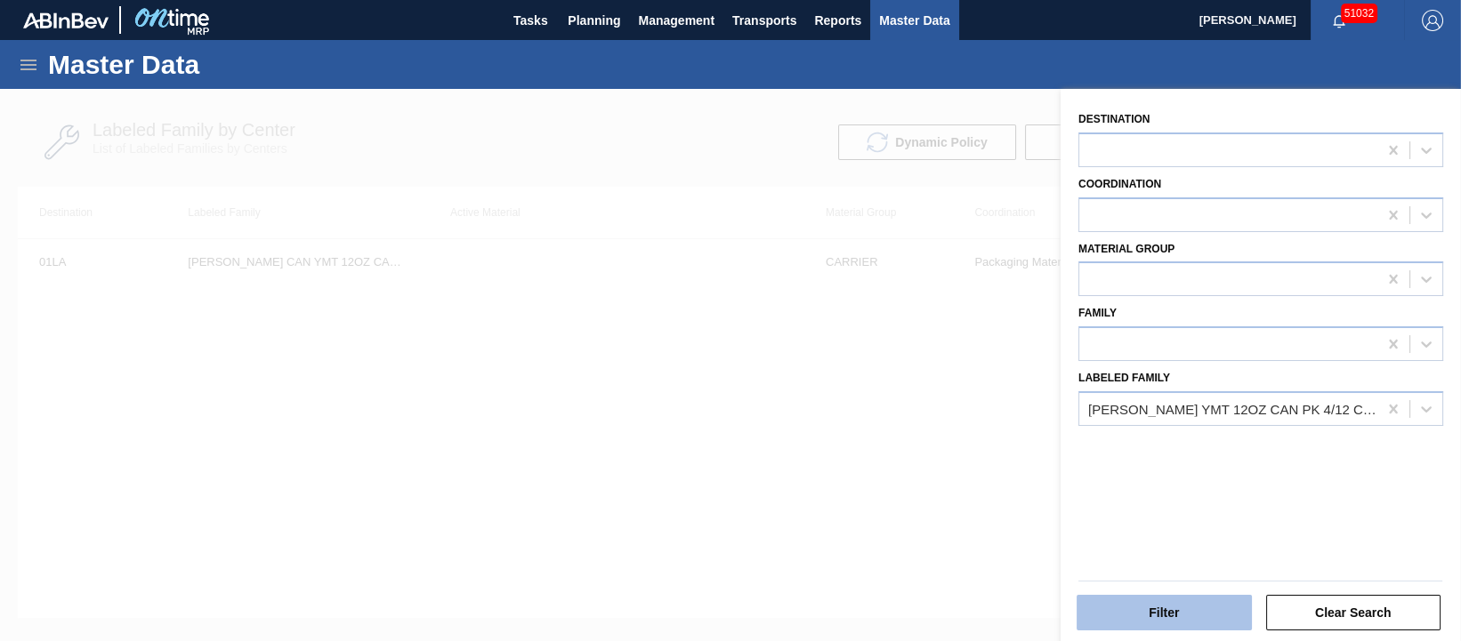
click at [1192, 609] on button "Filter" at bounding box center [1164, 613] width 175 height 36
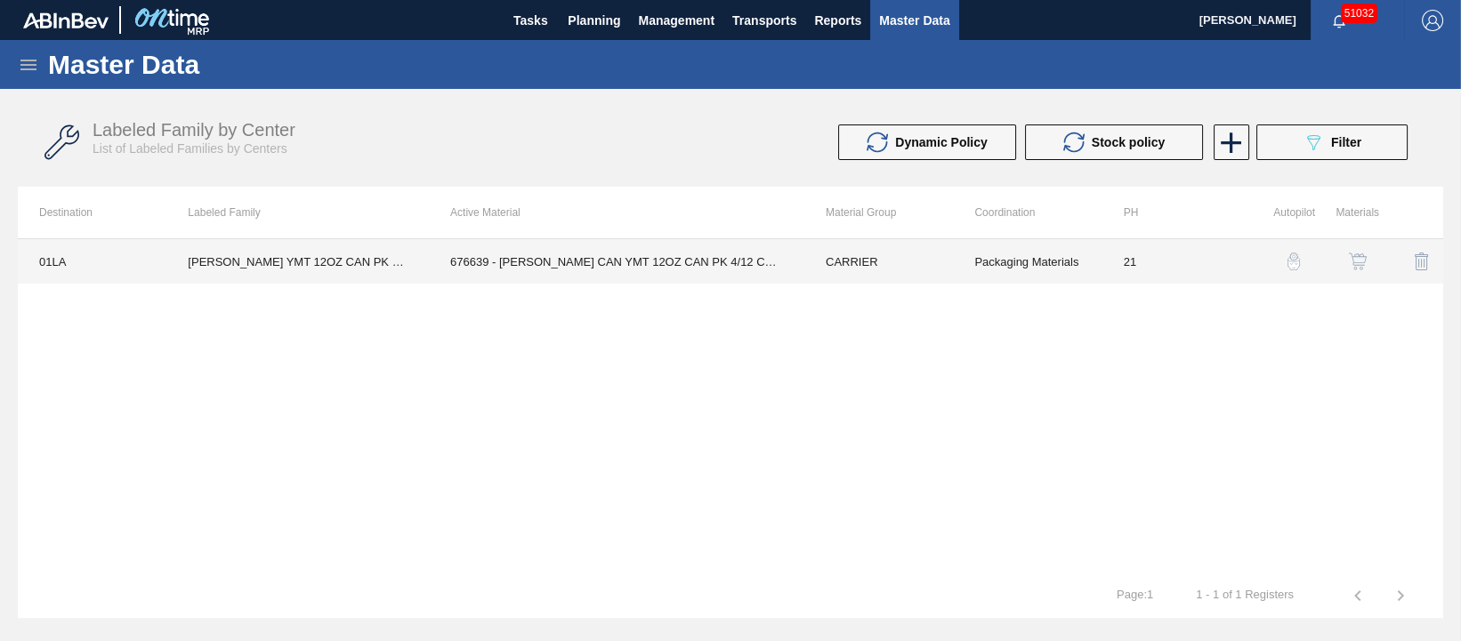
click at [644, 261] on td "676639 - [PERSON_NAME] CAN YMT 12OZ CAN PK 4/12 CAN 0123 B" at bounding box center [616, 261] width 375 height 44
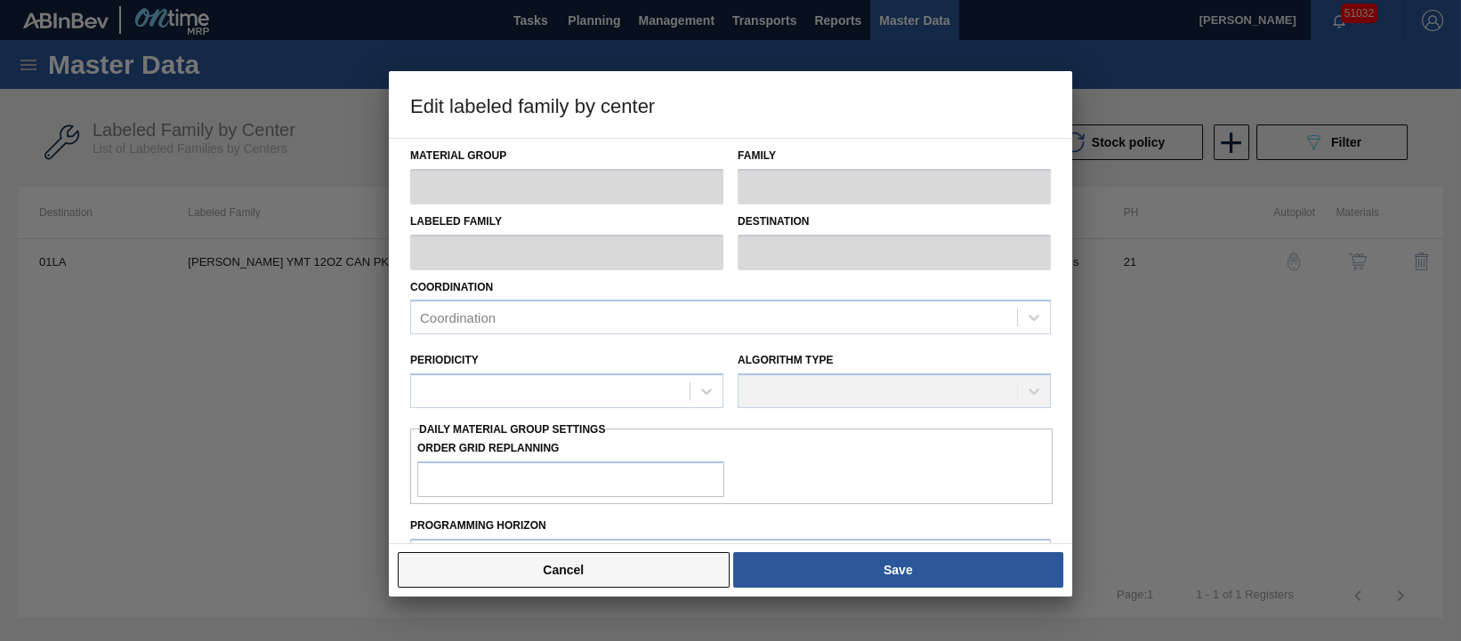
click at [620, 568] on button "Cancel" at bounding box center [564, 571] width 332 height 36
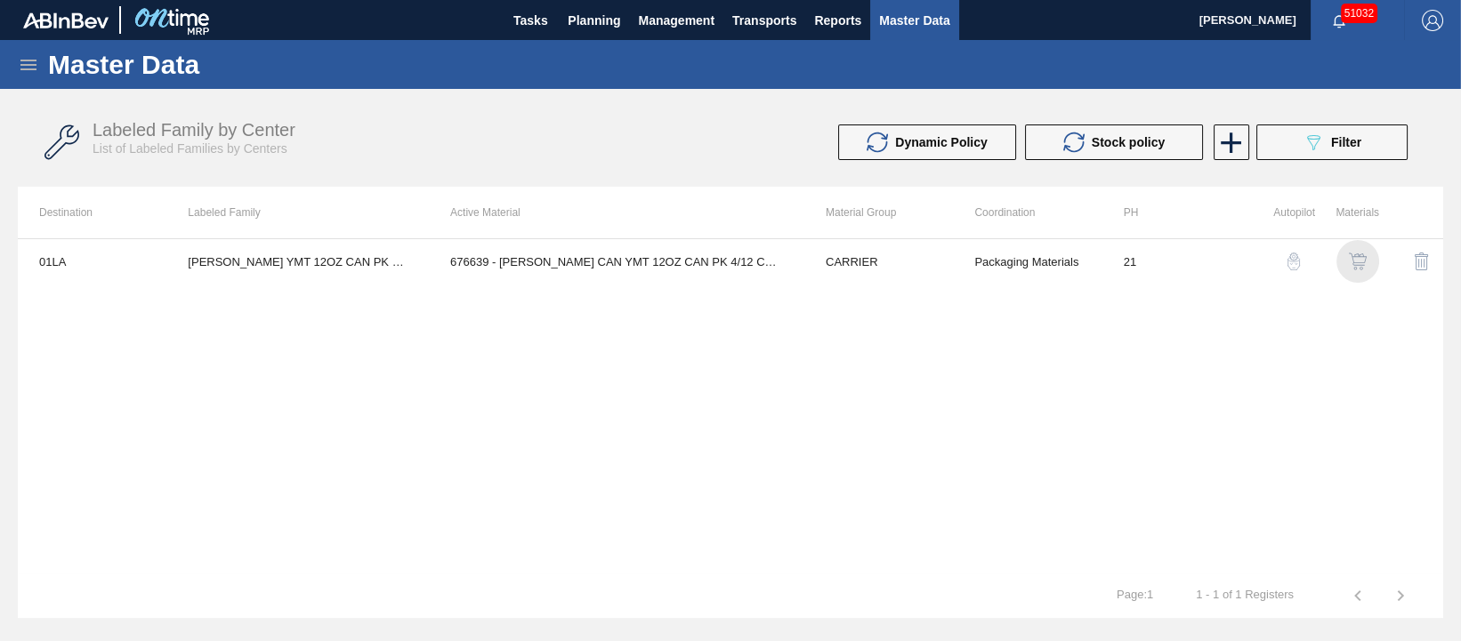
click at [1361, 261] on img "button" at bounding box center [1358, 262] width 18 height 18
